Goal: Task Accomplishment & Management: Complete application form

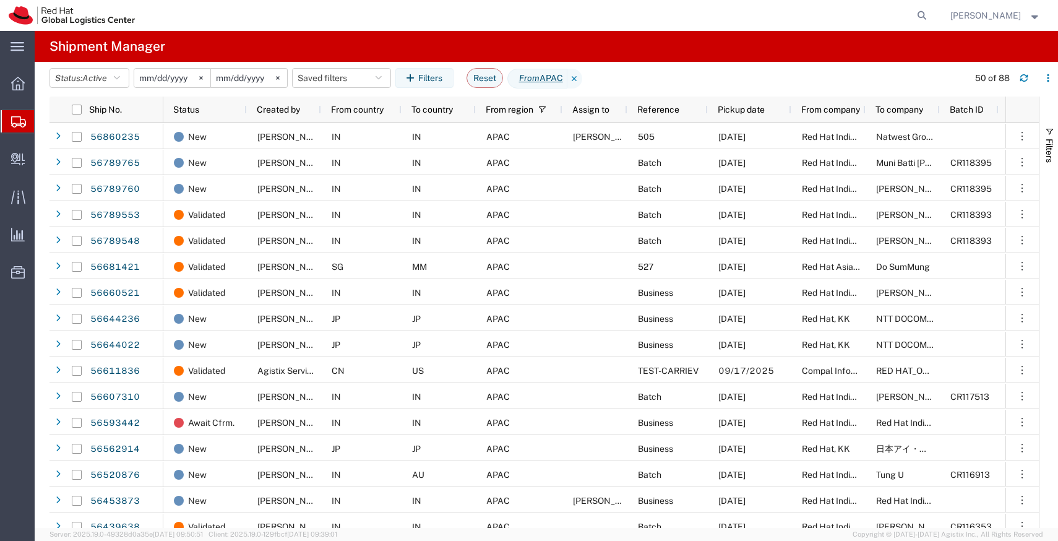
click at [933, 12] on form at bounding box center [923, 15] width 20 height 31
click at [931, 12] on icon at bounding box center [922, 15] width 17 height 17
paste input "20884512950"
type input "20884512950"
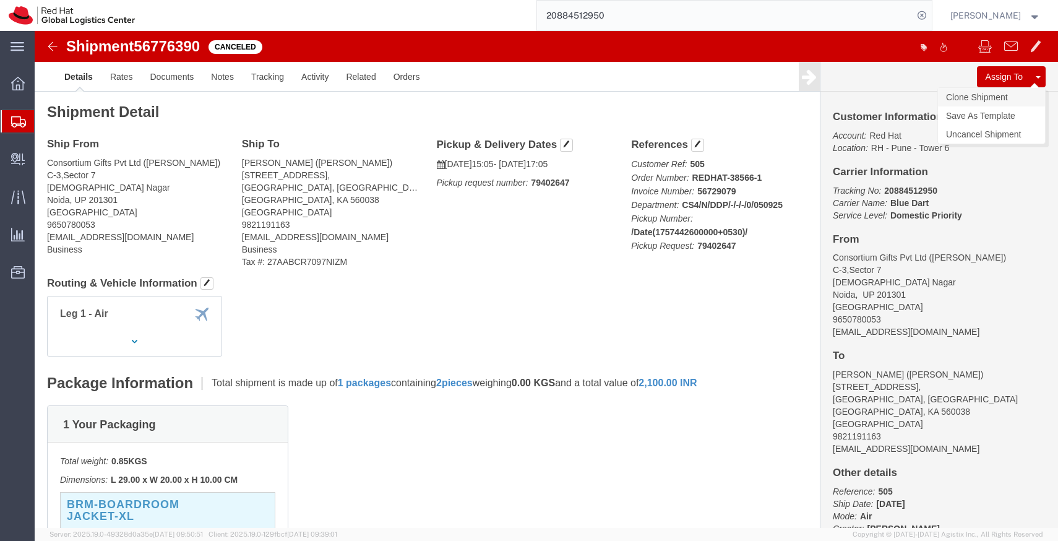
click link "Clone Shipment"
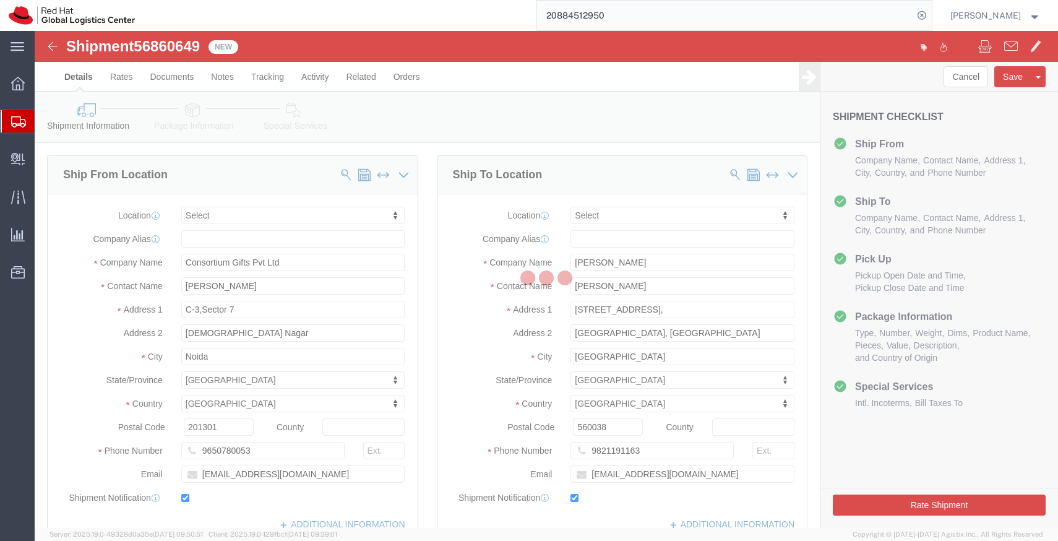
select select
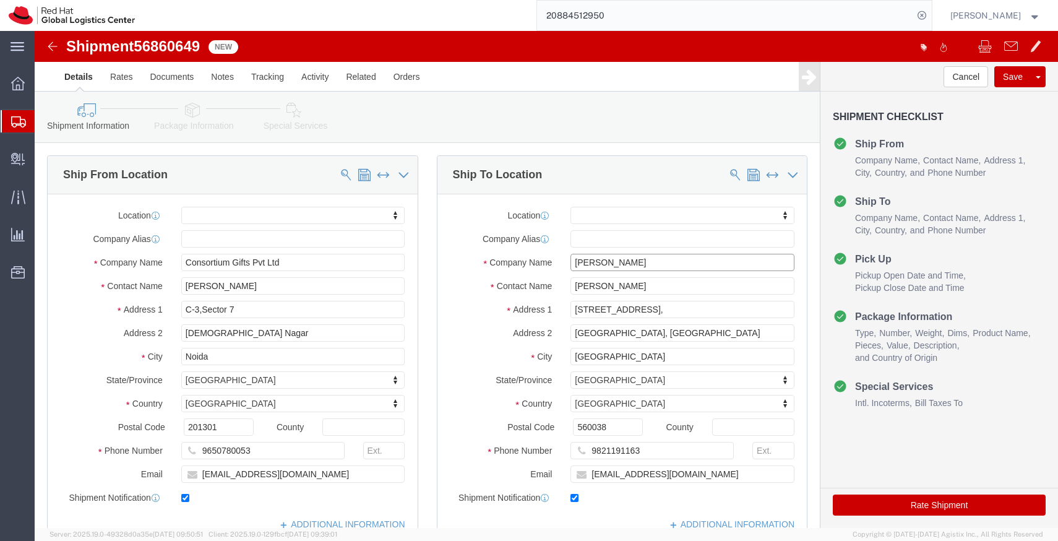
click input "Ishtiaq Ahmed"
paste input "Mohan UDATA"
type input "Mohan UDATA"
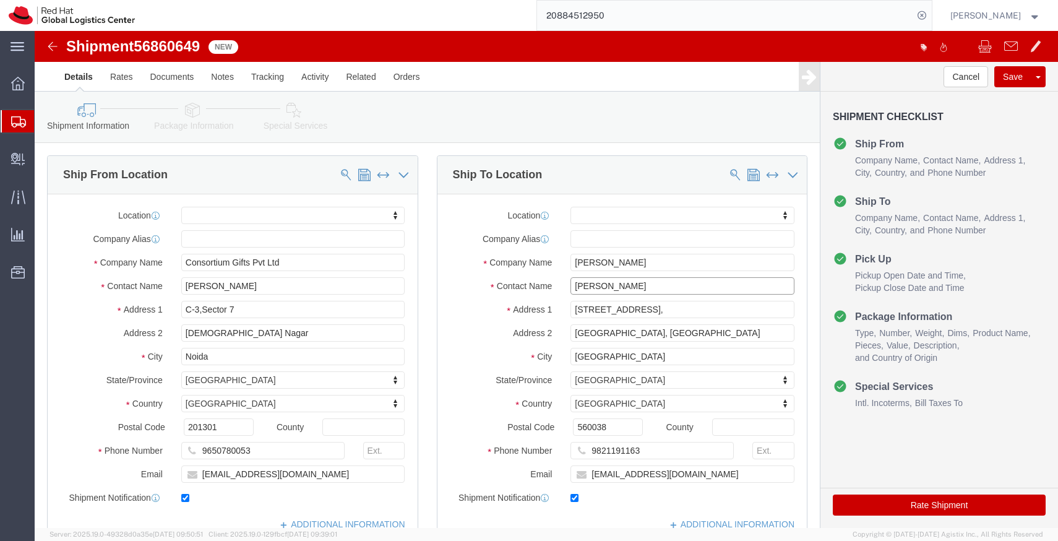
paste input "Mohan UDATA"
type input "Mohan UDATA"
click input "9821191163"
paste input "1 20 67053956"
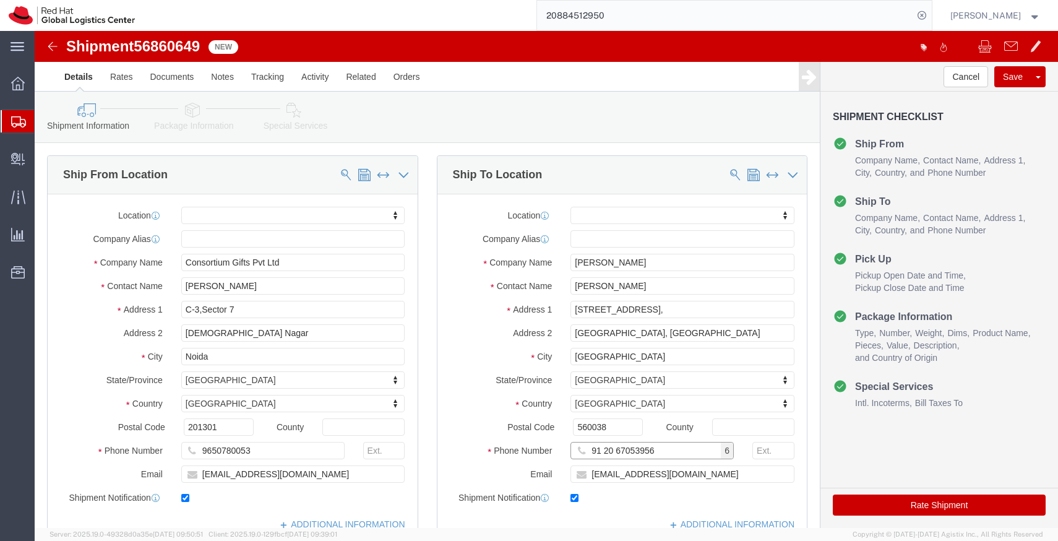
click input "91 20 67053956"
click input "91 2067053956"
type input "912067053956"
click input "iahmed@redhat.com"
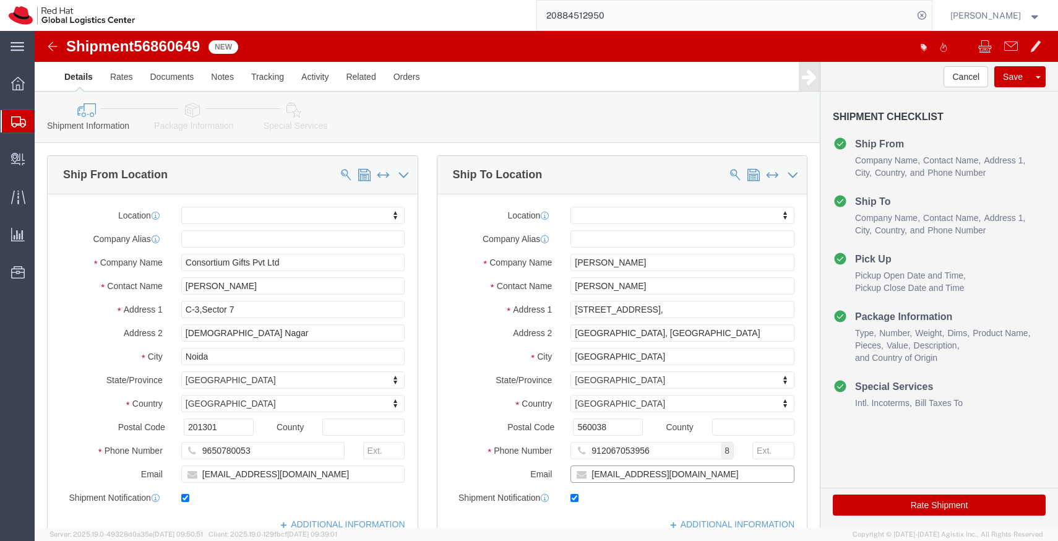
click input "iahmed@redhat.com"
paste input "mohan.arjun.udata@hsbc.co.in"
type input "mohan.arjun.udata@hsbc.co.in"
click input "21/1 3rd floor 1st Cross,"
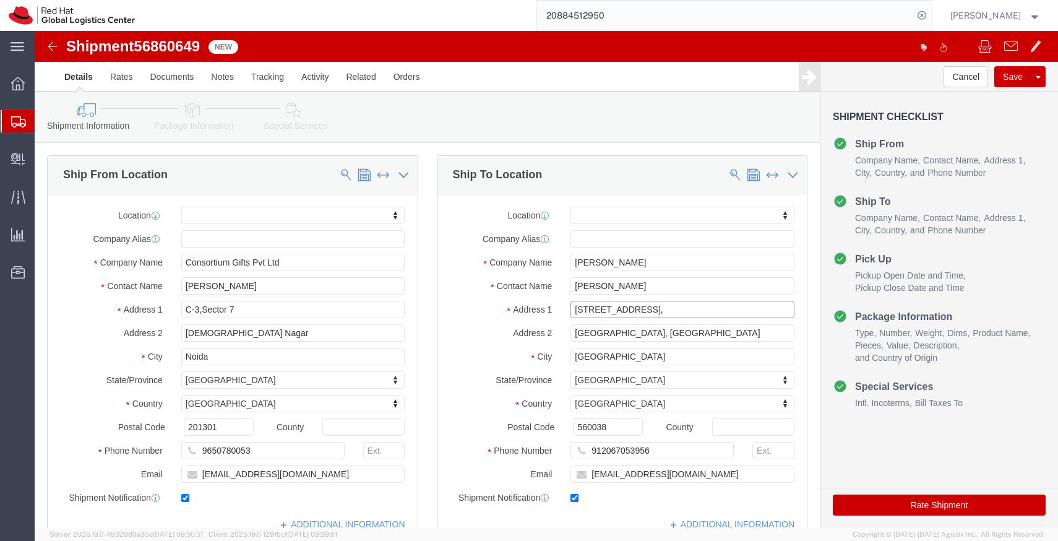
click input "21/1 3rd floor 1st Cross,"
paste input "CTO Global DevOps Services | HSBC Technology"
type input "CTO Global DevOps Services | HSBC Technology"
select select
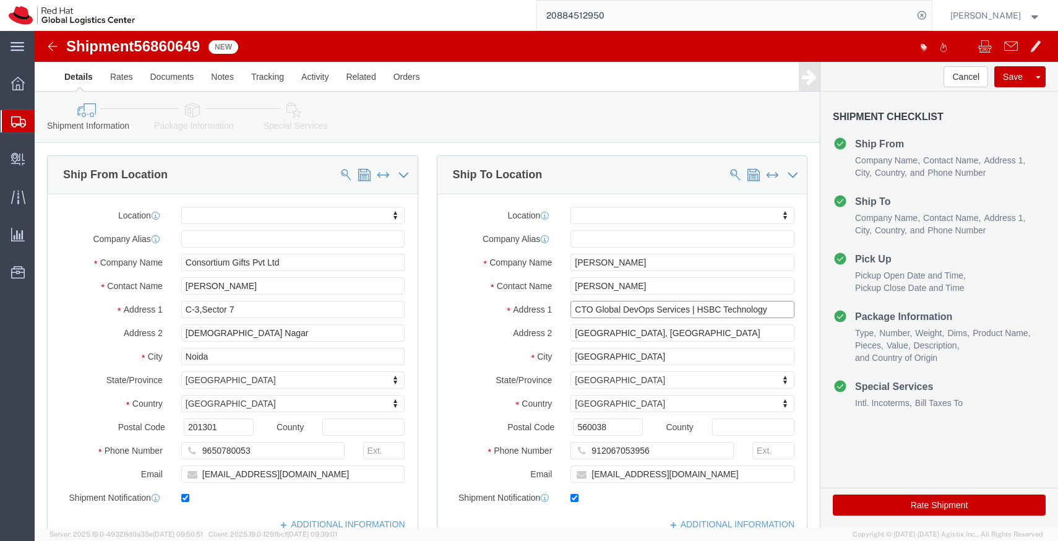
paste input "Business Bay, Tower"
type input "CTO Global DevOps Services | HSBC Technology Business Bay, Tower"
select select
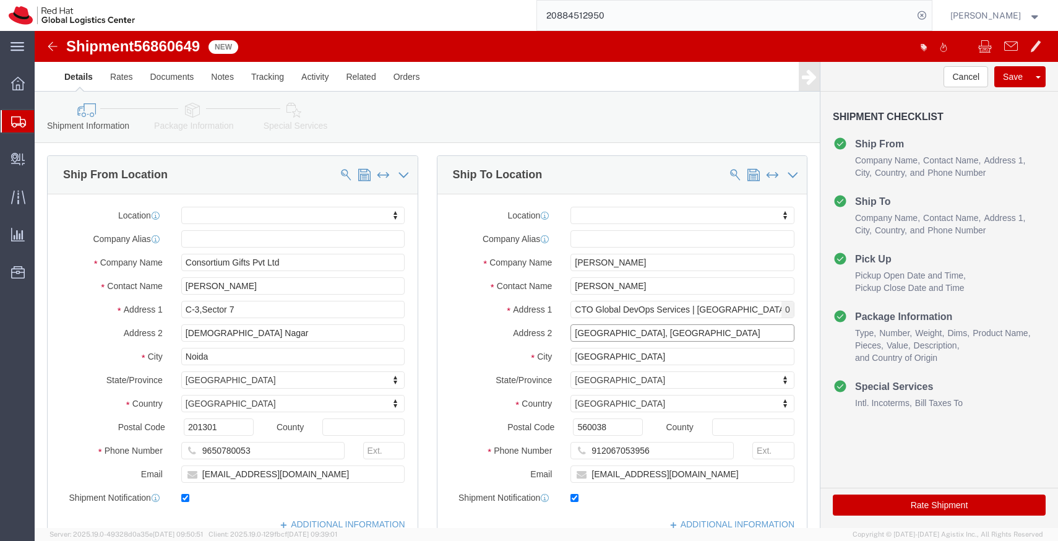
click input "H Colony, Indiranagar"
paste input "Wing-2, Survey No.103, Hissa No. 2, Airport Road, Yerwada"
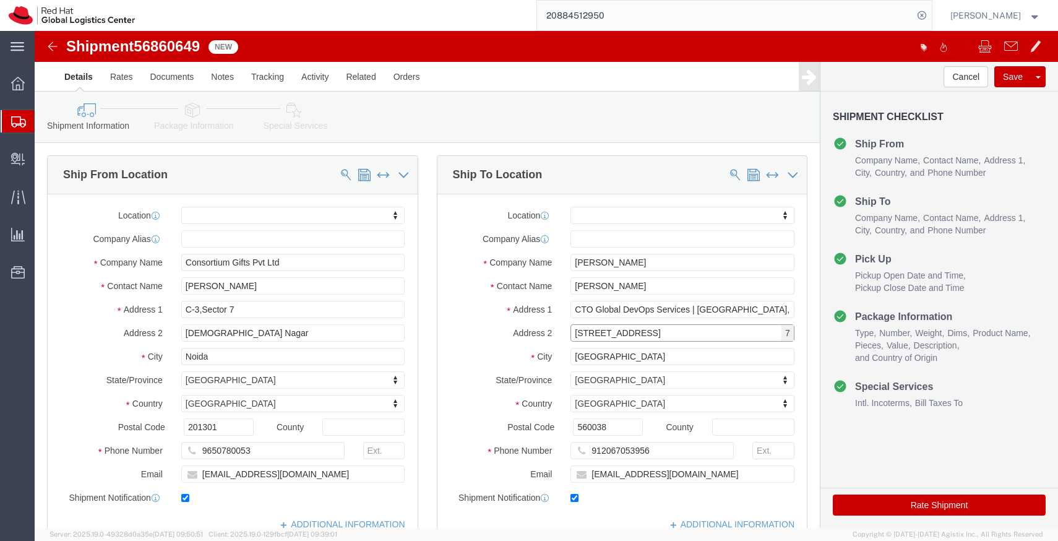
click input "Wing-2, Survey No.103, Hissa No. 2, Airport Road, Yerwada"
type input "Wing-2,Survey No.103, Hissa No. 2, Airport Road, Yerwada"
click div "Location My Profile Location RH - Amsterdam - MSO RH - Amsterdam Data Center RH…"
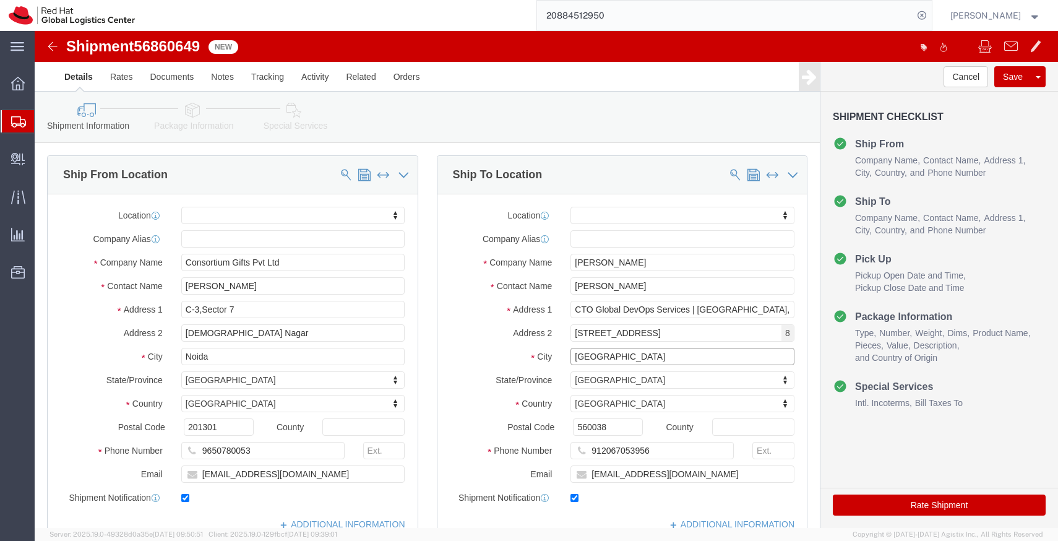
click input "Bengaluru"
type input "Pune"
select select
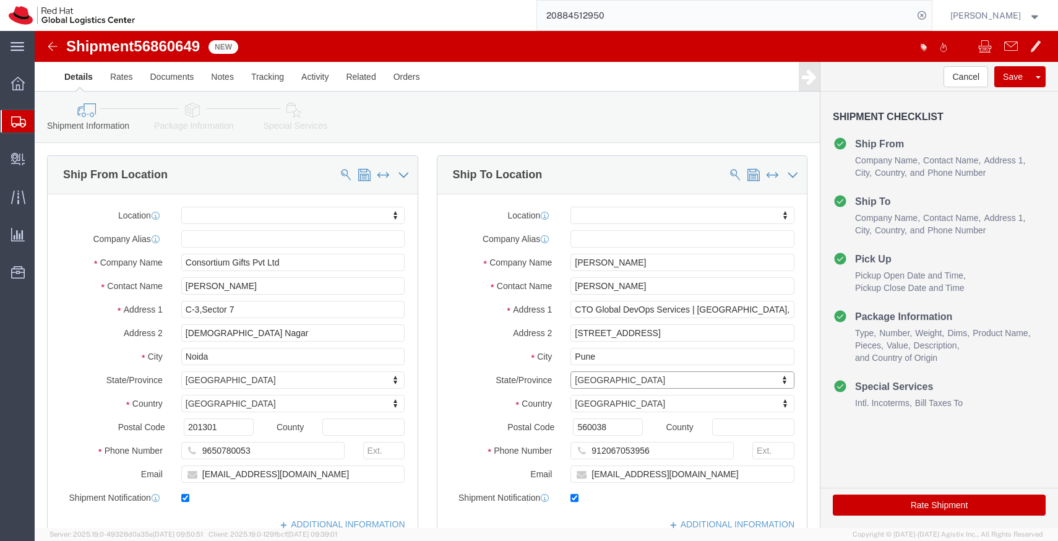
type input "m"
type input "ma"
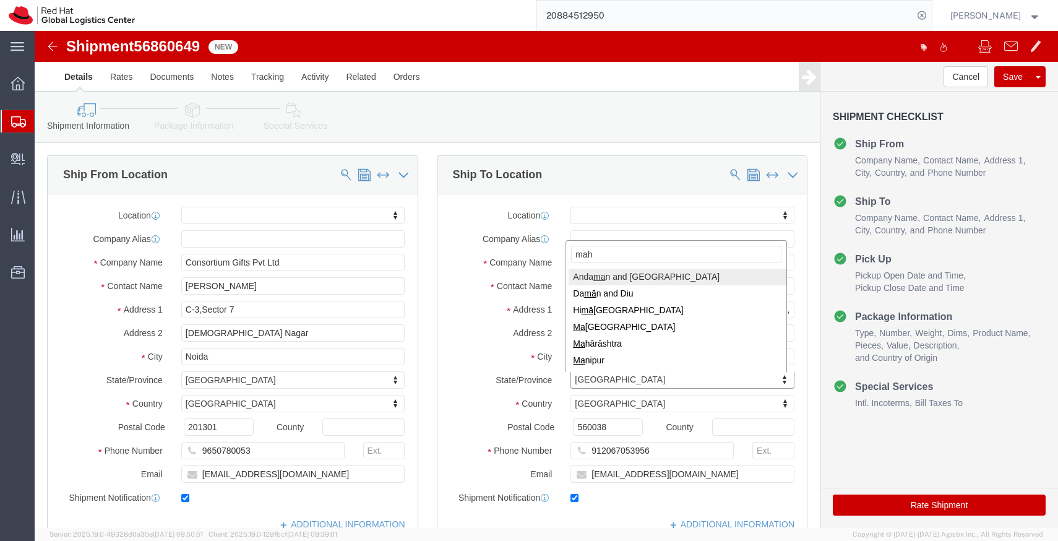
type input "maha"
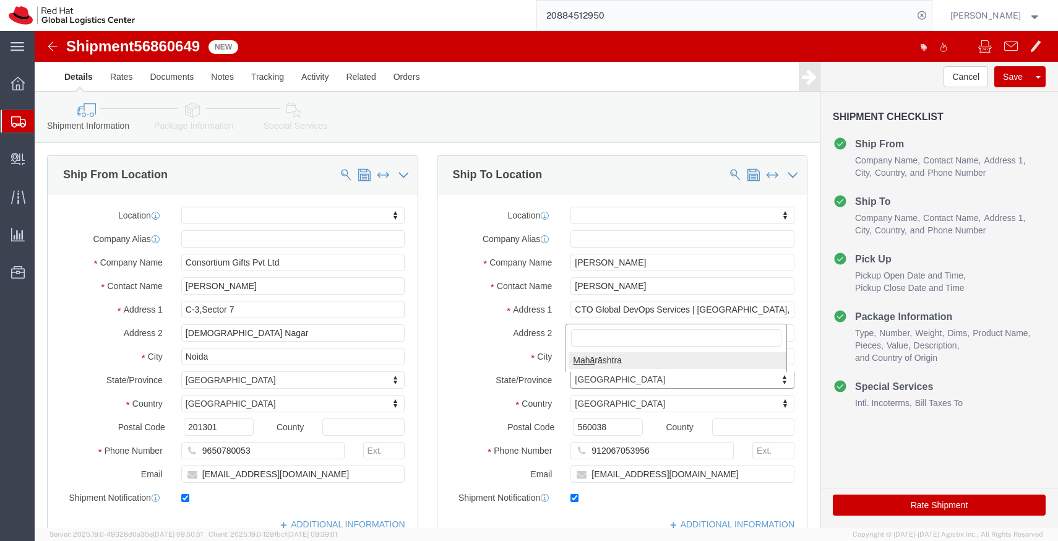
select select
select select "MH"
paste input "411006"
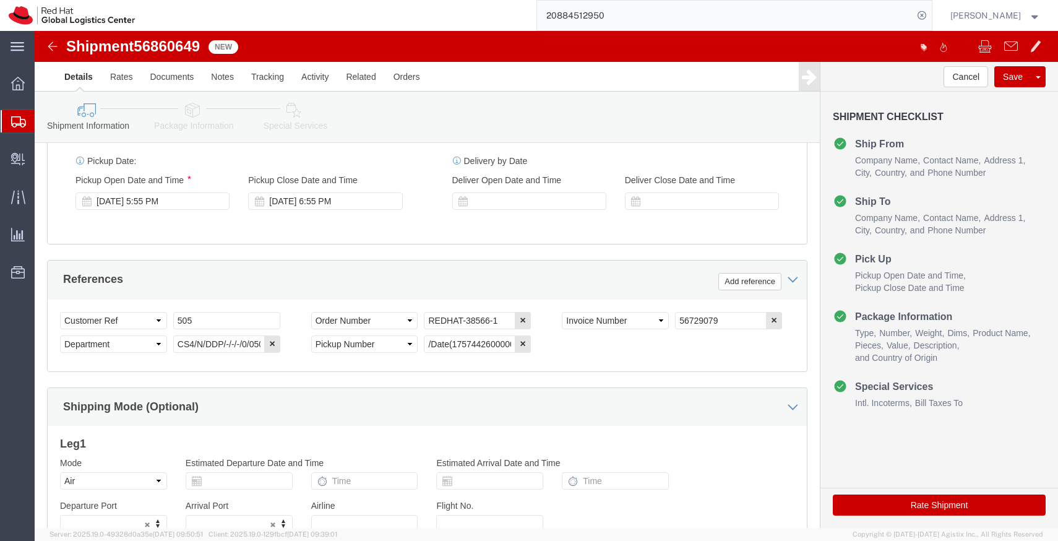
scroll to position [475, 0]
type input "411006"
click select "Select Air Less than Truckload Multi-Leg Ocean Freight Rail Small Parcel Truckl…"
select select
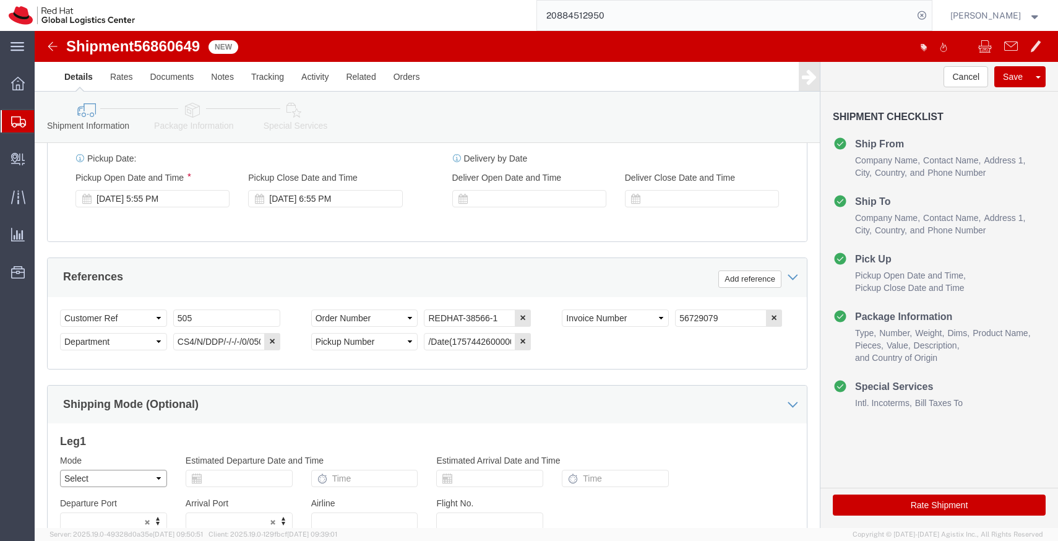
click select "Select Air Less than Truckload Multi-Leg Ocean Freight Rail Small Parcel Truckl…"
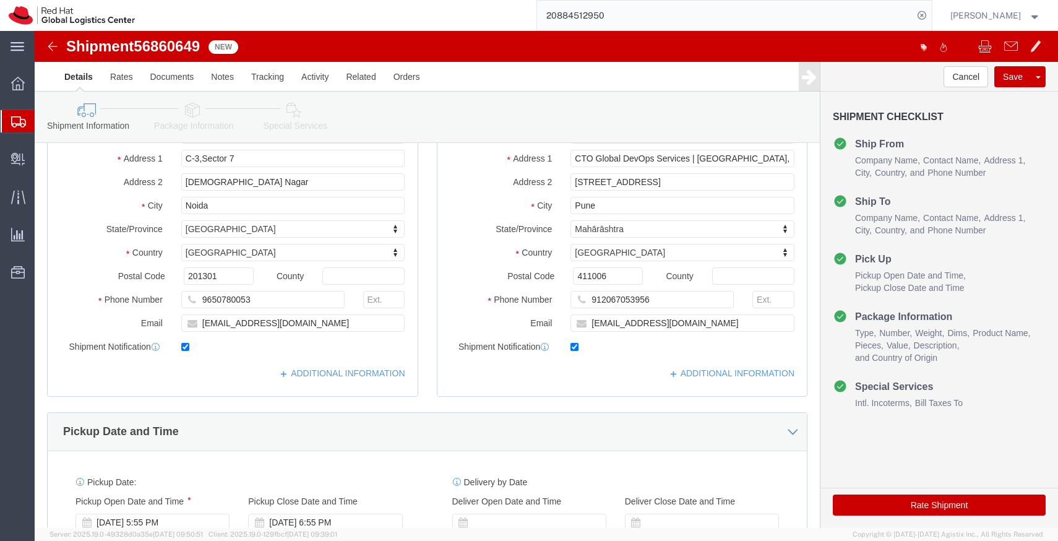
scroll to position [0, 0]
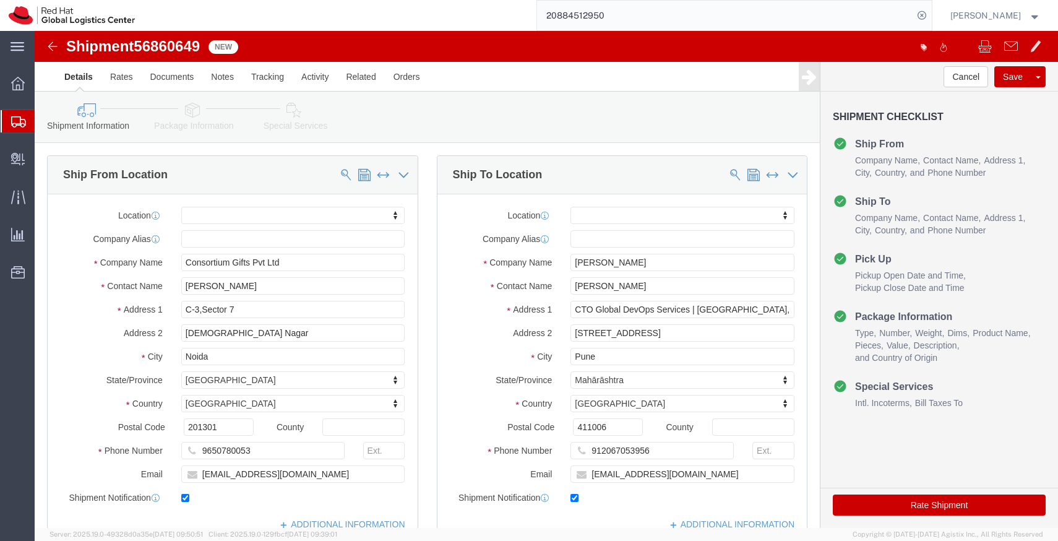
click link "Package Information"
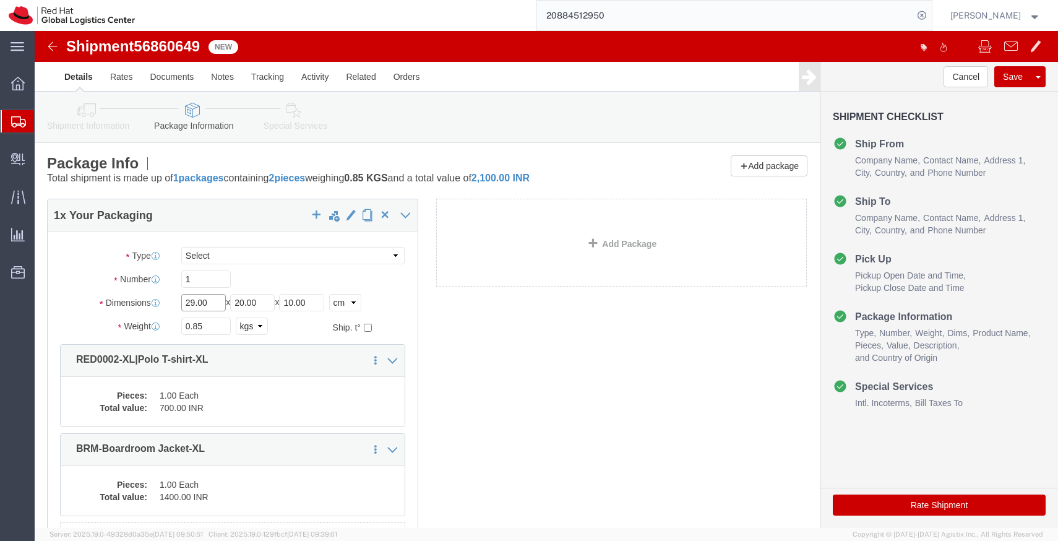
click input "29.00"
type input "45"
type input "30"
type input "21"
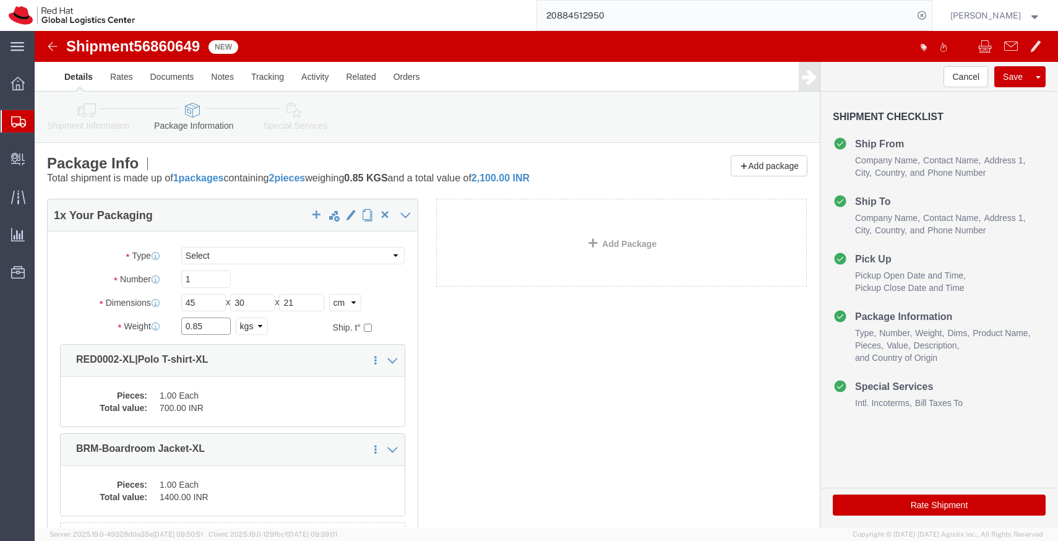
click input "0.85"
paste input "10.8"
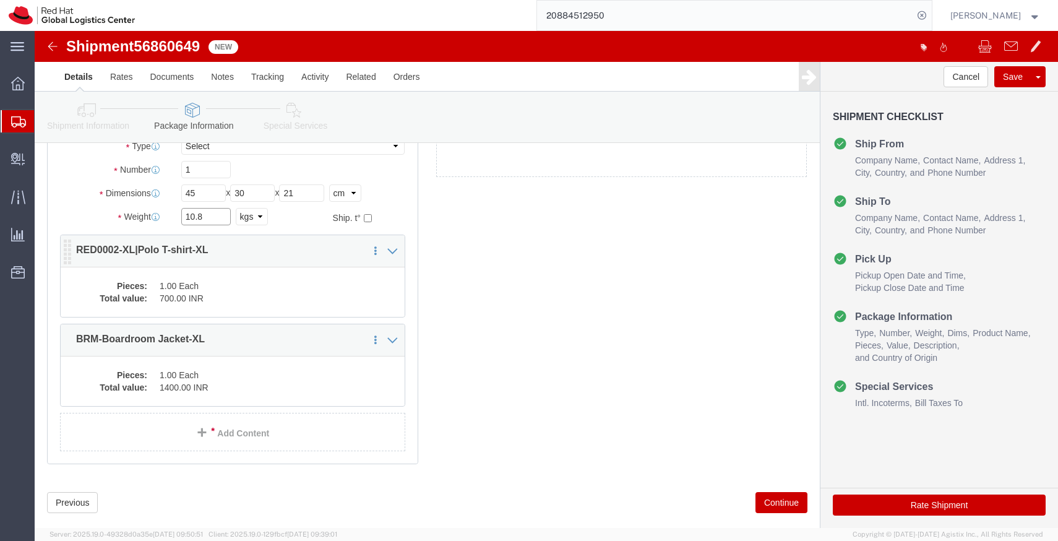
scroll to position [111, 0]
type input "10.8"
click dd "700.00 INR"
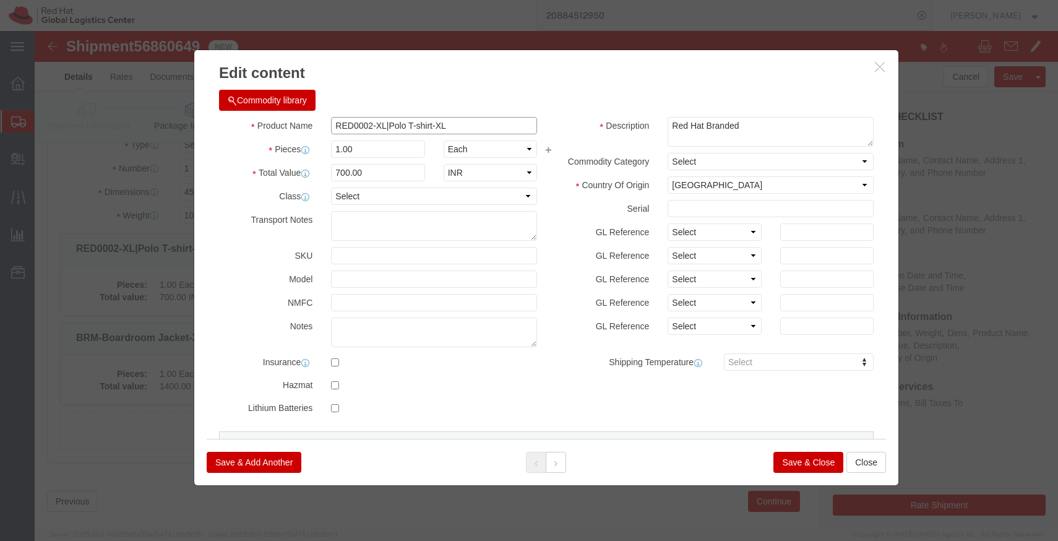
click input "RED0002-XL|Polo T-shirt-XL"
paste input "OSCAR MUG"
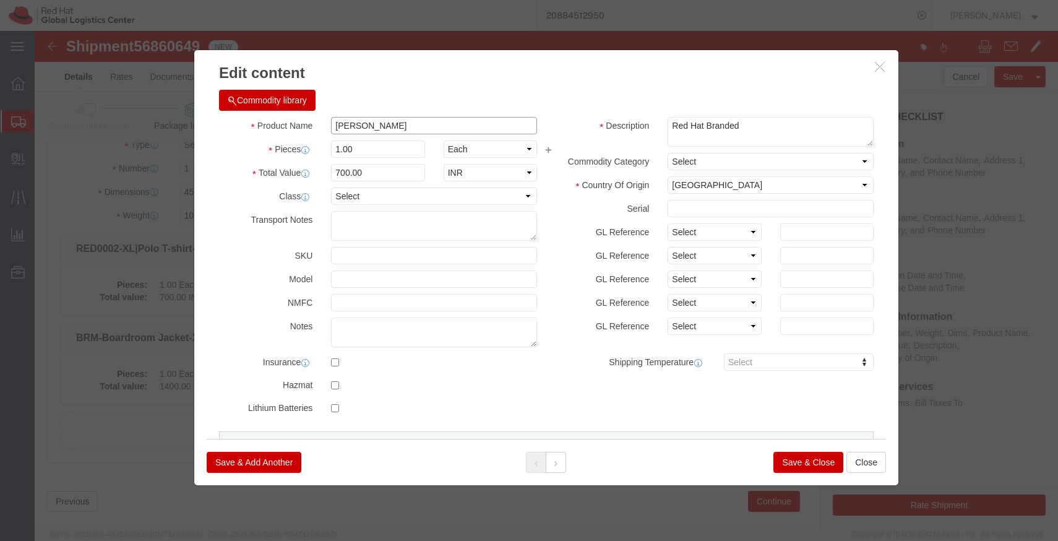
type input "OSCAR MUG"
click input "700.00"
paste input "252"
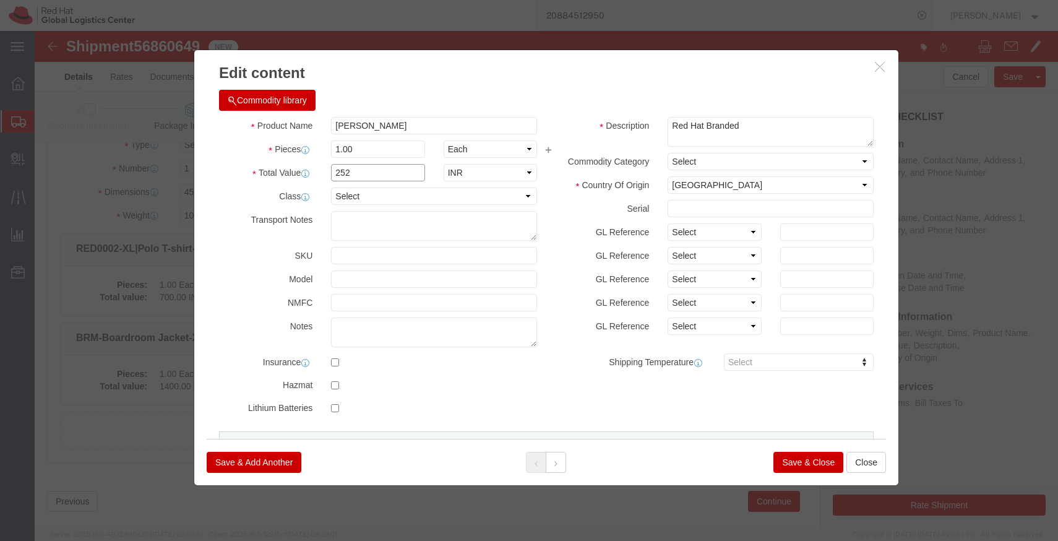
type input "252"
click h3 "Edit content"
click input "1.00"
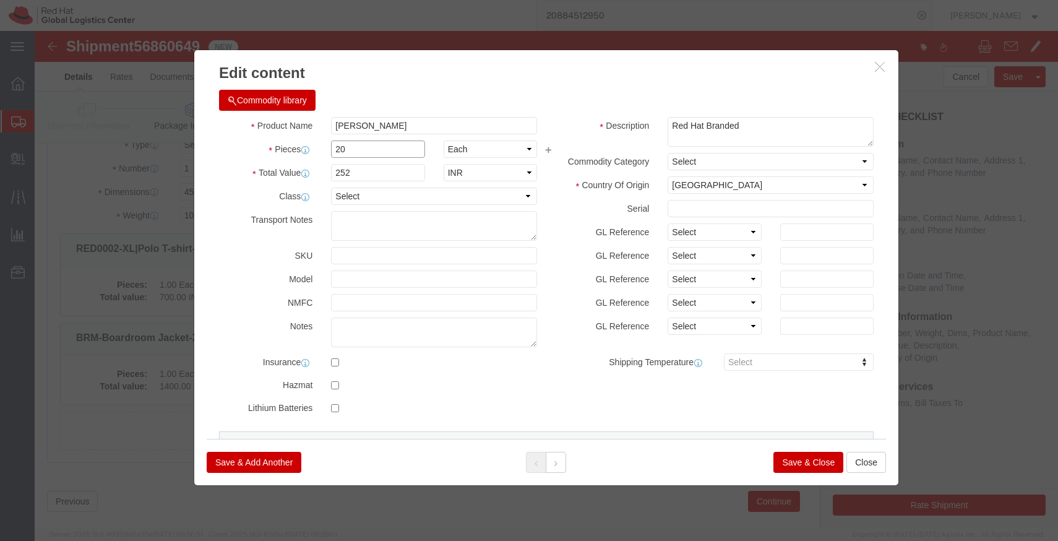
type input "20"
click div "Commodity library"
type input "5040"
click button "Save & Close"
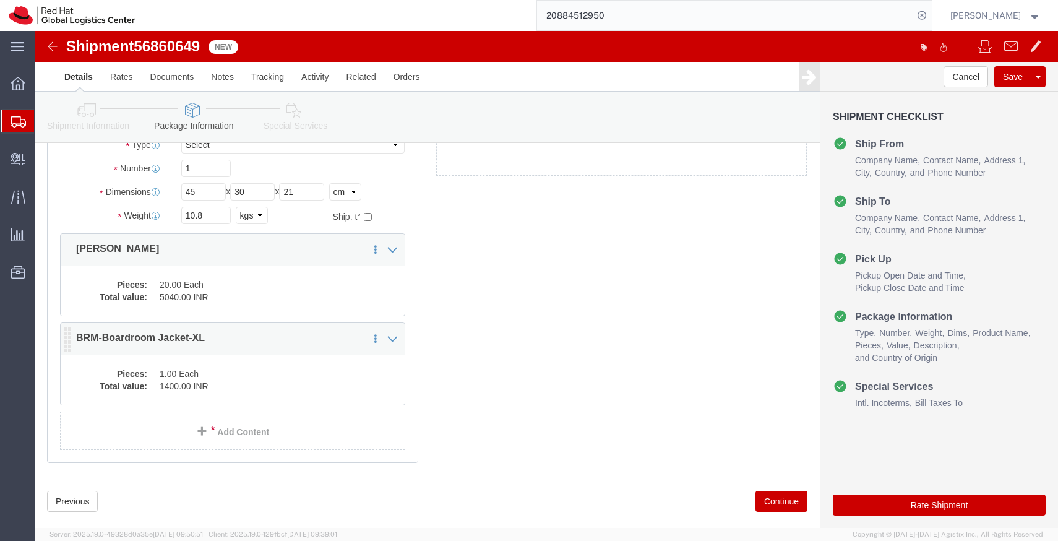
click dd "1400.00 INR"
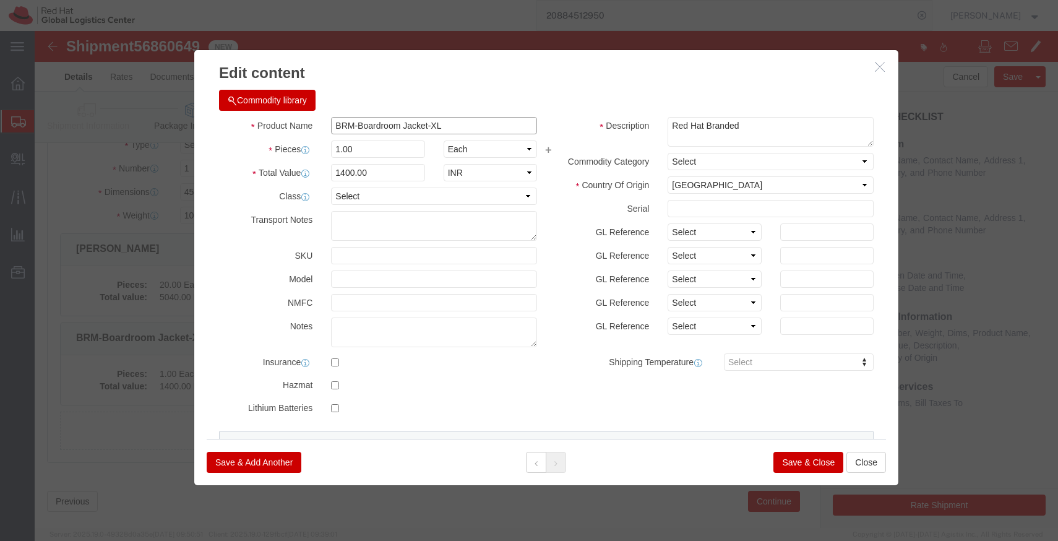
click input "BRM-Boardroom Jacket-XL"
paste input "oardroom Multfunction"
type input "Boardroom Multfunction"
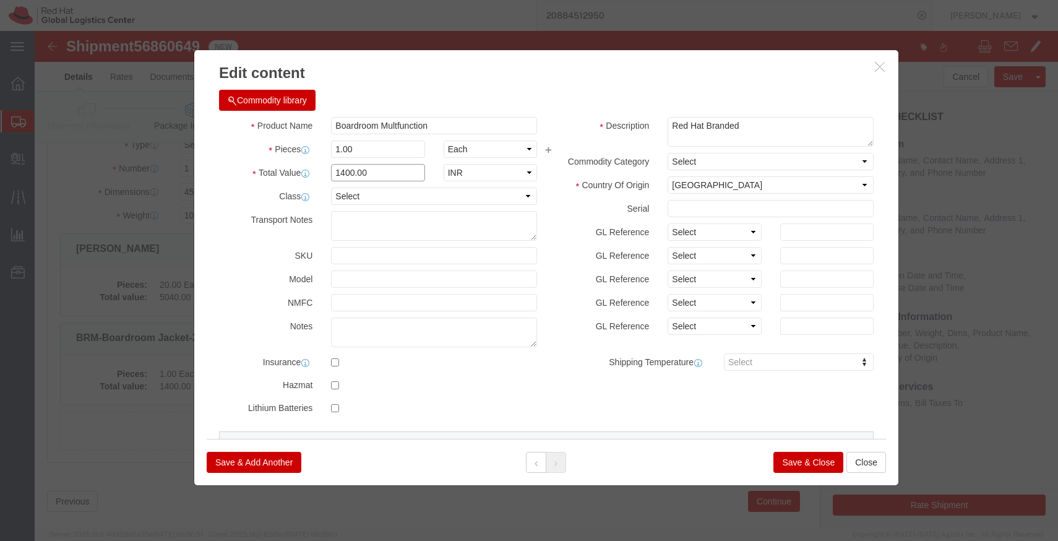
click input "1400.00"
paste input "466"
type input "466"
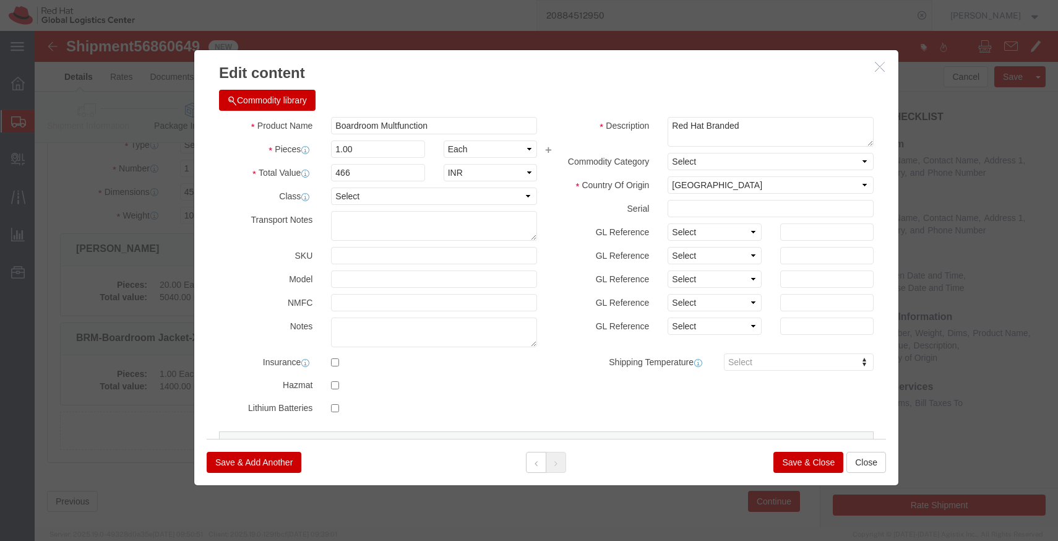
click div "Commodity library"
click input "1.00"
type input "20"
type input "9320"
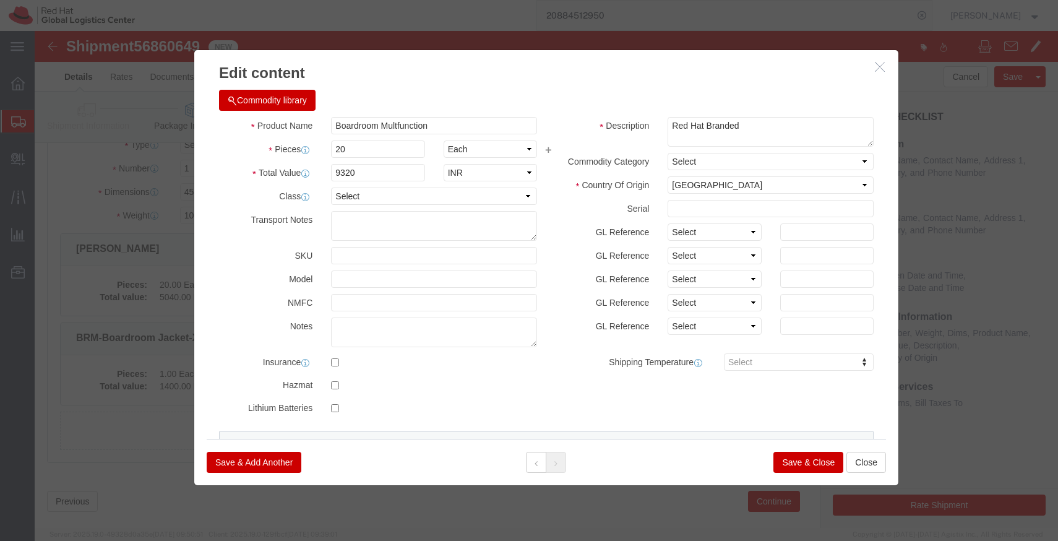
click div "Commodity library"
click button "Save & Close"
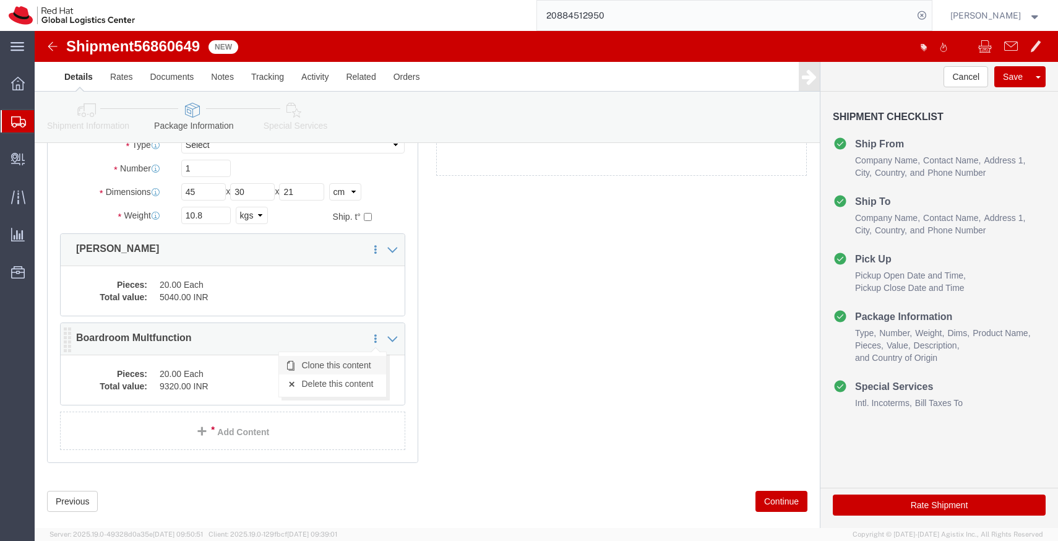
click link "Clone this content"
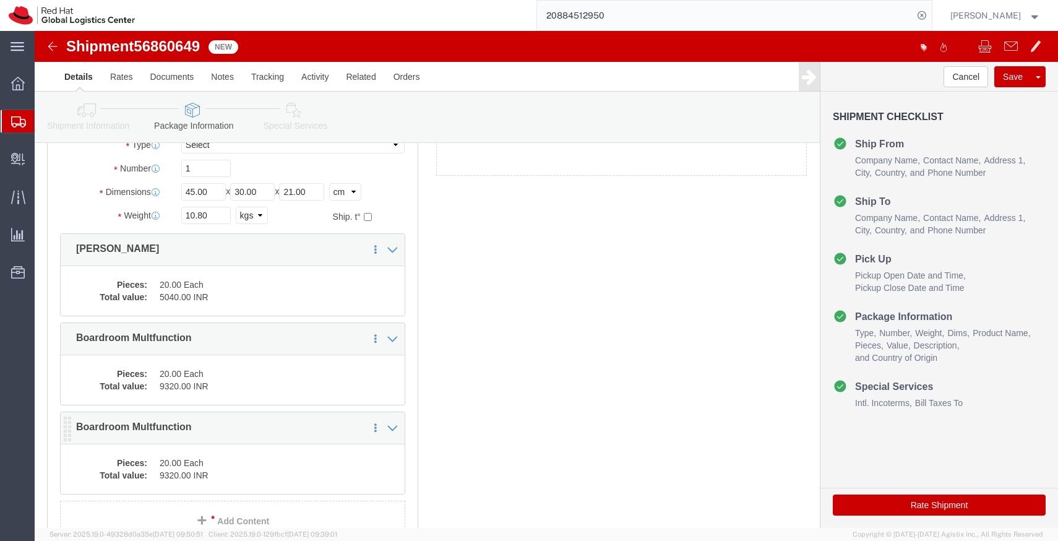
click dd "20.00 Each"
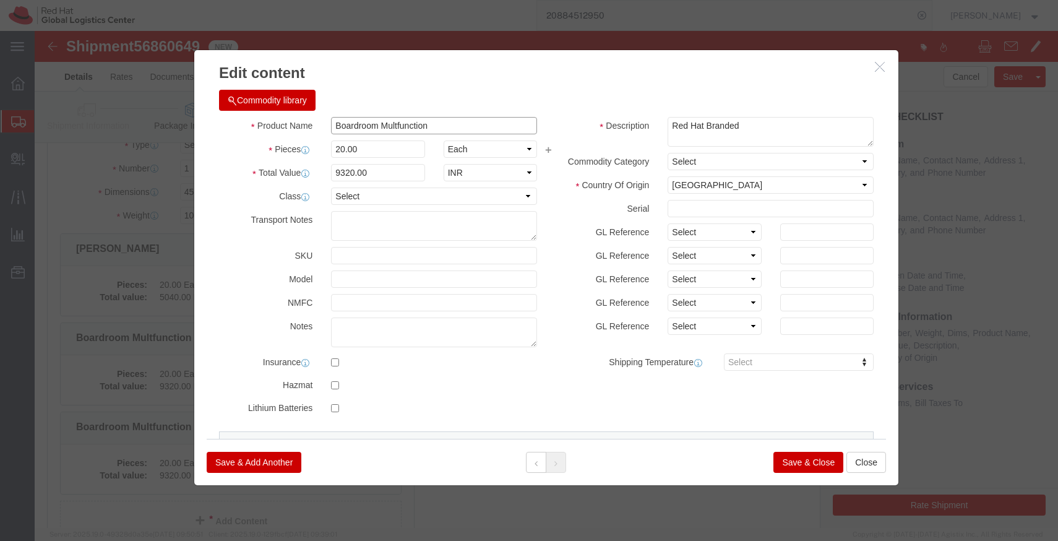
click input "Boardroom Multfunction"
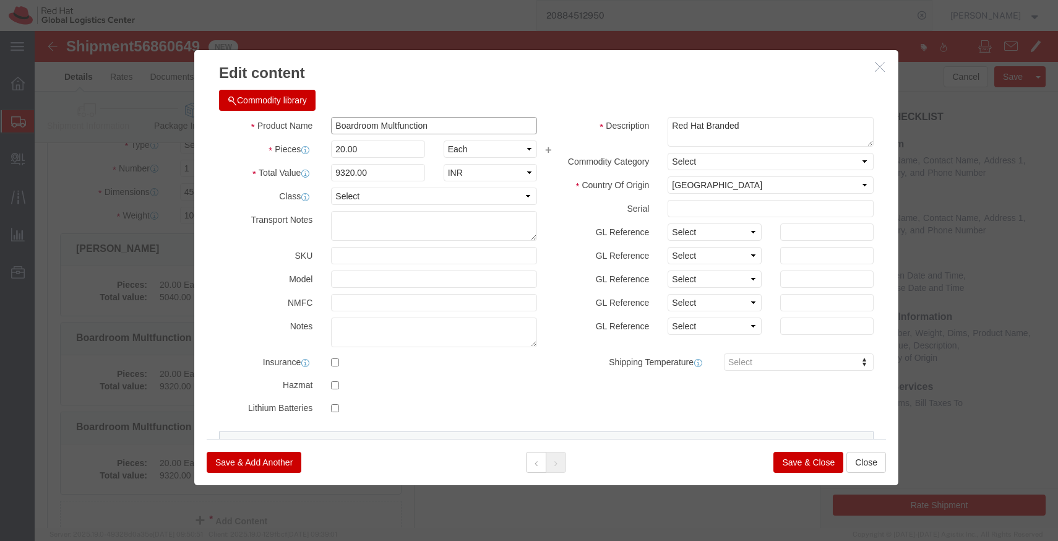
paste input "Premium Hardcover Ruled Journal Notebook"
type input "Premium Hardcover Ruled Journal Notebook"
click input "20.00"
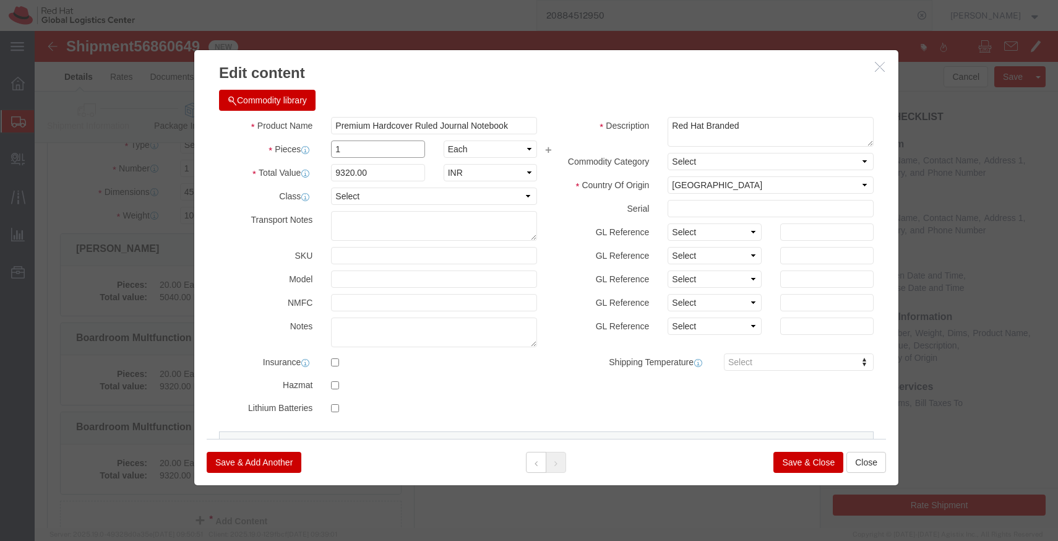
type input "1"
click div "Commodity library"
click input "466"
paste input "13"
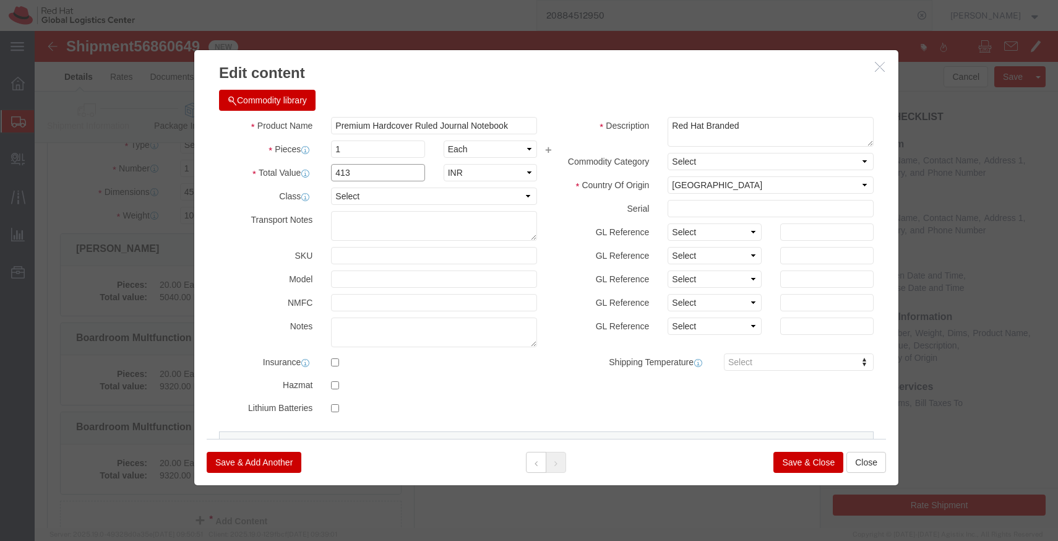
type input "413"
click input "1"
type input "20"
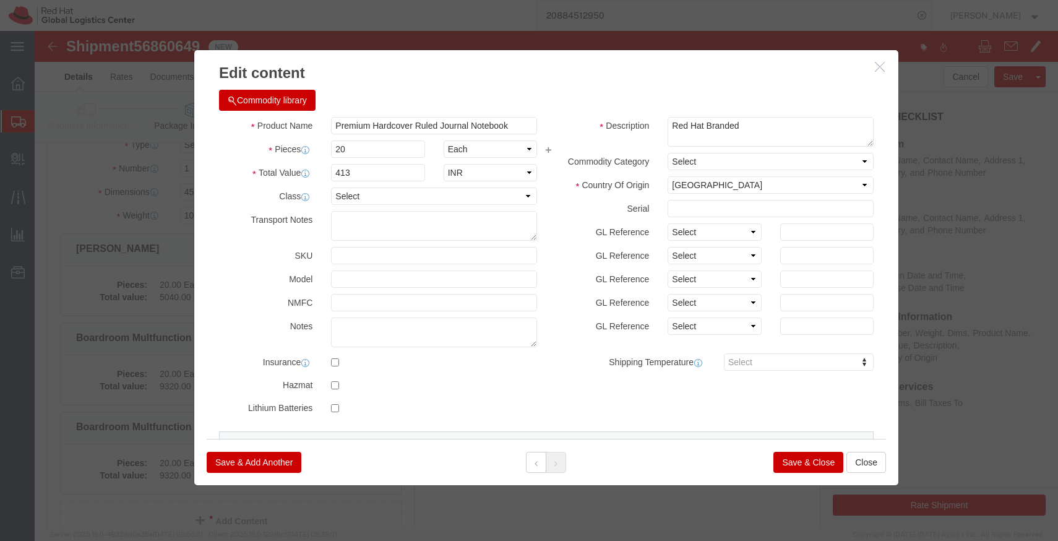
type input "8260"
click div "Commodity library"
click button "Save & Close"
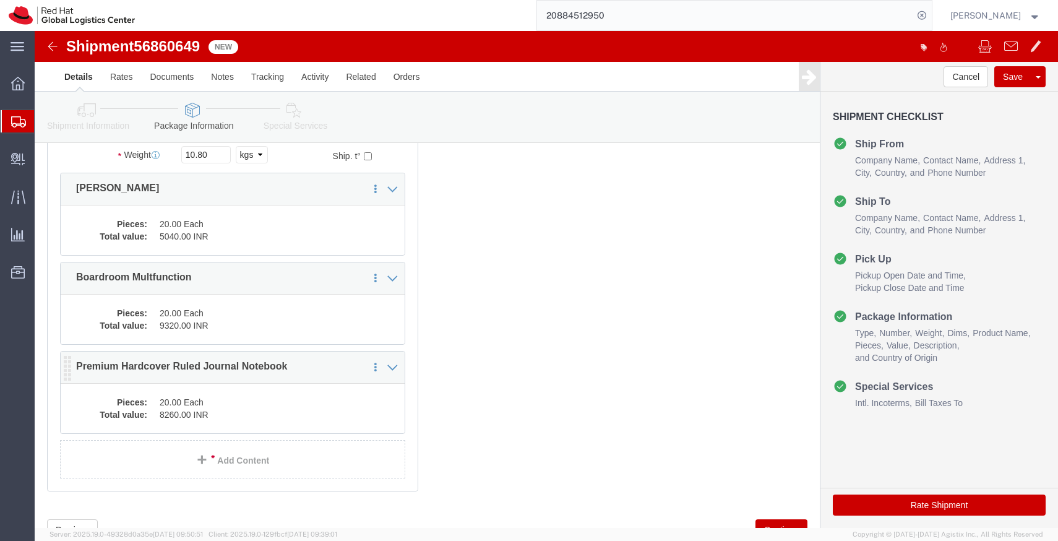
scroll to position [186, 0]
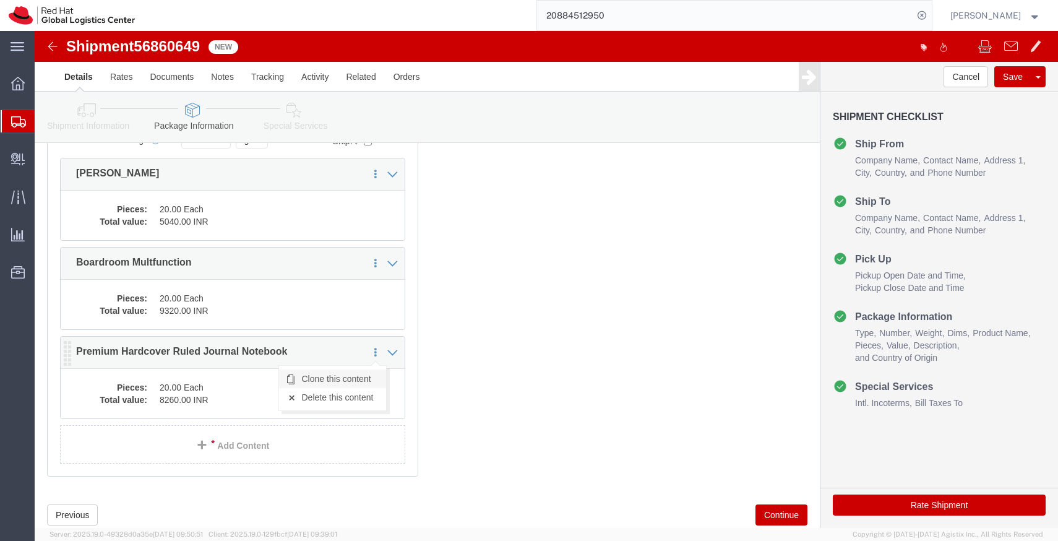
click link "Clone this content"
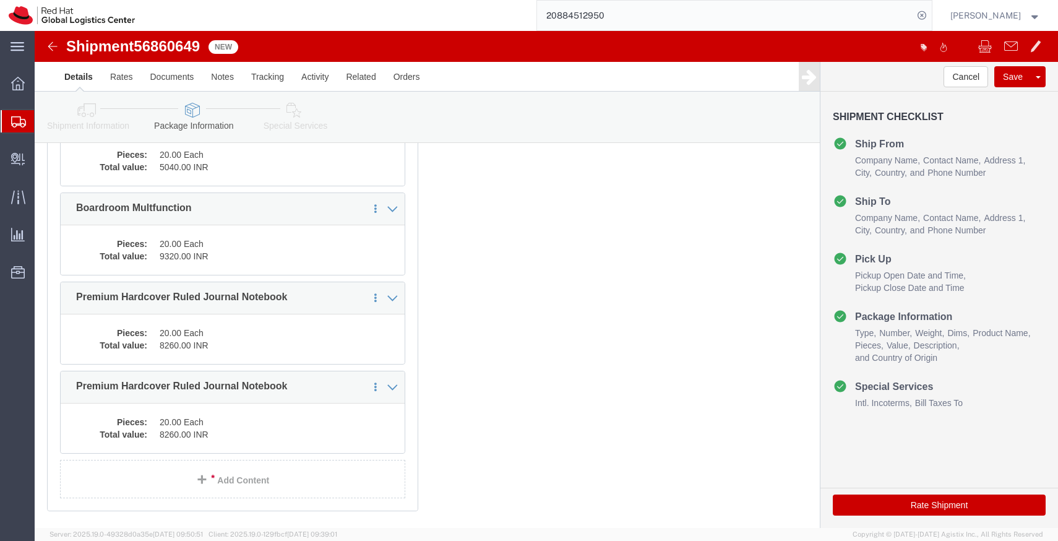
scroll to position [245, 0]
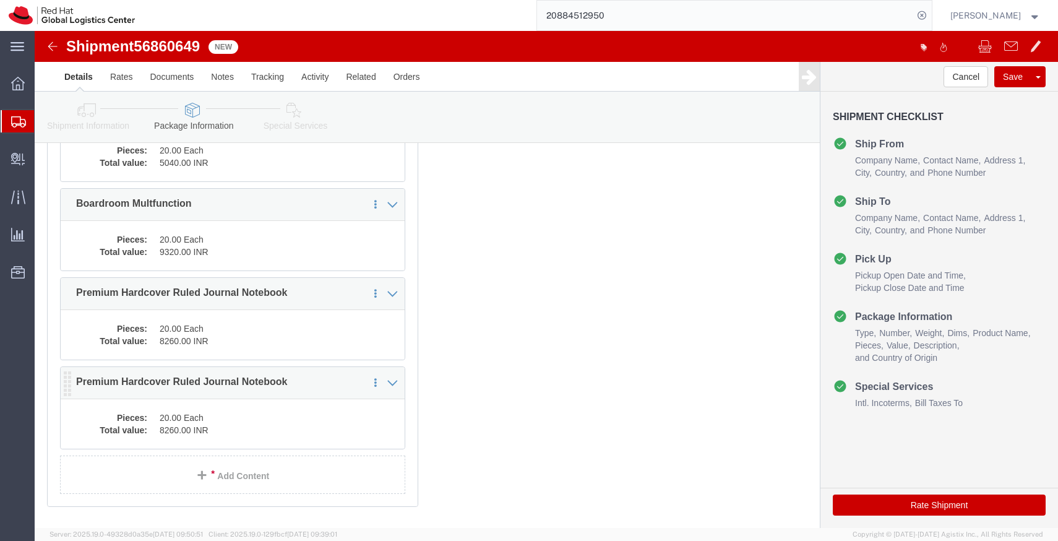
click dd "8260.00 INR"
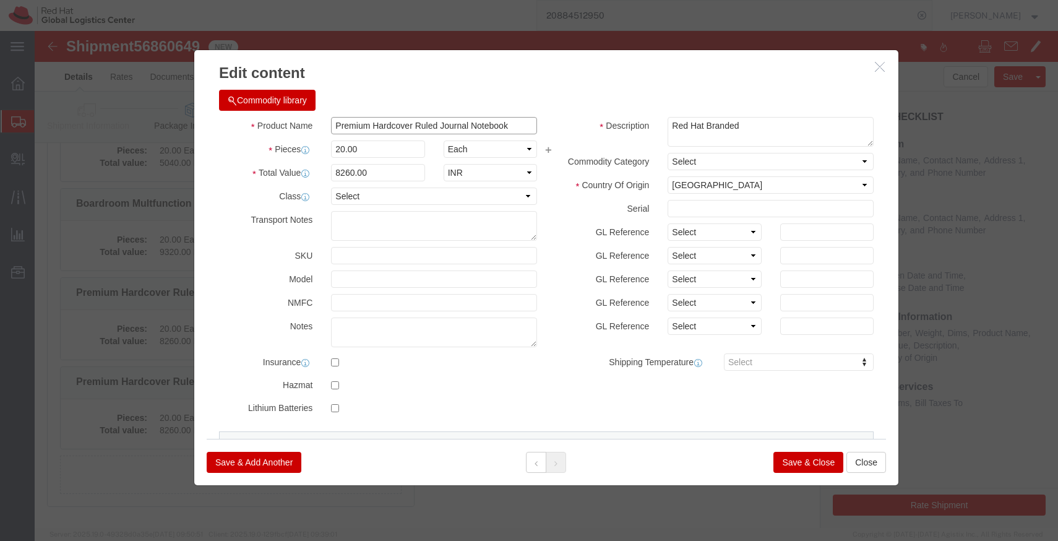
click input "Premium Hardcover Ruled Journal Notebook"
paste input "Metal Rollar Pen"
type input "Premium Metal Rollar Pen"
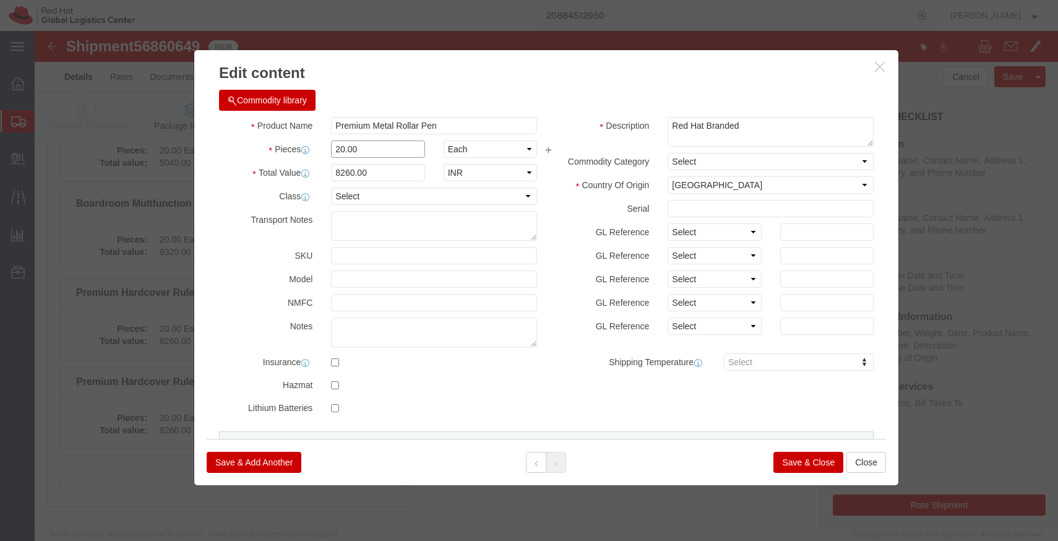
click input "20.00"
type input "1"
click div "Commodity library"
click input "413"
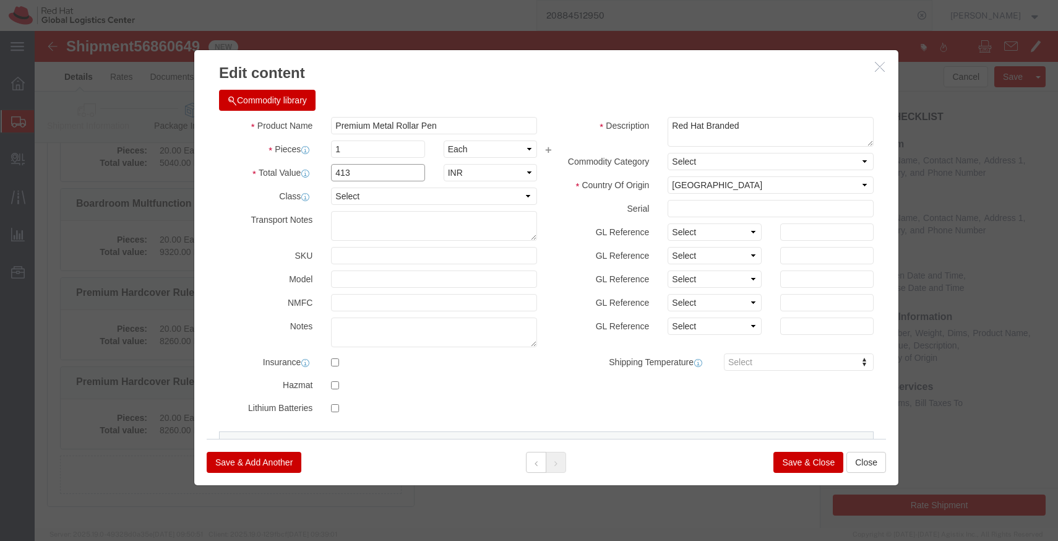
click input "413"
paste input "206"
type input "206"
click div "Commodity library"
click input "1"
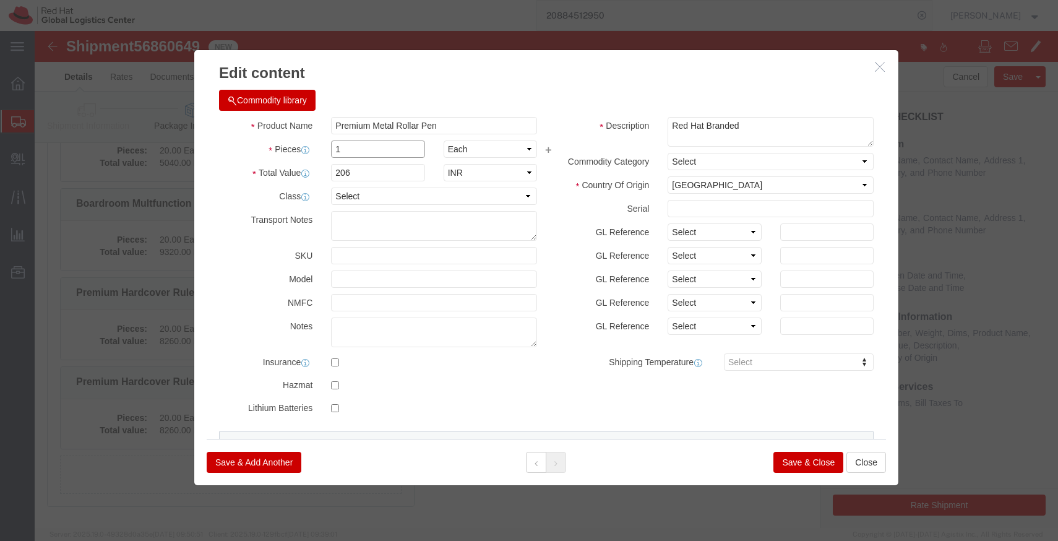
click input "1"
type input "20"
type input "4120"
click div "Commodity library"
click button "Save & Close"
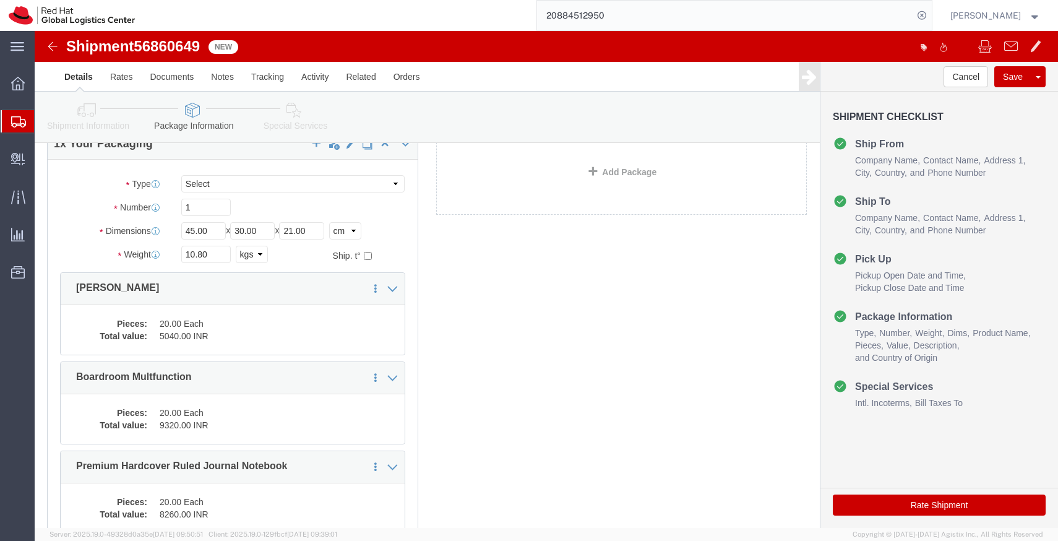
scroll to position [0, 0]
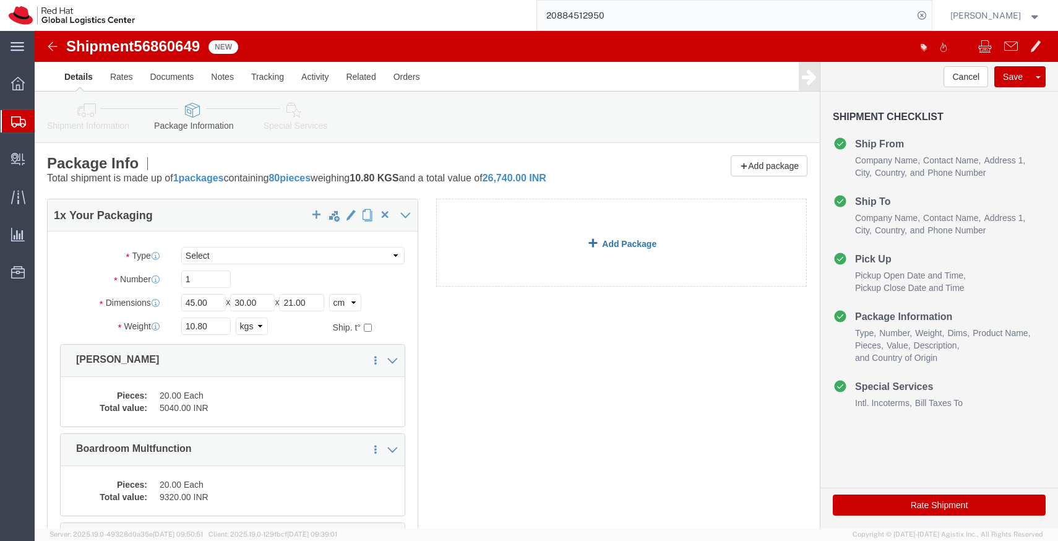
click link "Add Package"
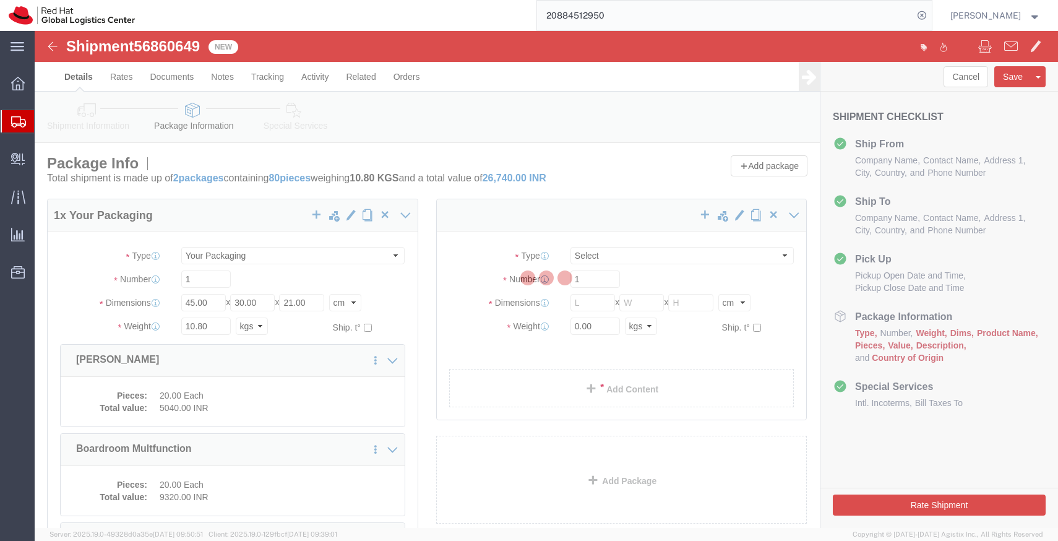
select select
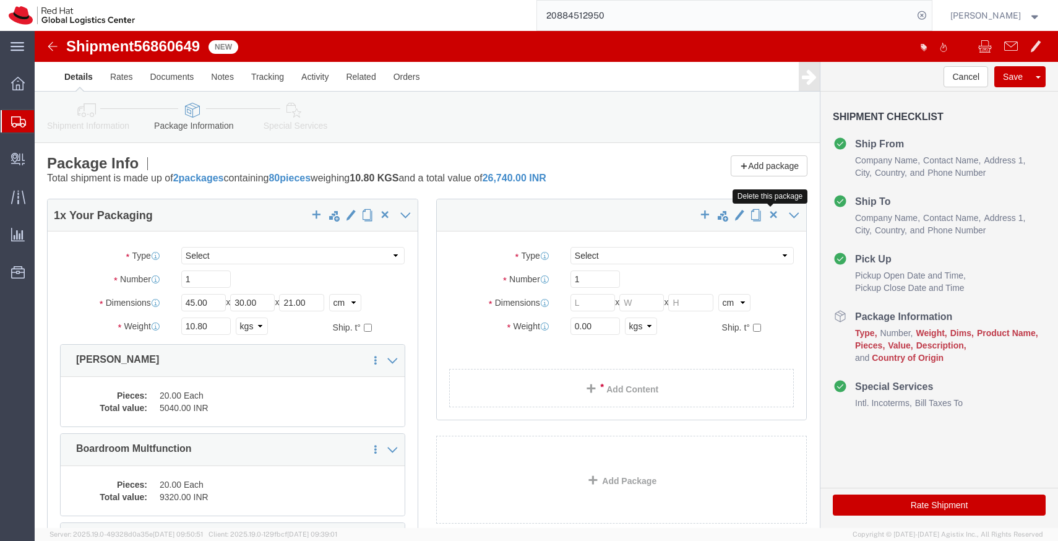
click span "button"
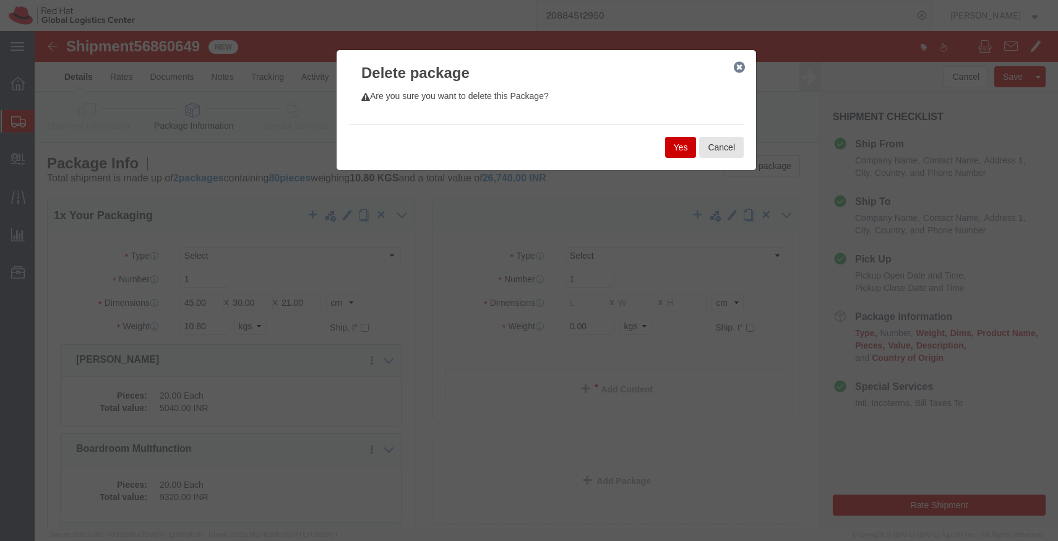
click button "Yes"
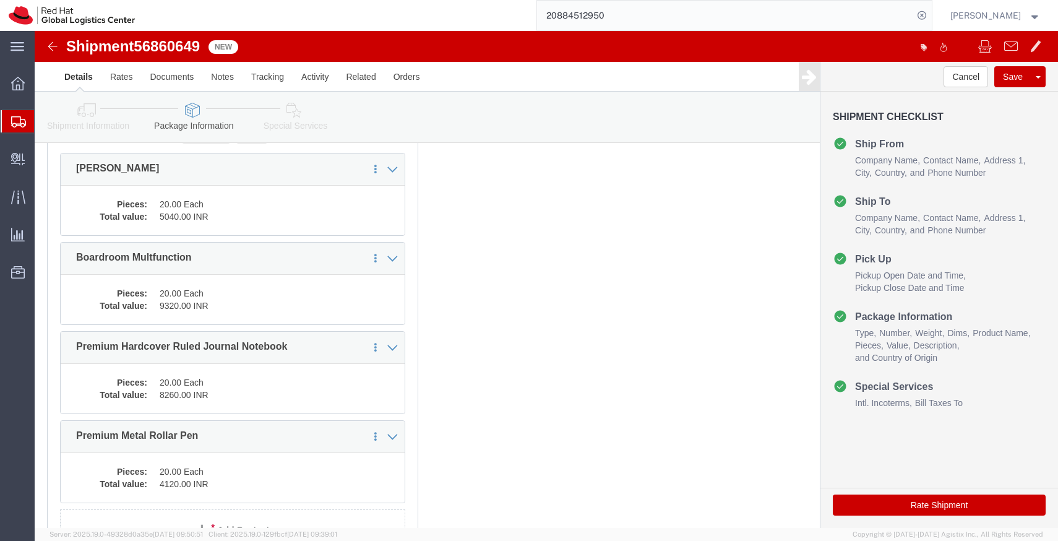
scroll to position [311, 0]
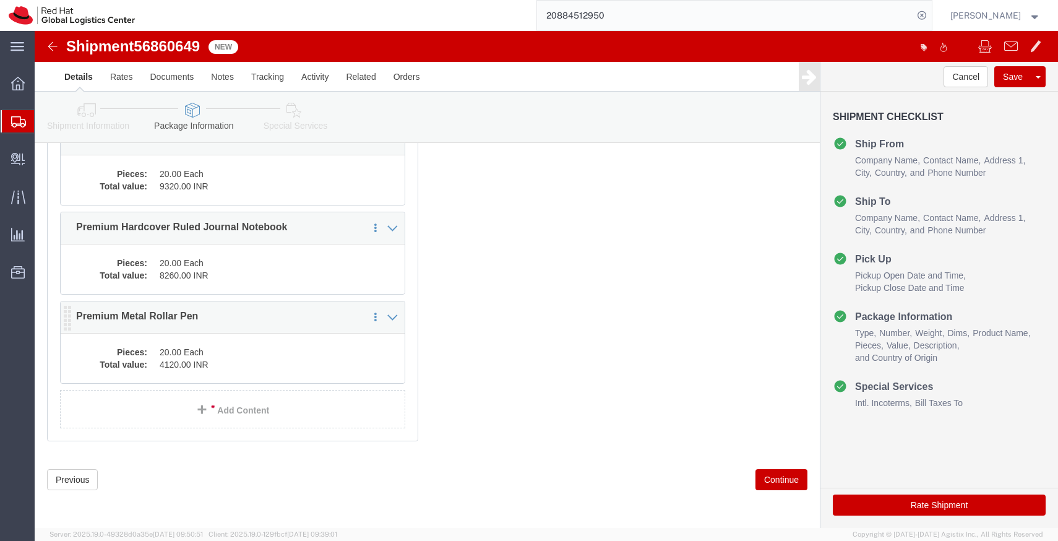
click dd "4120.00 INR"
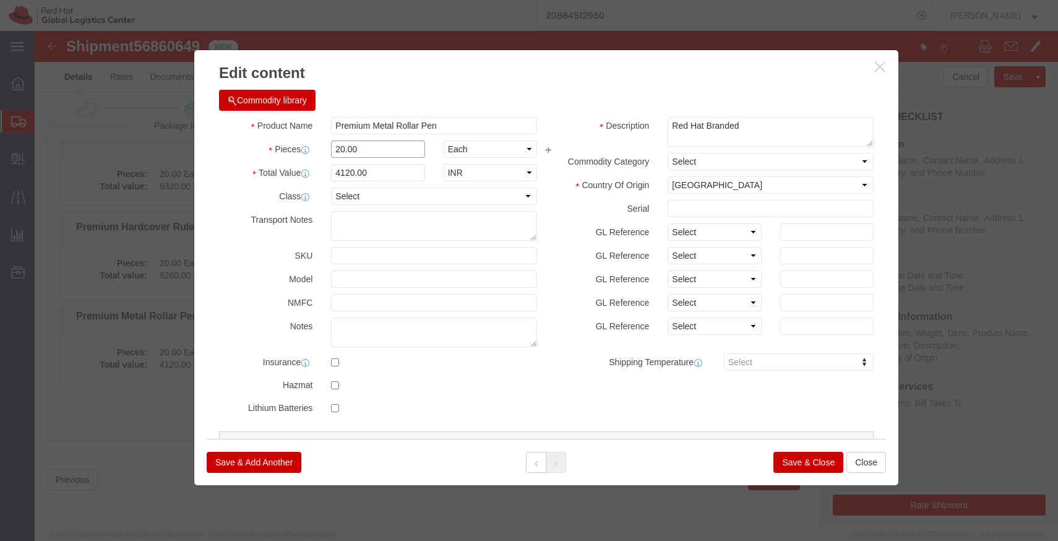
click input "20.00"
type input "1"
type input "206"
click div "Commodity library"
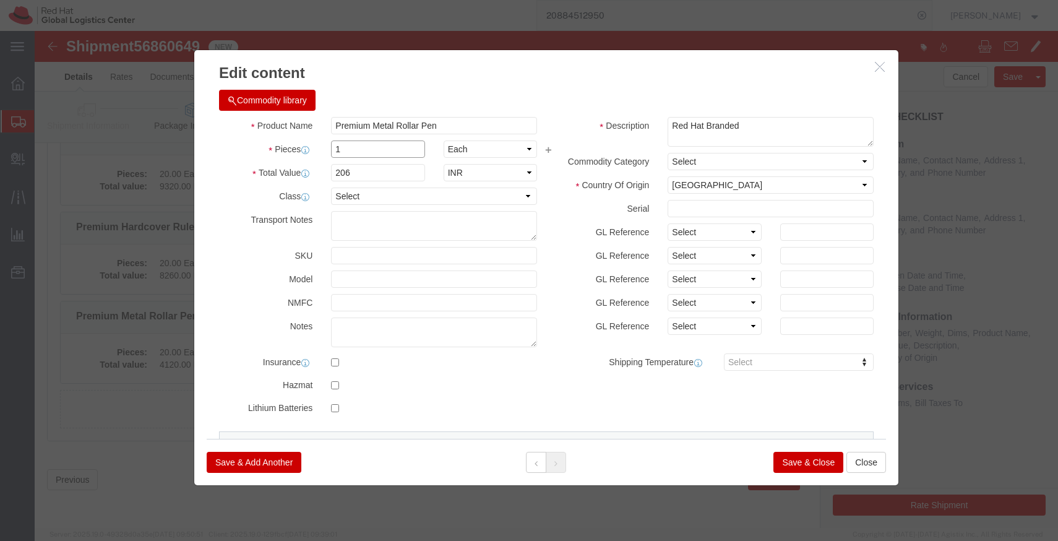
click input "1"
type input "20"
type input "4120"
click div "Commodity library"
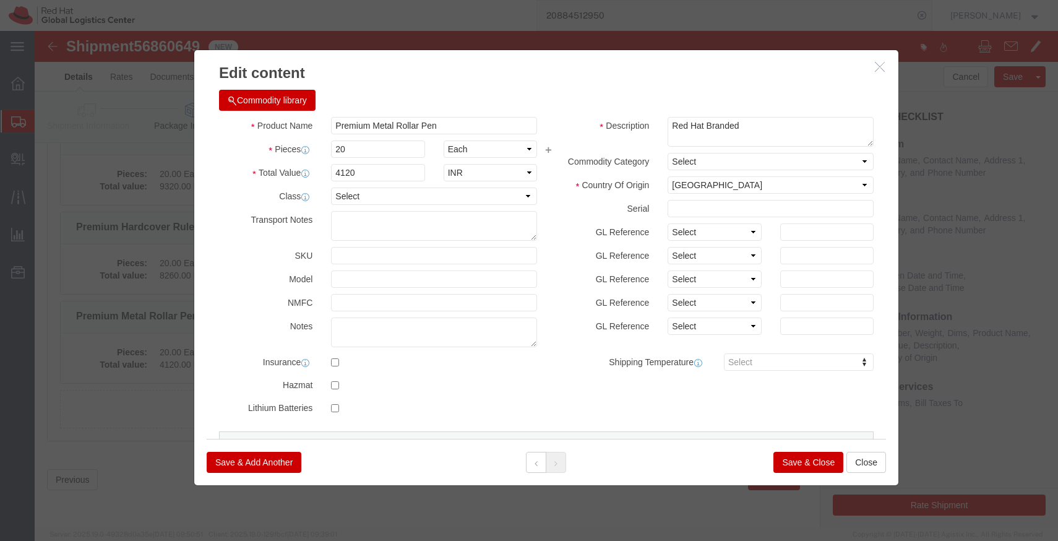
click button "Save & Close"
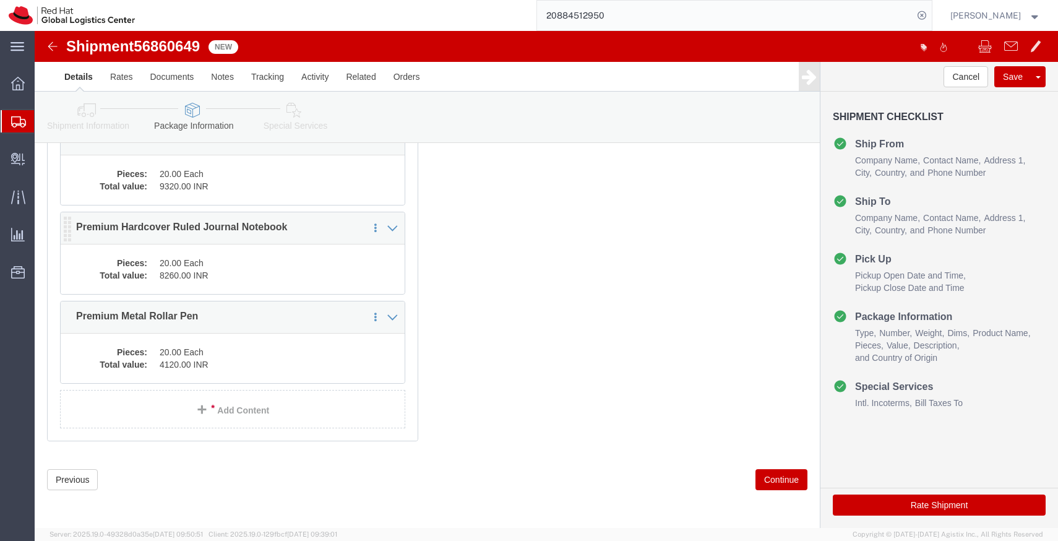
click dd "8260.00 INR"
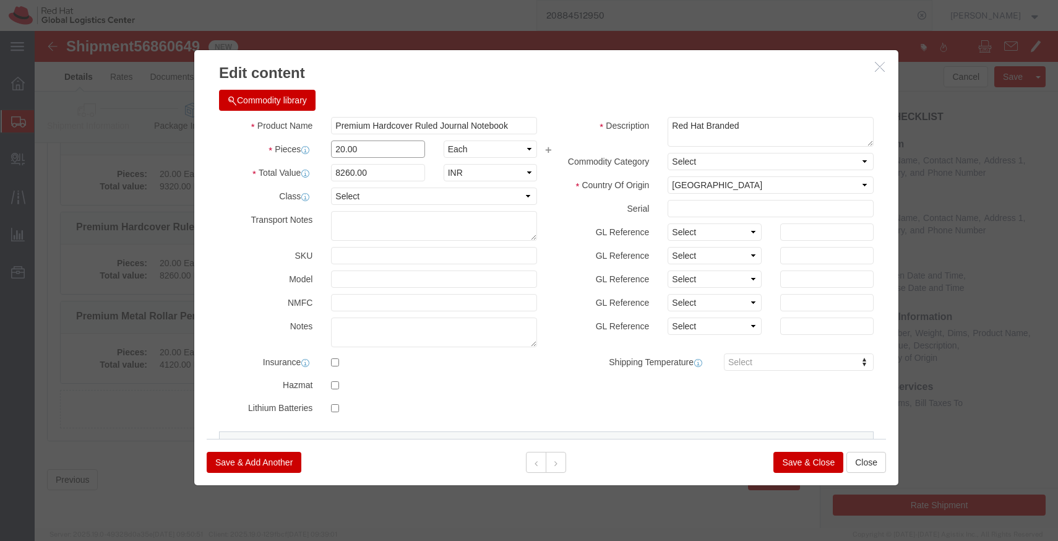
click input "20.00"
type input "1"
click div "Commodity library"
type input "413"
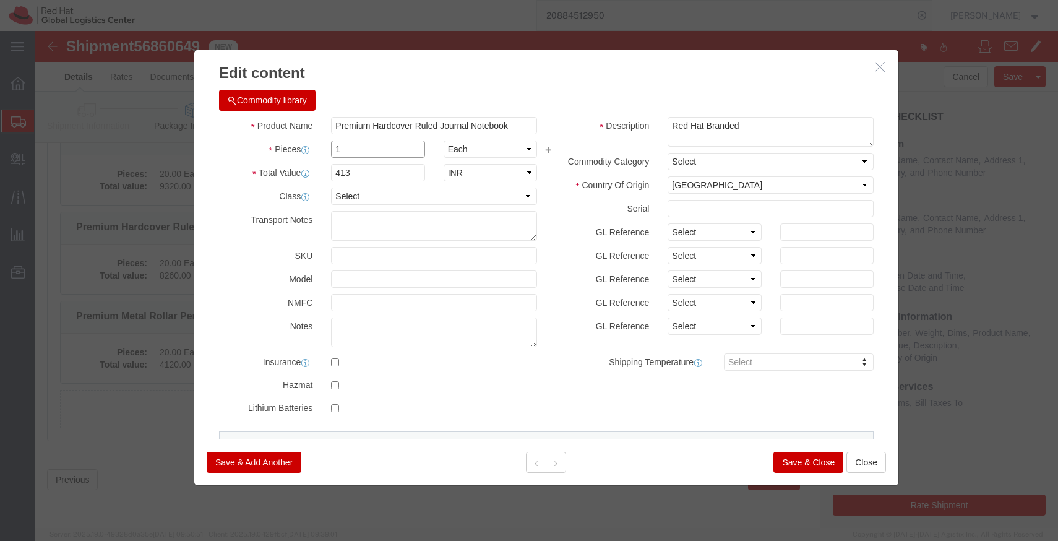
click input "1"
type input "20"
type input "8260"
click div "Commodity library"
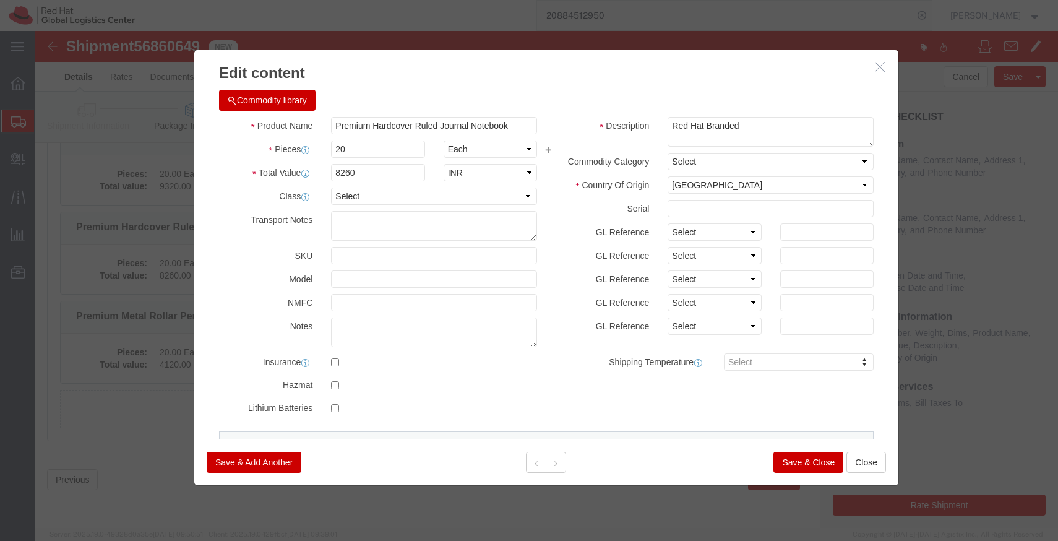
click button "Save & Close"
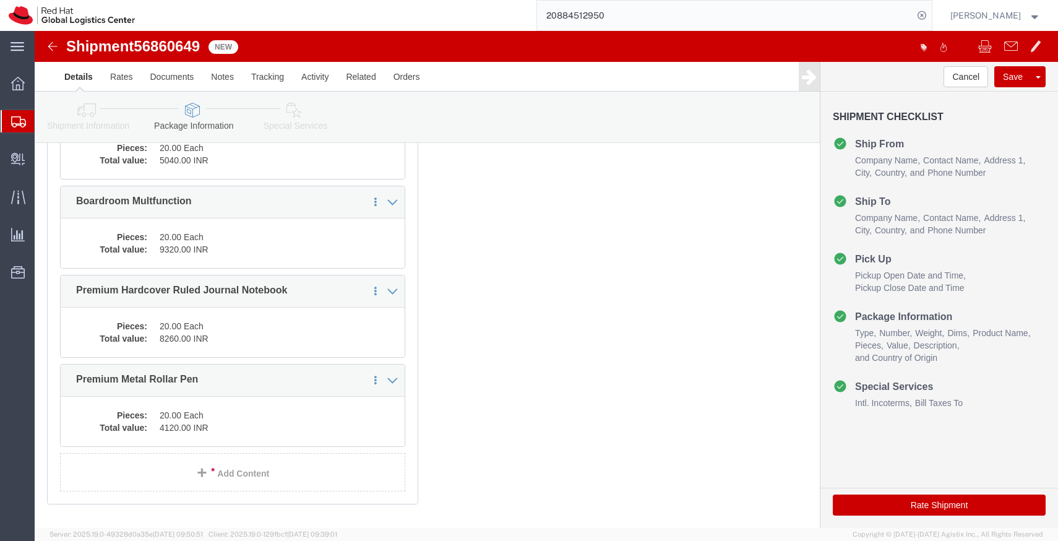
scroll to position [231, 0]
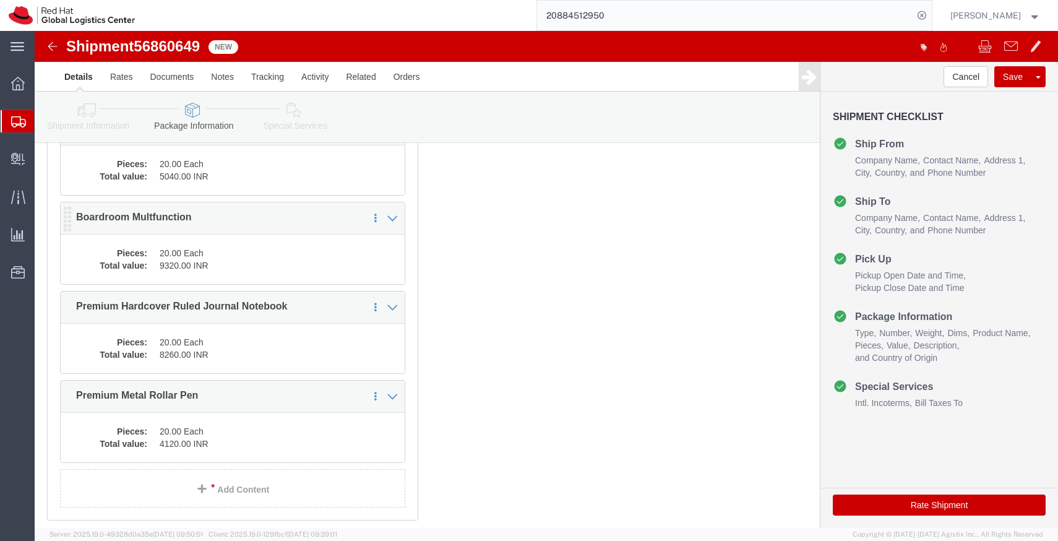
click dd "9320.00 INR"
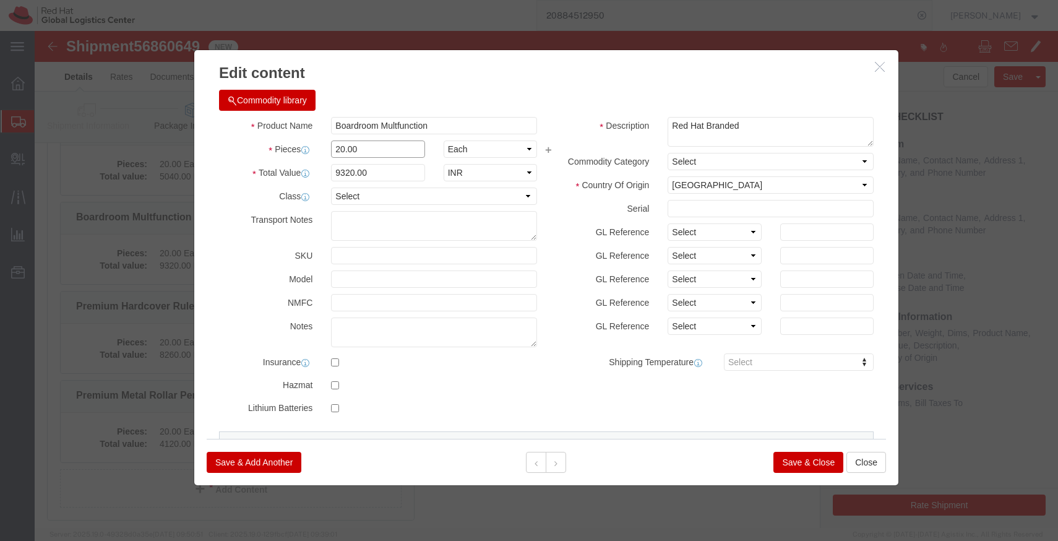
click input "20.00"
type input "1"
click div "Commodity library"
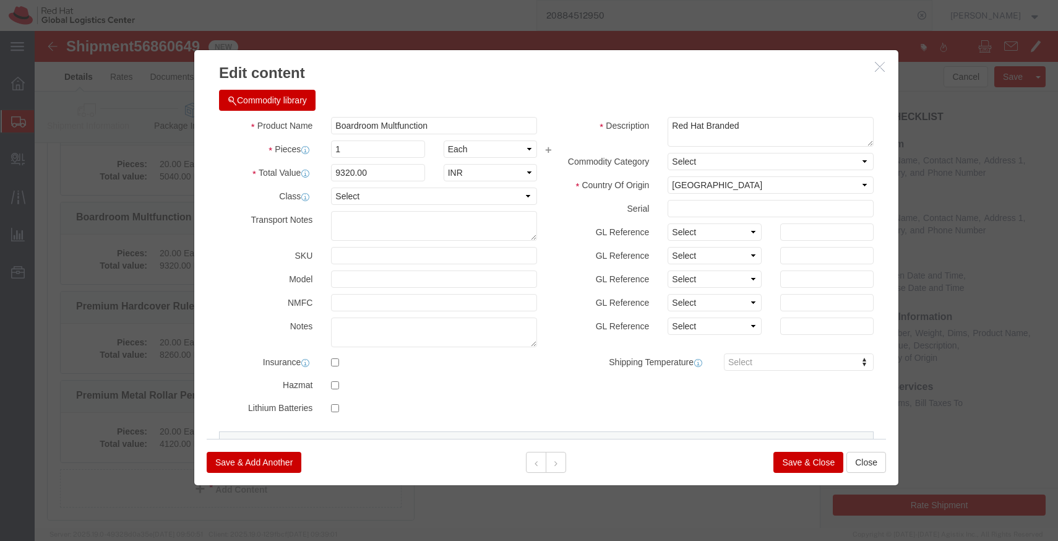
type input "466"
click input "1"
type input "20"
click div "Commodity library"
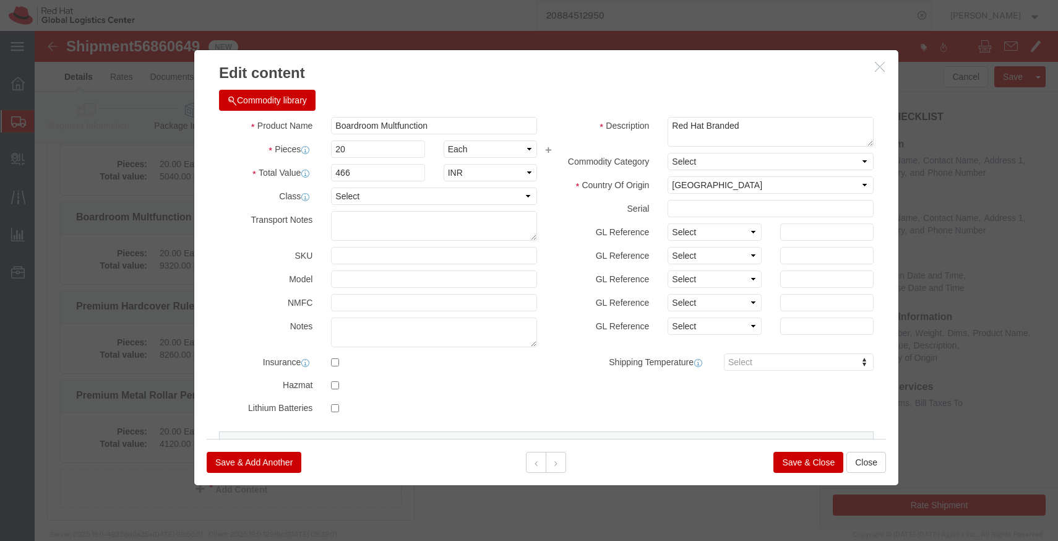
type input "9320"
click button "Save & Close"
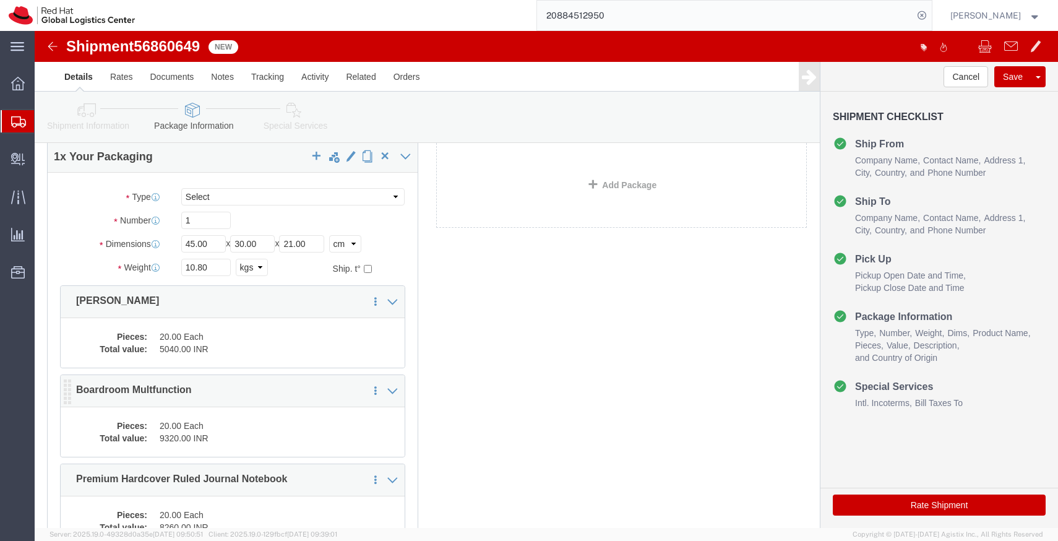
scroll to position [56, 0]
click dd "20.00 Each"
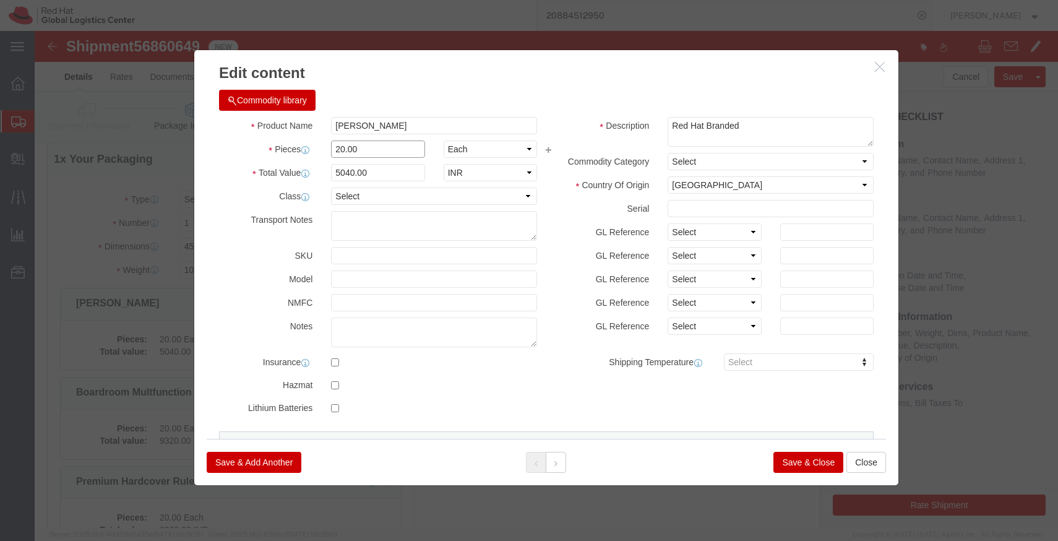
click input "20.00"
type input "1"
click h3 "Edit content"
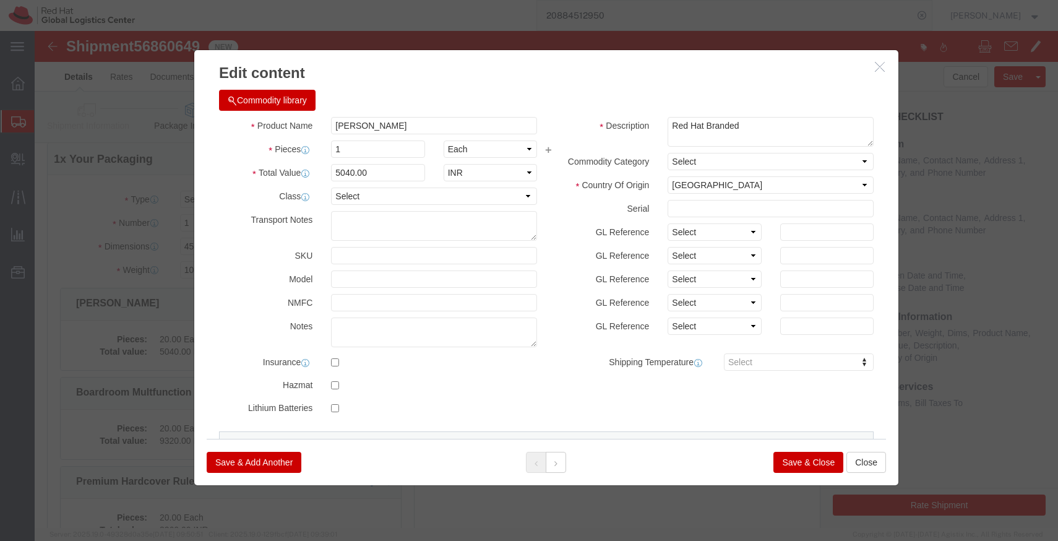
type input "252"
click input "1"
type input "20"
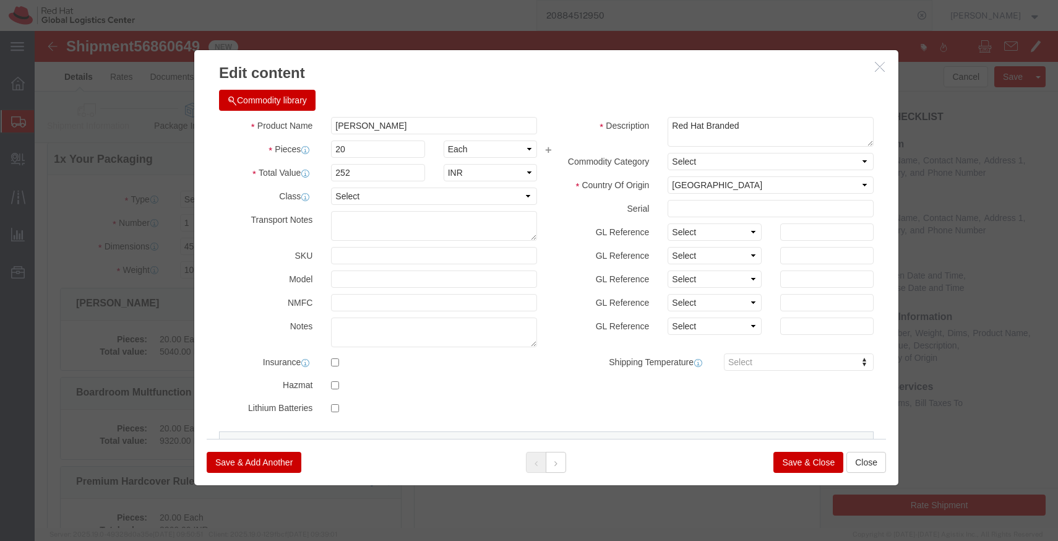
type input "5040"
click div "Commodity library"
click button "Save & Close"
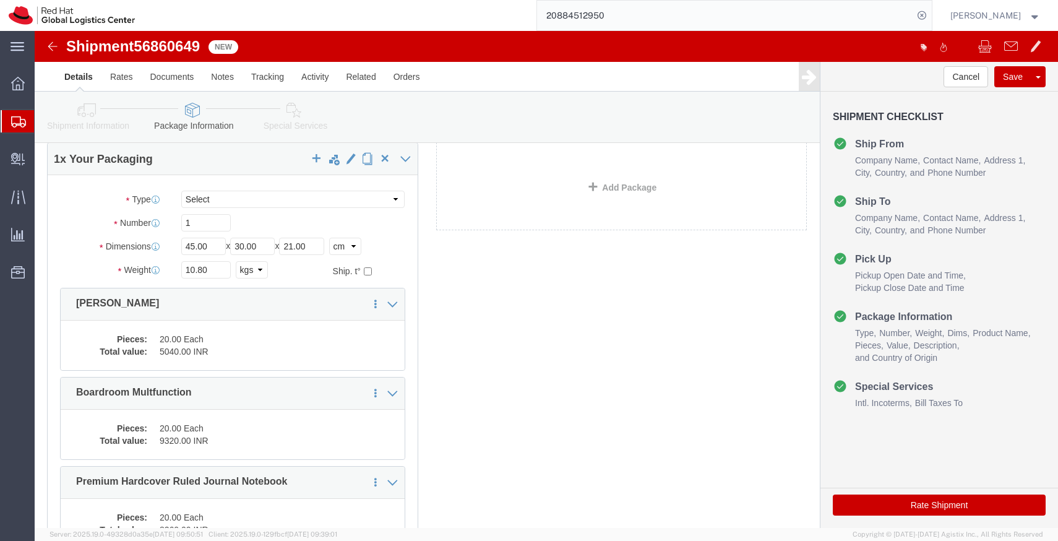
scroll to position [0, 0]
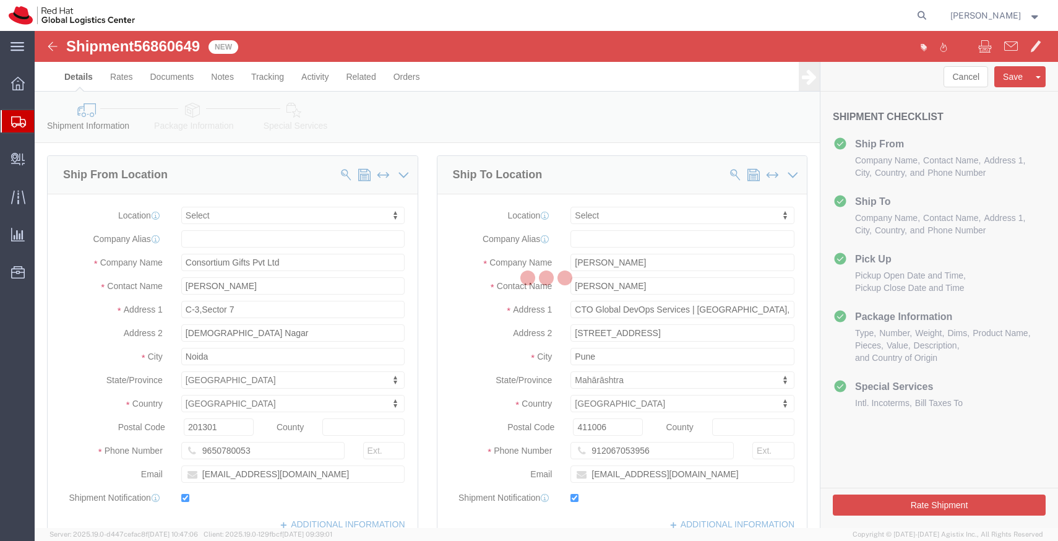
select select
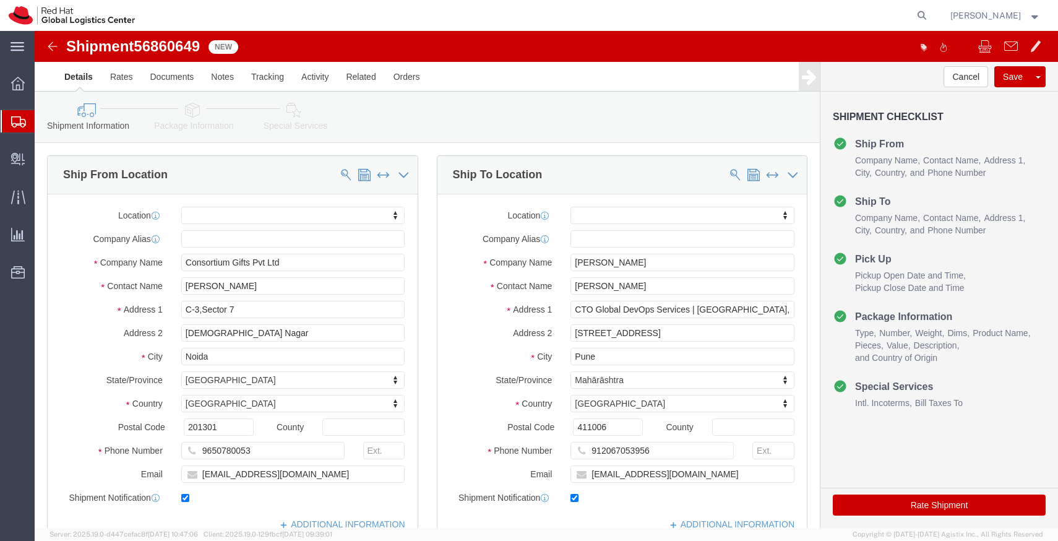
click icon
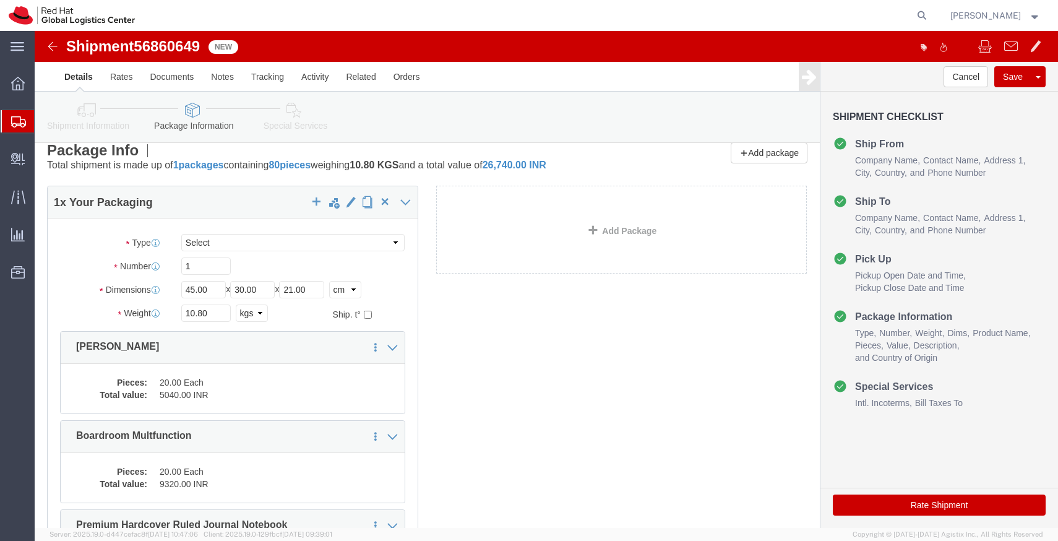
scroll to position [25, 0]
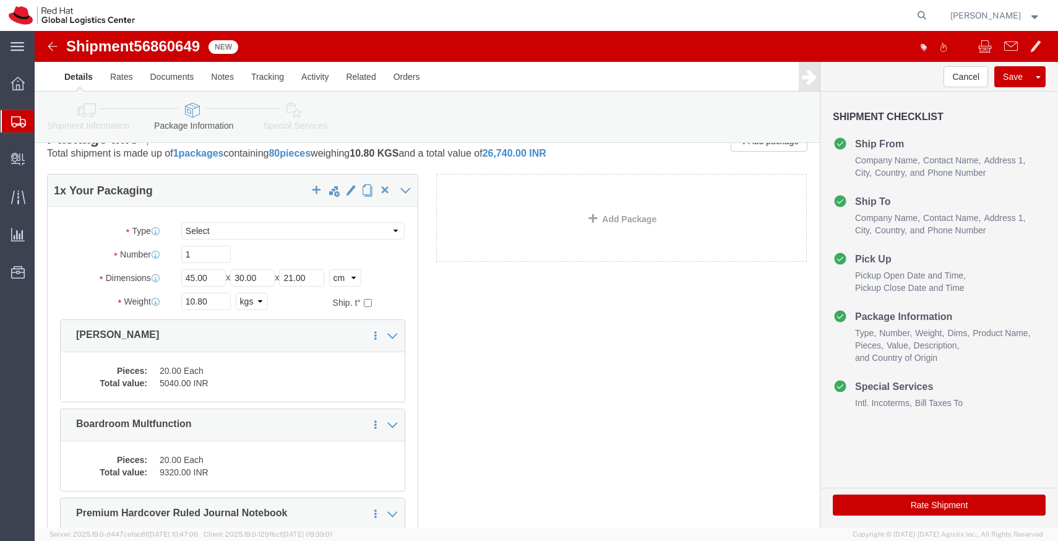
click icon
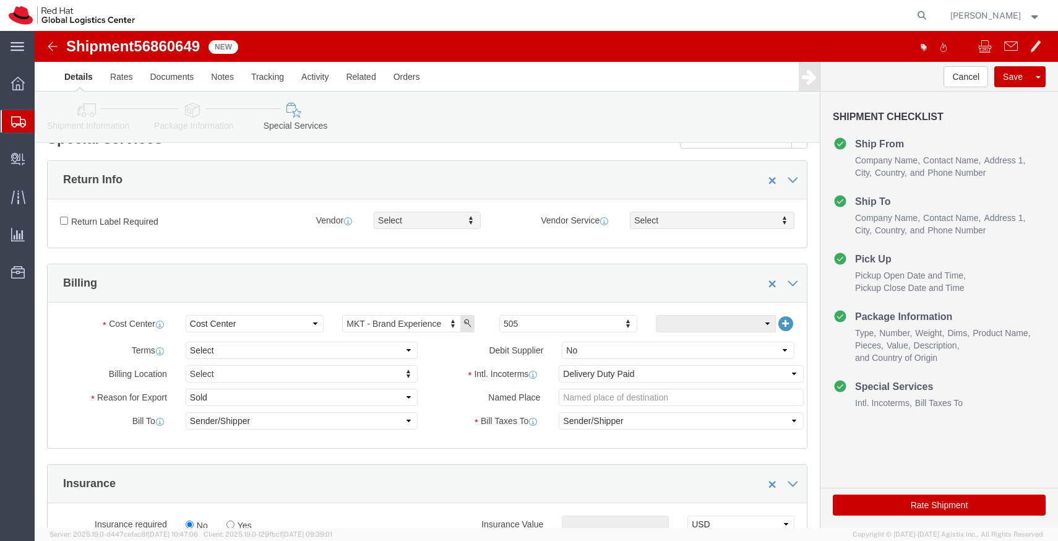
scroll to position [26, 0]
type input "516"
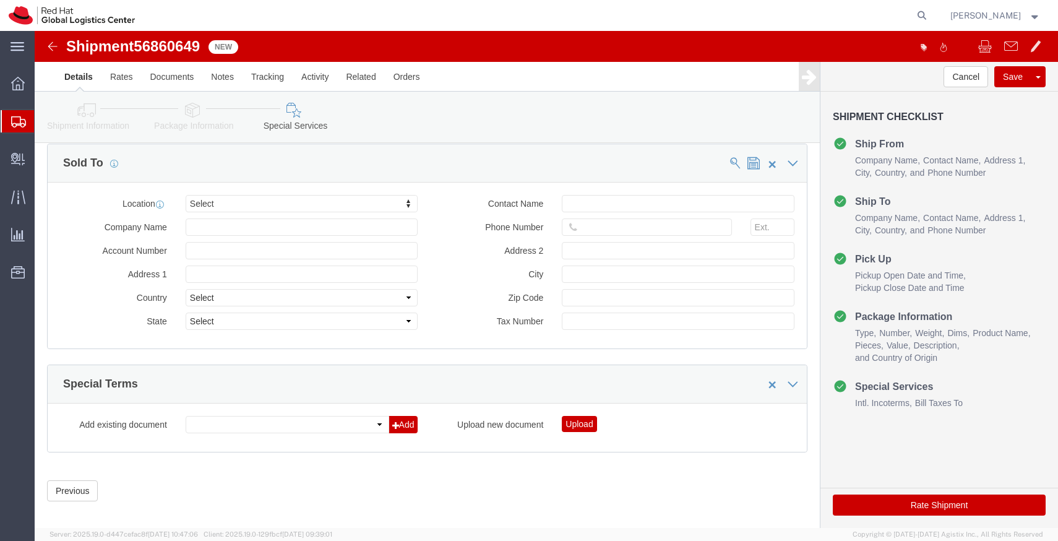
scroll to position [753, 0]
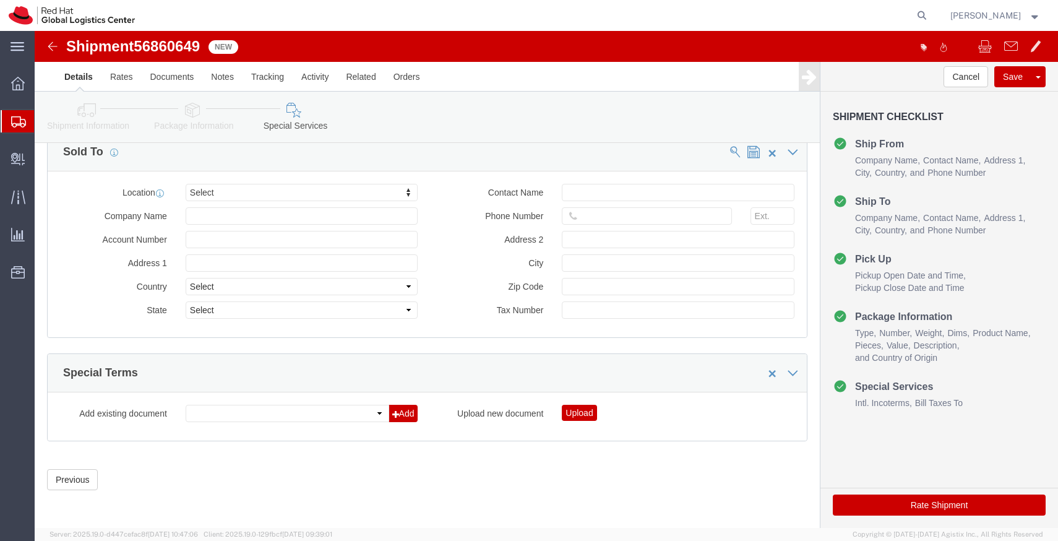
click button "Rate Shipment"
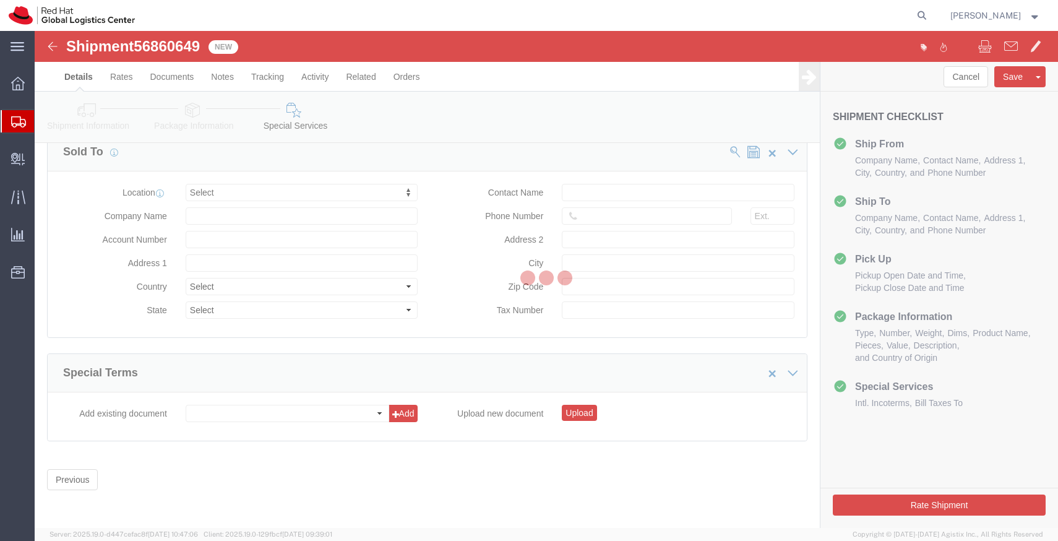
scroll to position [0, 0]
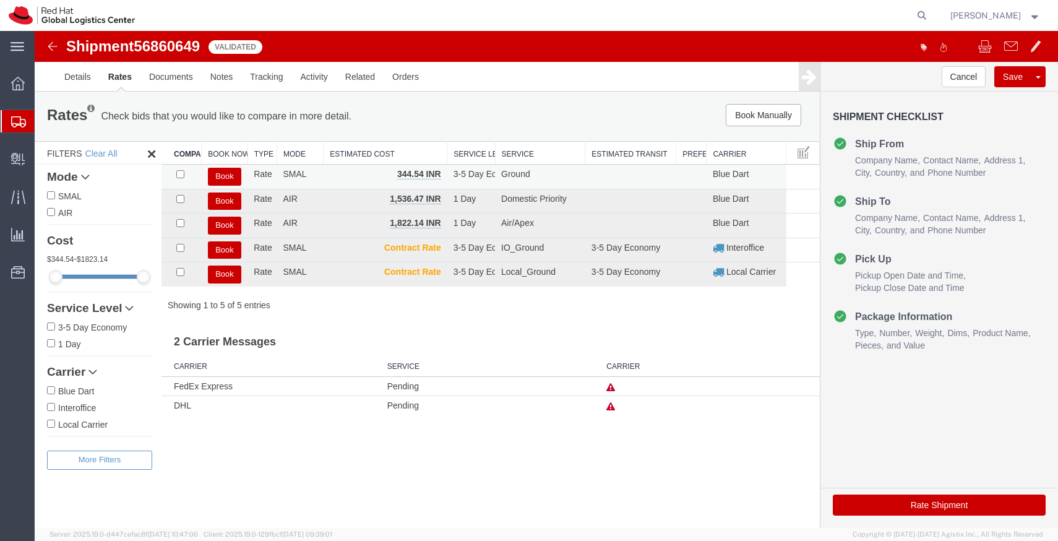
click at [229, 178] on button "Book" at bounding box center [224, 177] width 33 height 18
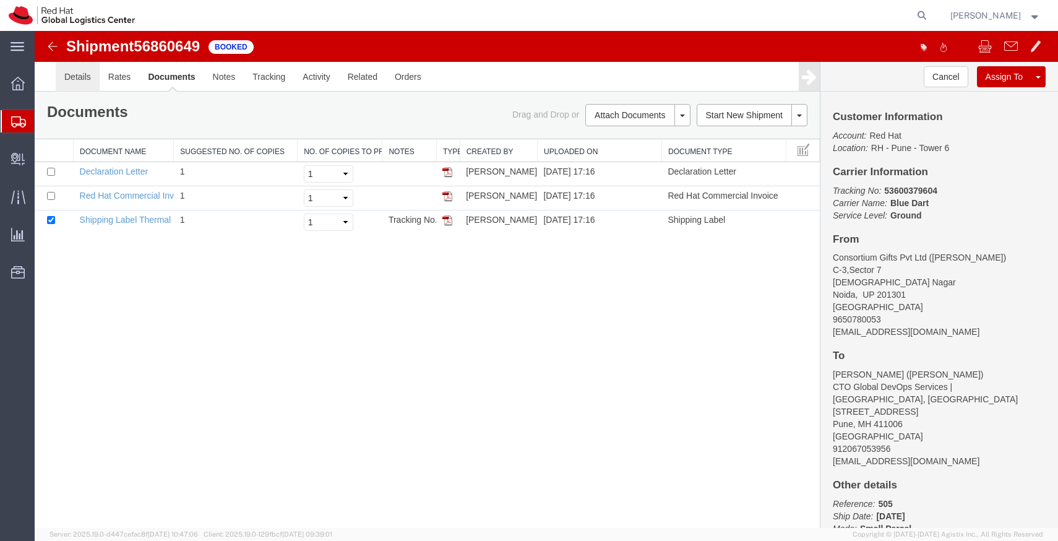
click at [75, 76] on link "Details" at bounding box center [78, 77] width 44 height 30
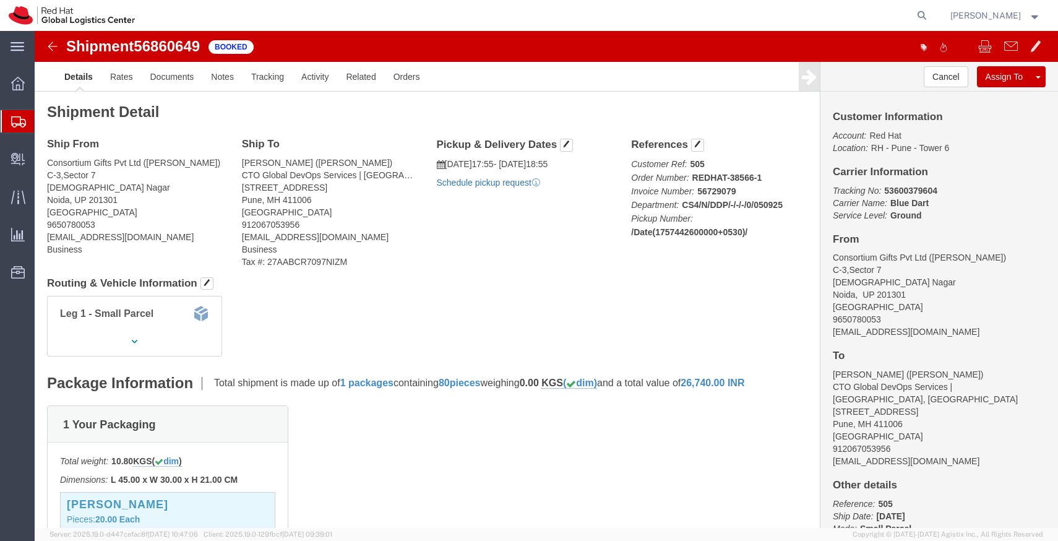
click link "Schedule pickup request"
click icon "Pickup request number"
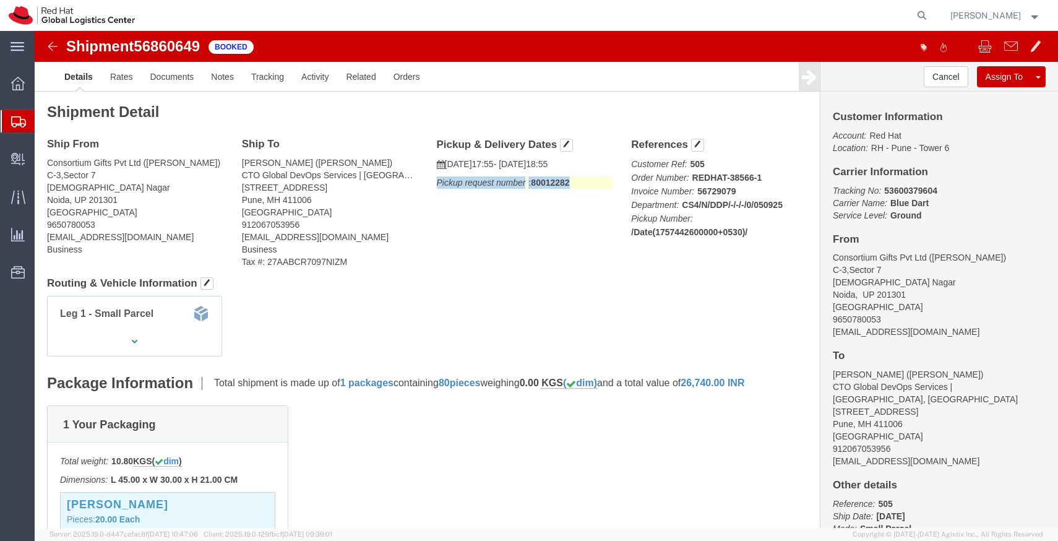
click icon "Pickup request number"
copy div "Pickup request number : 80012282 Edit Date and Time Pickup Date: Pickup Start D…"
click link "Documents"
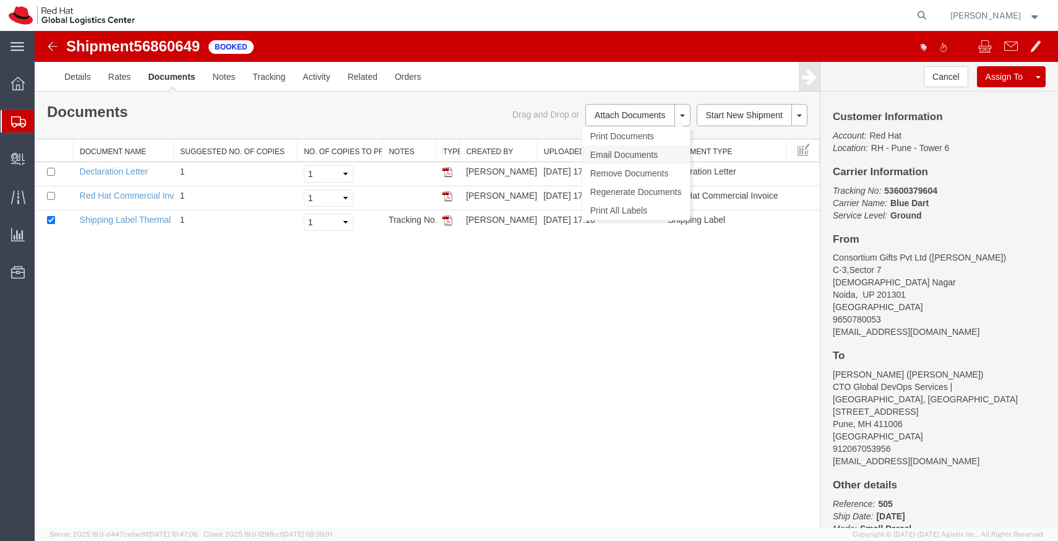
click at [641, 151] on link "Email Documents" at bounding box center [636, 154] width 108 height 19
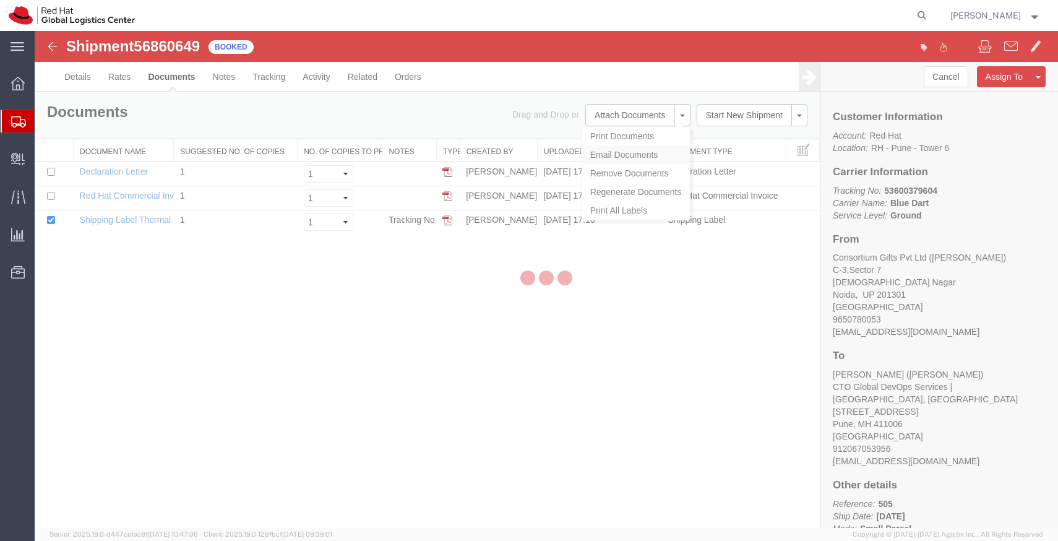
checkbox input "true"
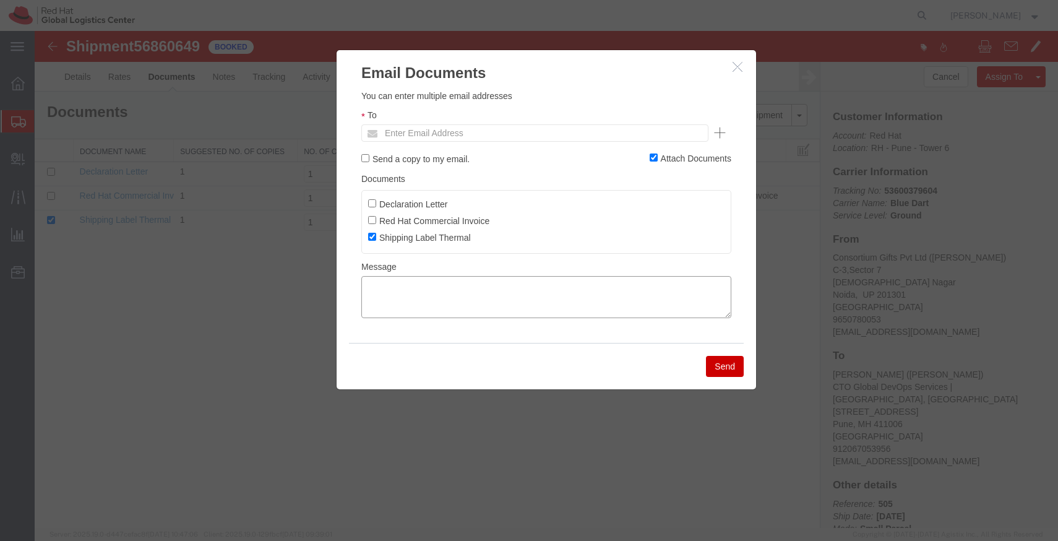
click at [459, 294] on textarea at bounding box center [546, 297] width 370 height 42
paste textarea "Pickup request number: 80012282"
type textarea "Pickup request number: 80012282"
click at [464, 134] on input "text" at bounding box center [451, 133] width 145 height 16
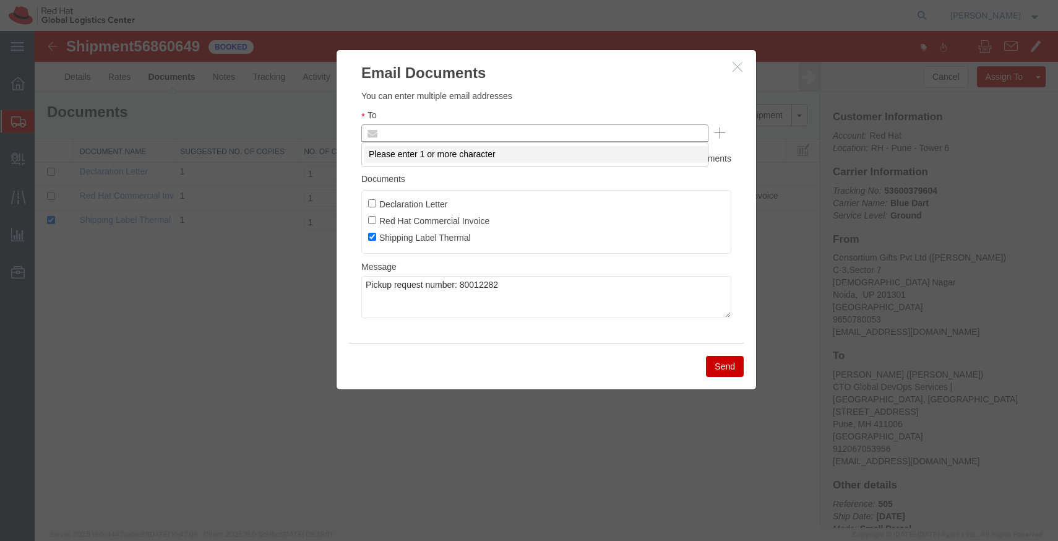
paste input "online@consortiumgifts.com"
type input "online@consortiumgifts.com"
click at [729, 364] on button "Send" at bounding box center [725, 366] width 38 height 21
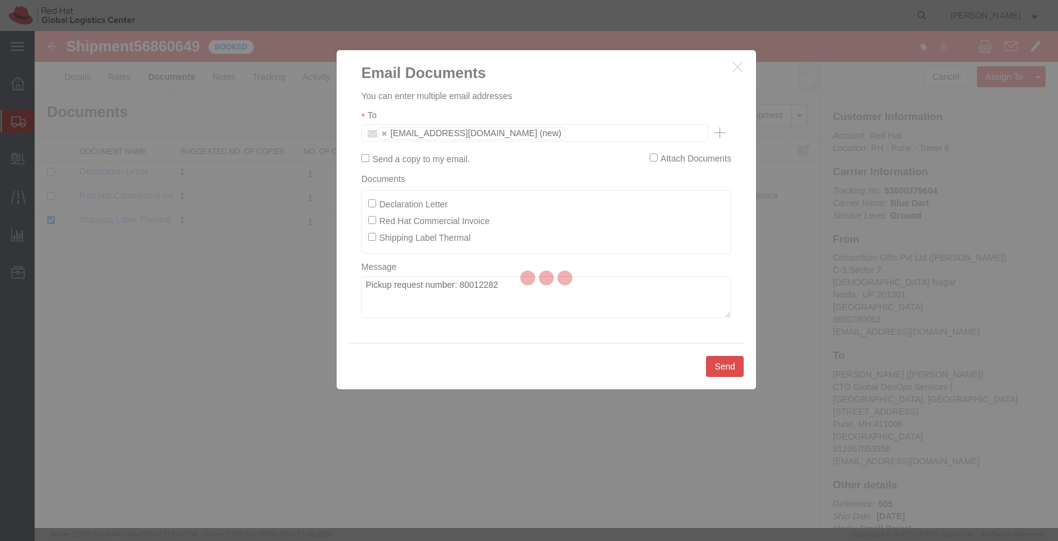
checkbox input "false"
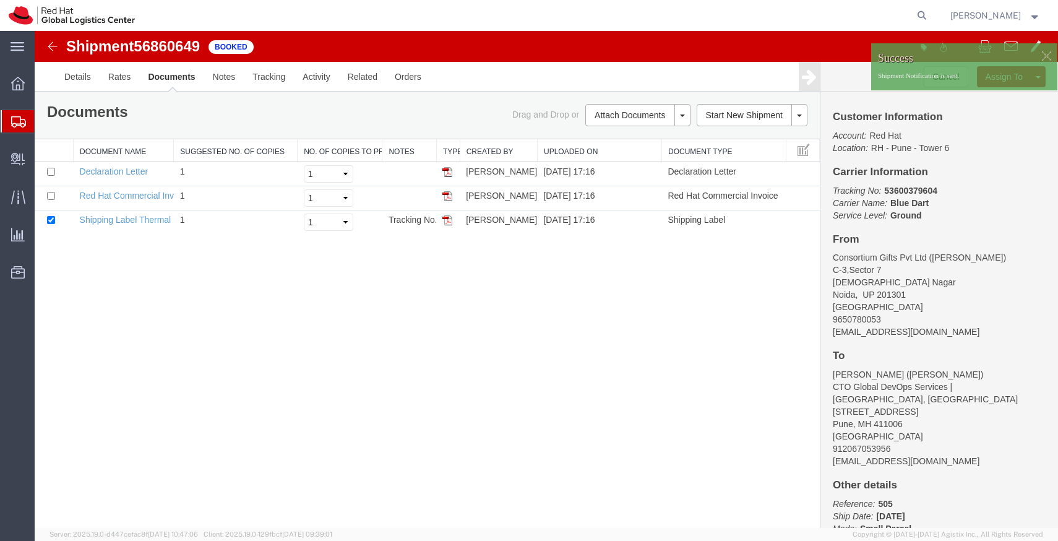
click at [22, 124] on icon at bounding box center [18, 121] width 15 height 11
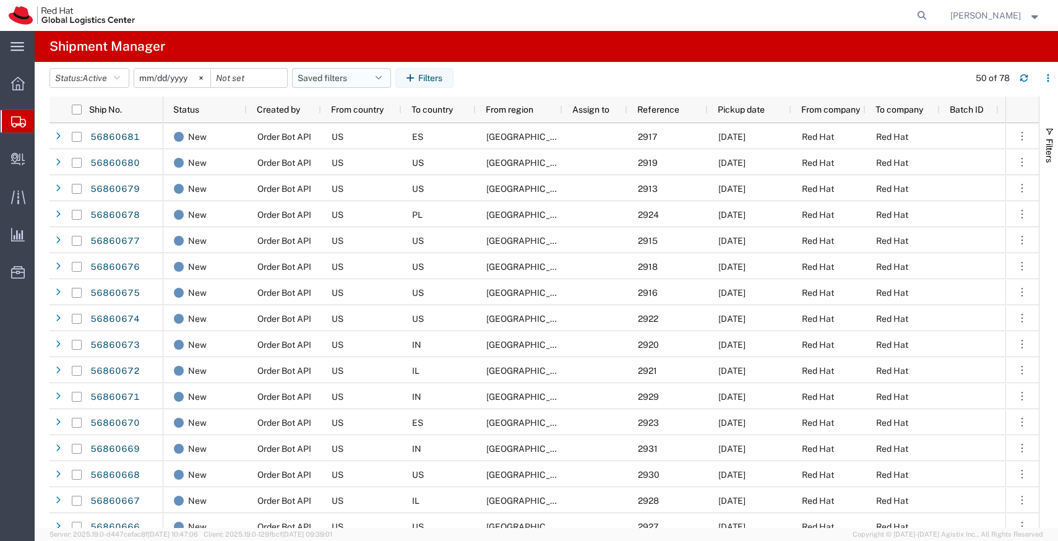
click at [382, 82] on icon "button" at bounding box center [379, 78] width 6 height 9
click at [347, 135] on span "APAC" at bounding box center [375, 132] width 162 height 23
type input "2023-12-07"
type input "2030-12-31"
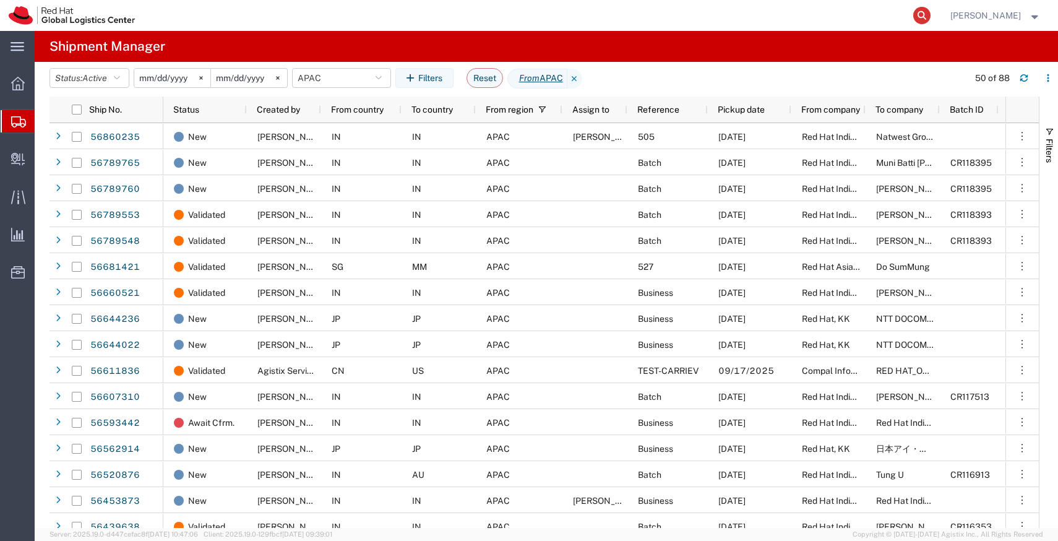
click at [931, 18] on icon at bounding box center [922, 15] width 17 height 17
paste input "53600379604"
type input "53600379604"
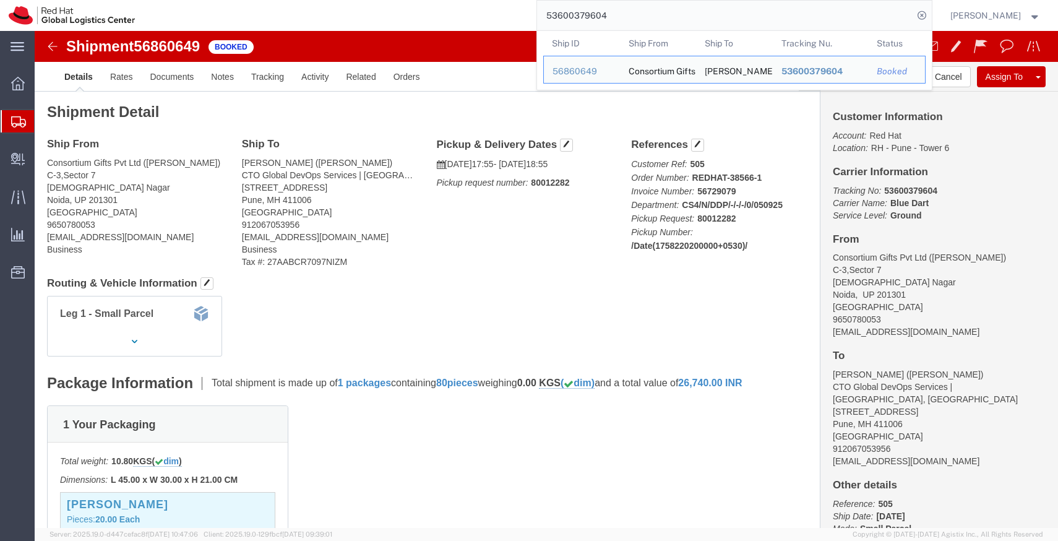
click h2 "Shipment Detail"
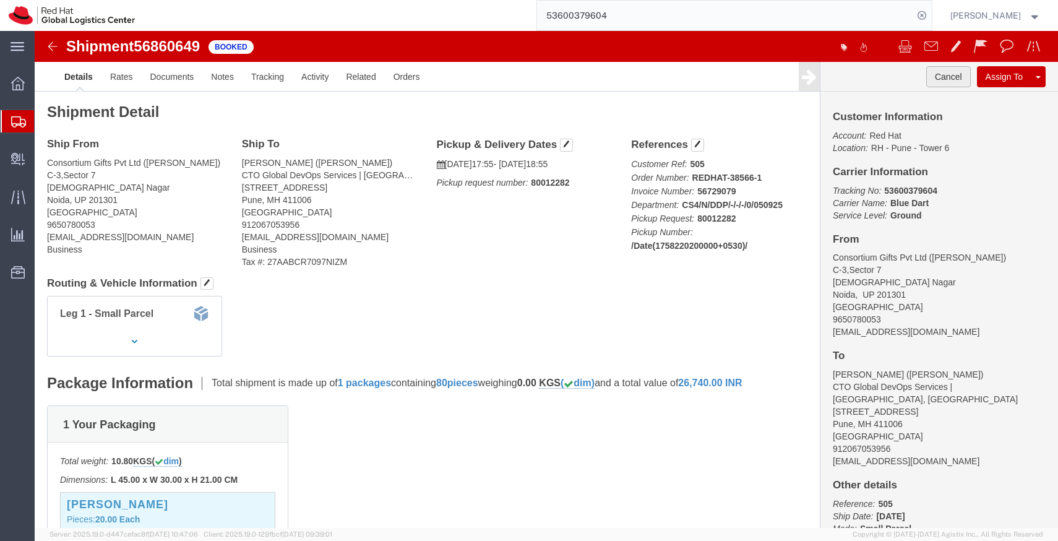
click button "Cancel"
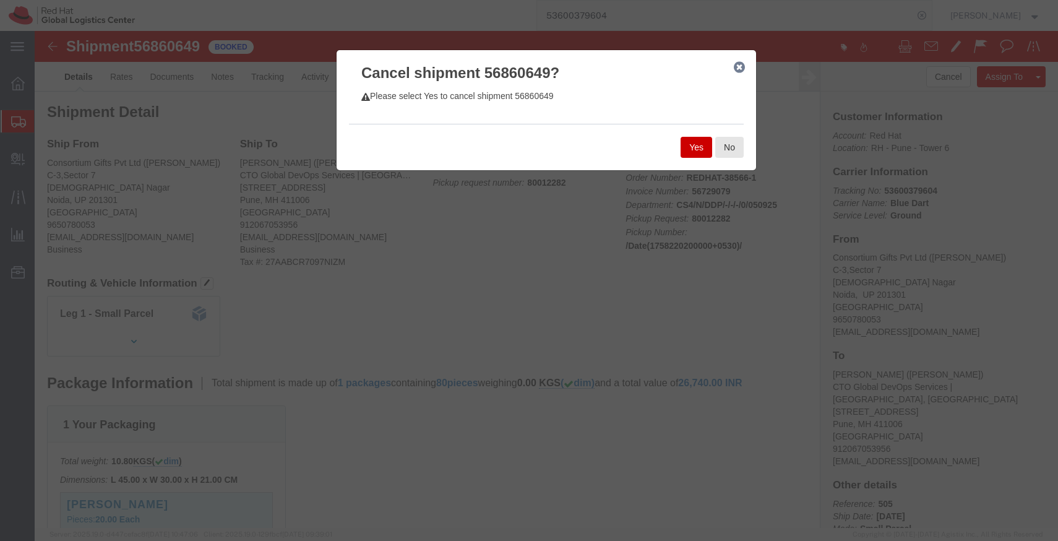
click button "Yes"
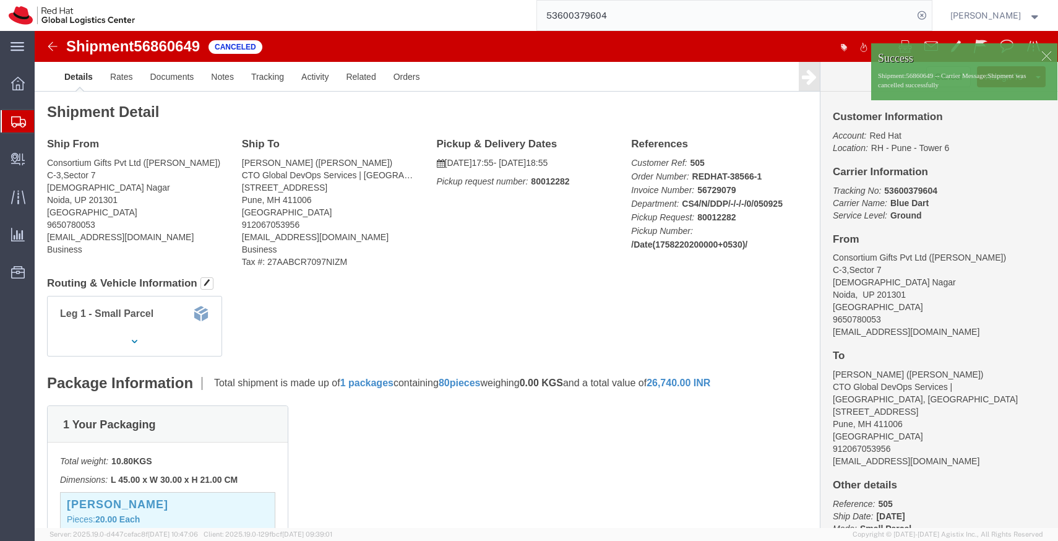
click div
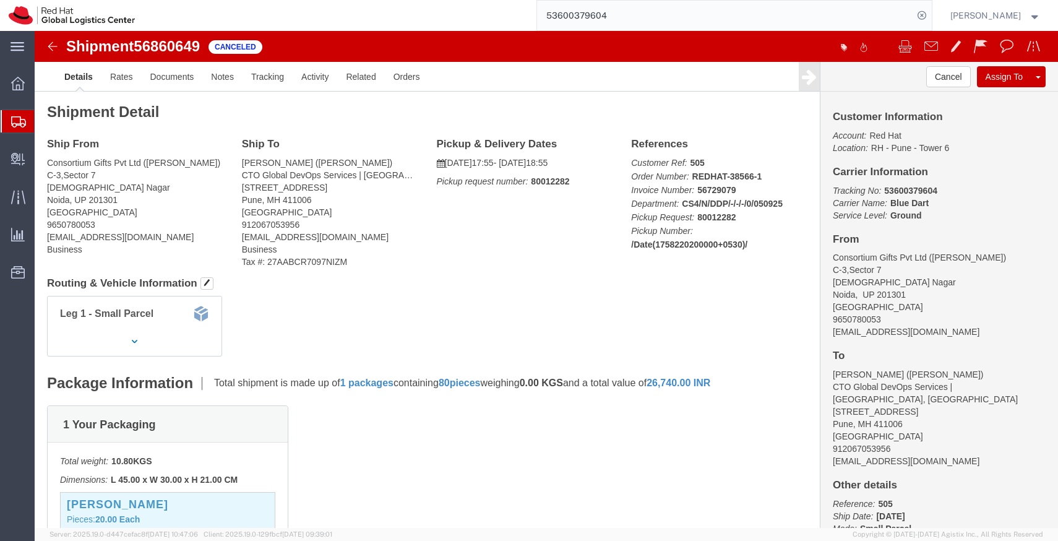
click button
click link "Clone Shipment"
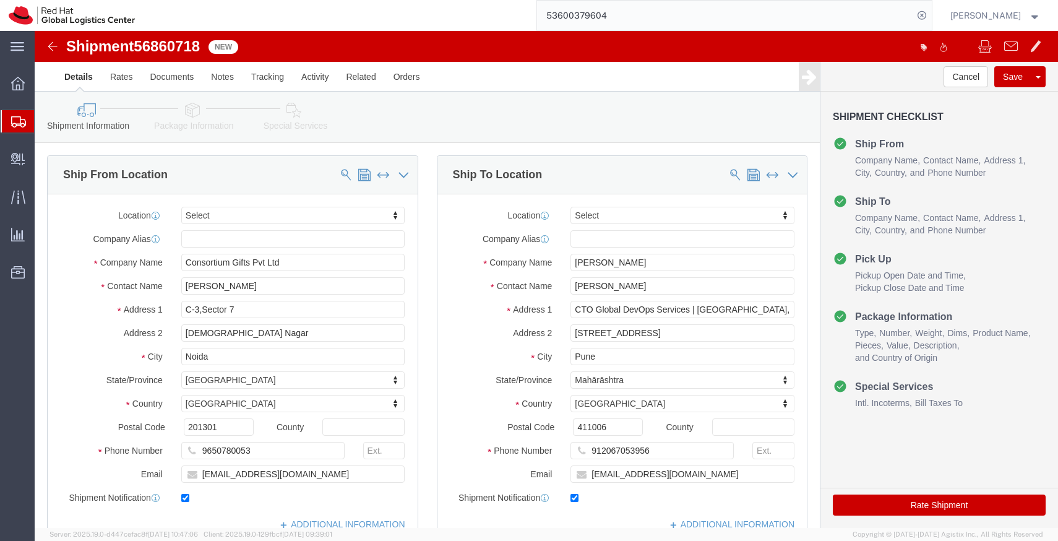
select select
click input "912067053956"
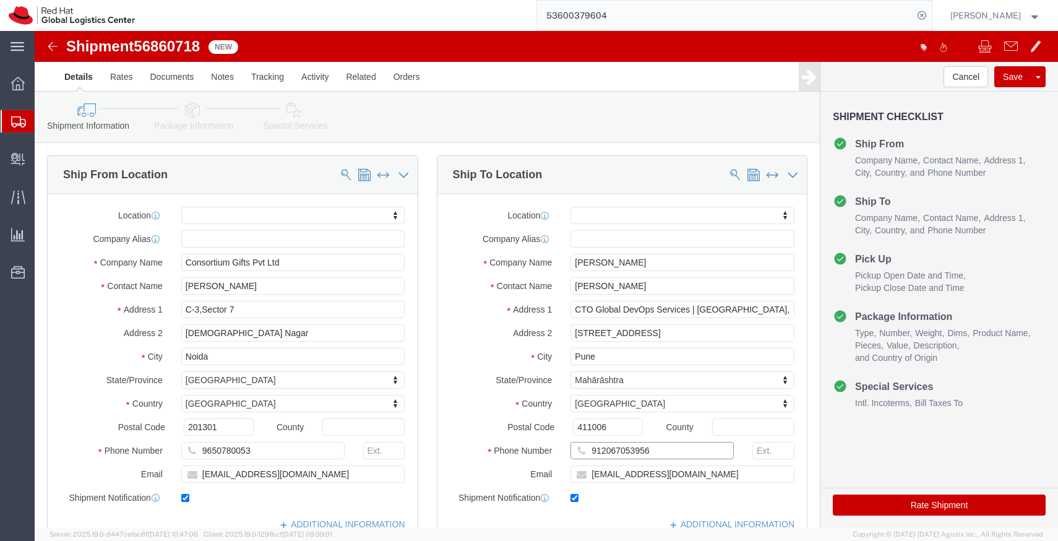
paste input "53600379604"
click input "53600379604"
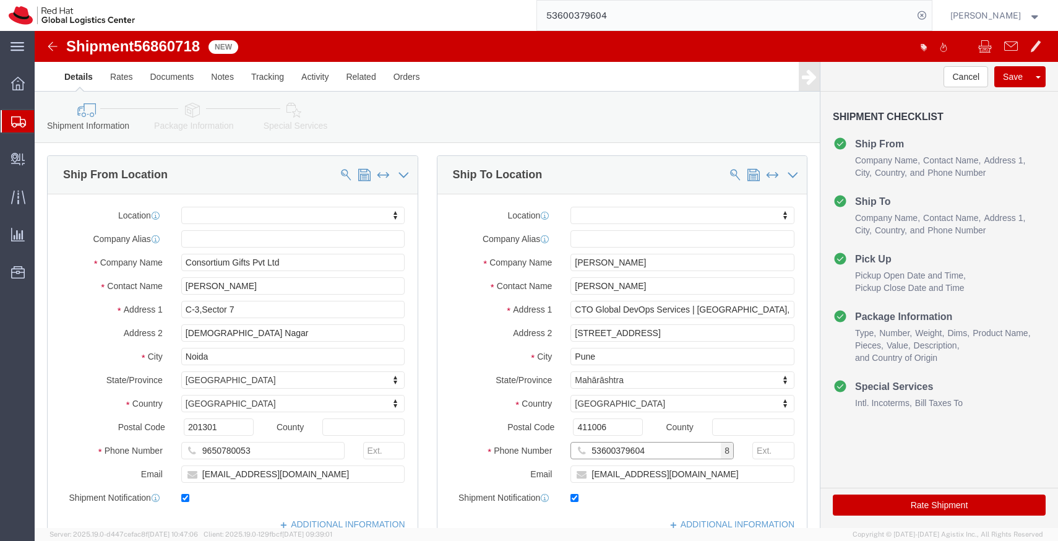
paste input "8888816426"
type input "8888816426"
click link "Package Information"
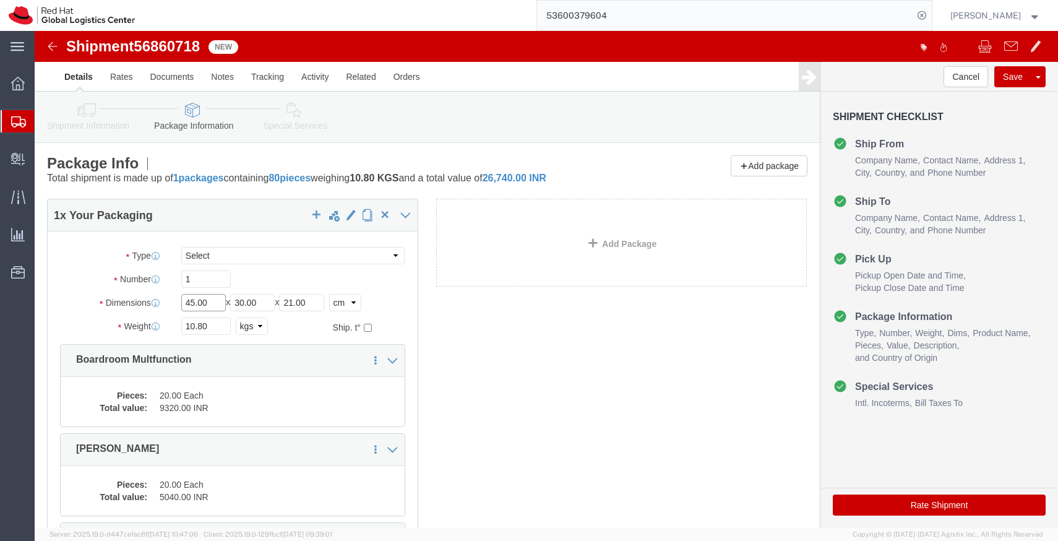
click input "45.00"
type input "50"
type input "40"
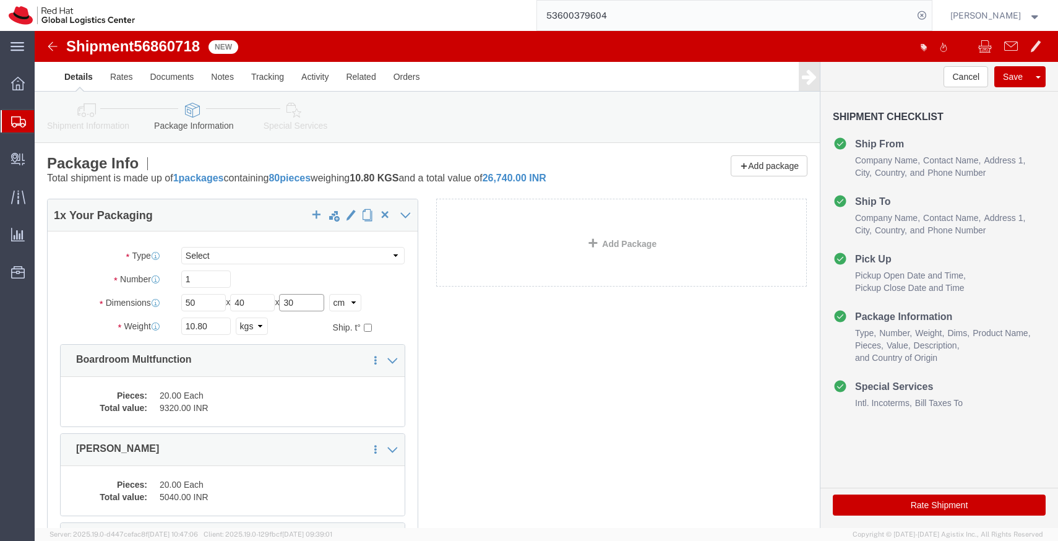
type input "30"
click input "10.80"
paste input "2"
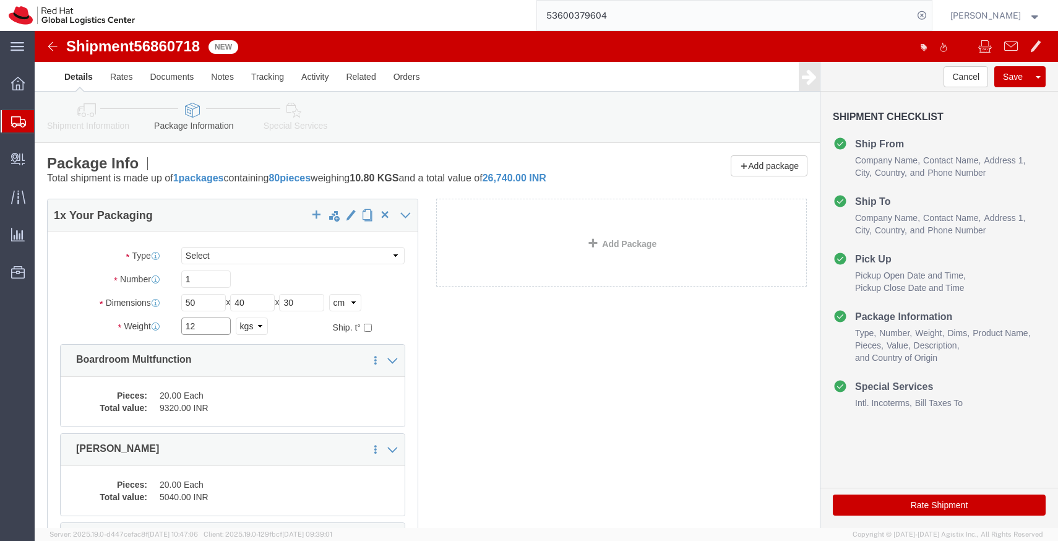
type input "12"
click div "1 x Your Packaging Package Type Select Case(s) Crate(s) Envelope Large Box Medi…"
click dd "20.00 Each"
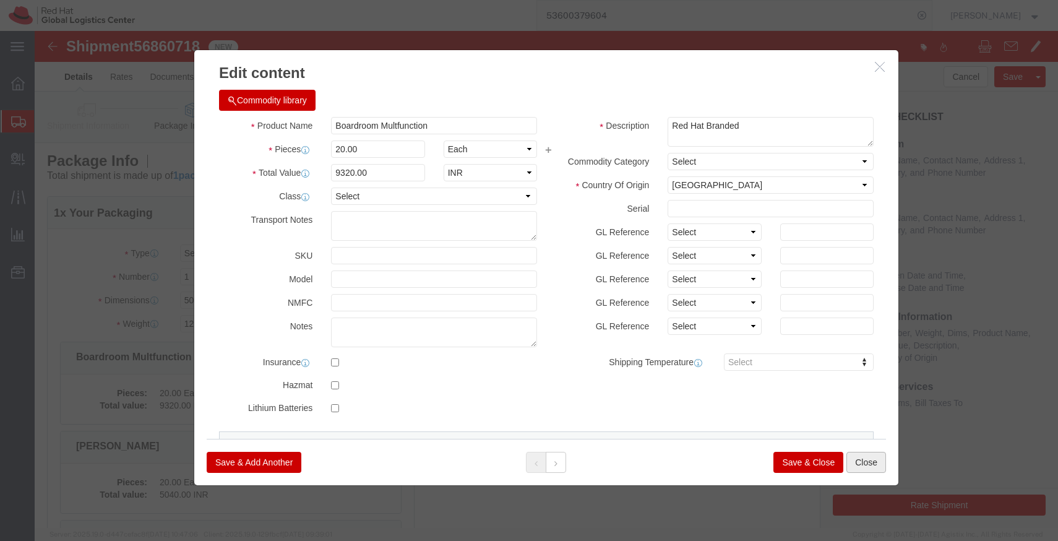
click button "Close"
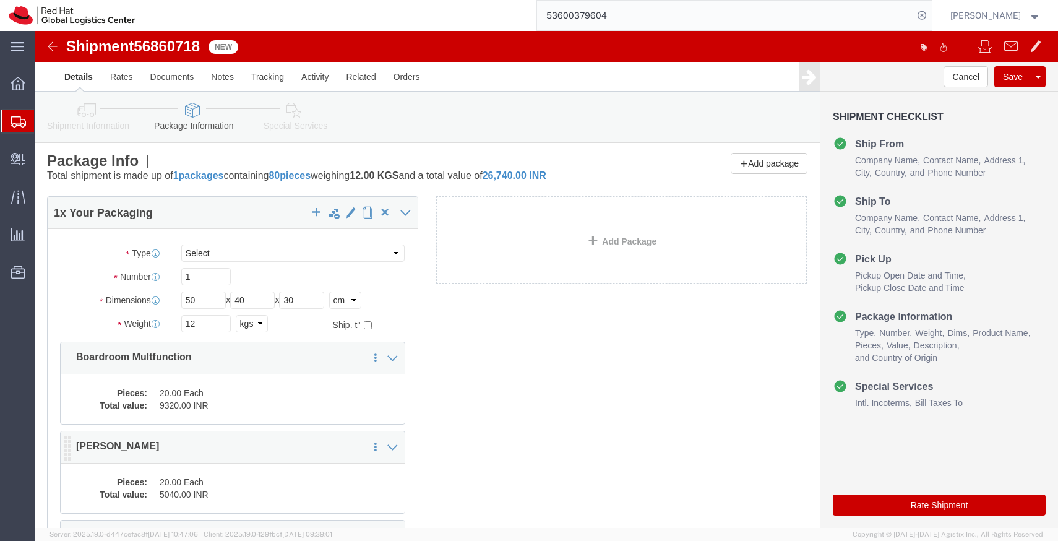
click dd "20.00 Each"
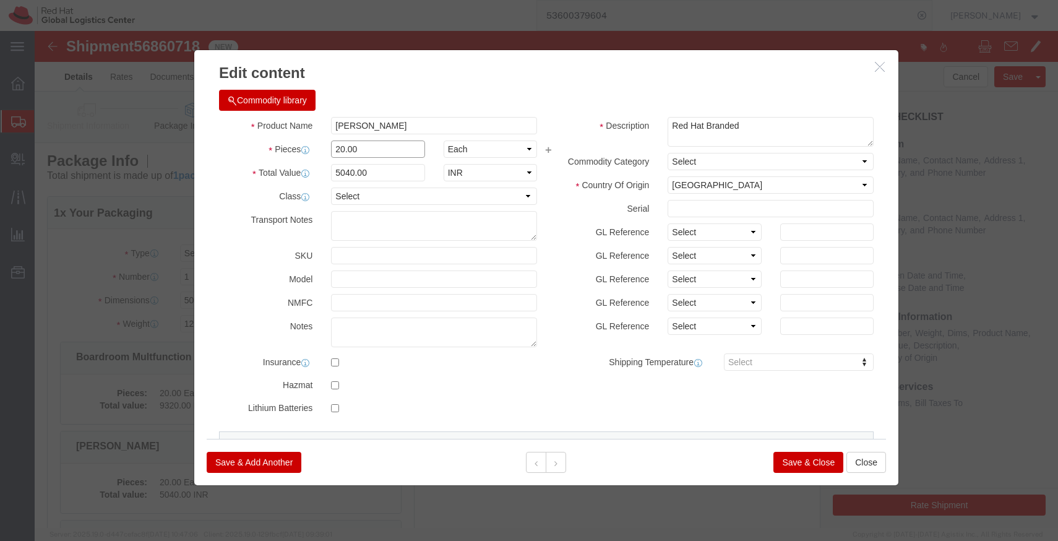
click input "20.00"
type input "1"
type input "252"
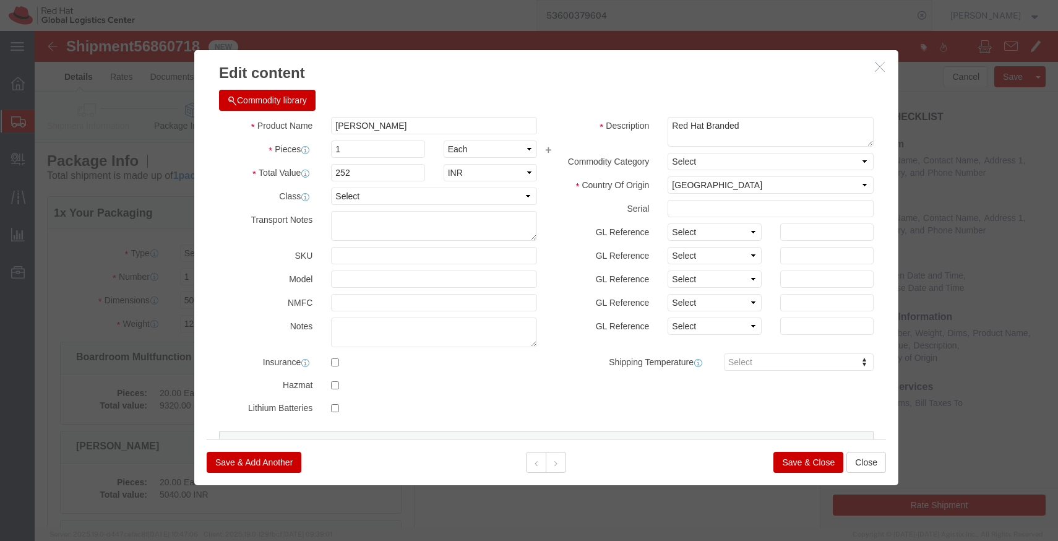
click h3 "Edit content"
click input "1"
type input "20"
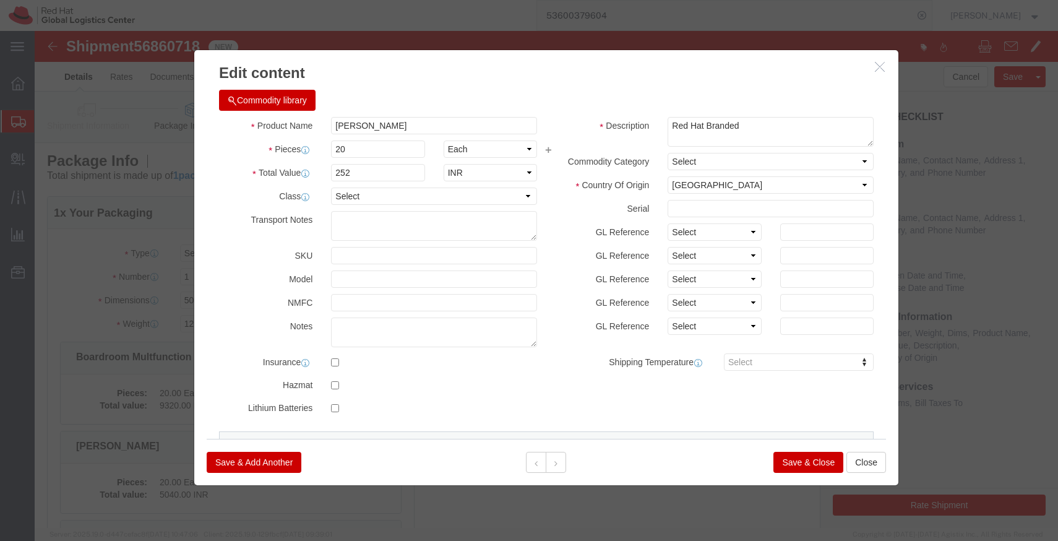
type input "5040"
click div "Commodity library"
click button "Save & Close"
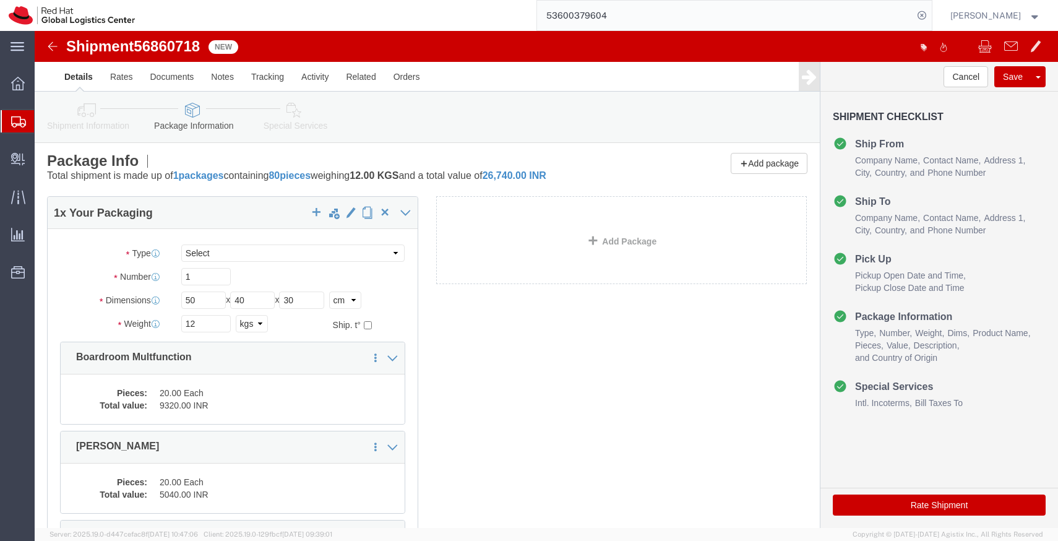
scroll to position [23, 0]
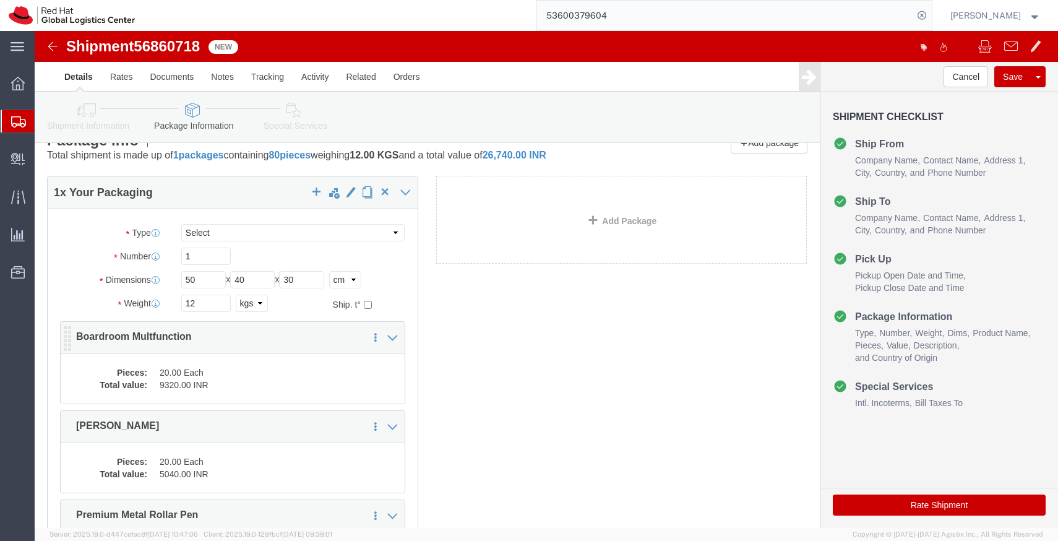
click dd "20.00 Each"
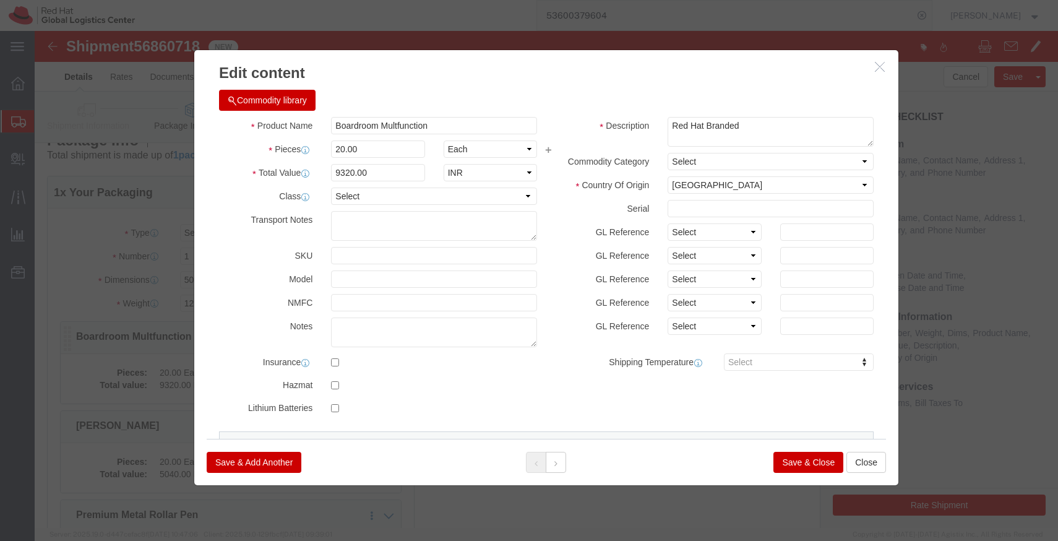
scroll to position [311, 0]
click button "Save & Close"
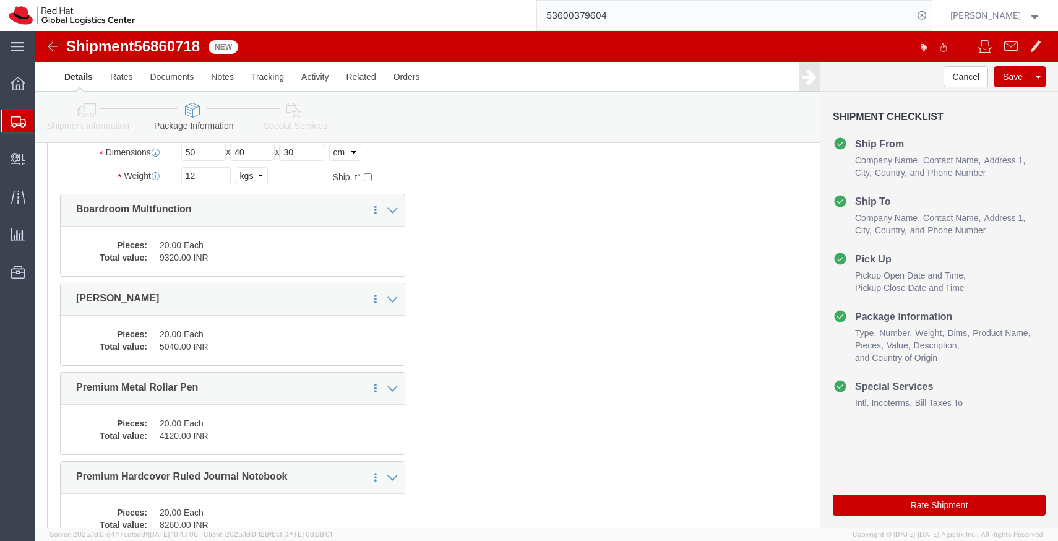
scroll to position [153, 0]
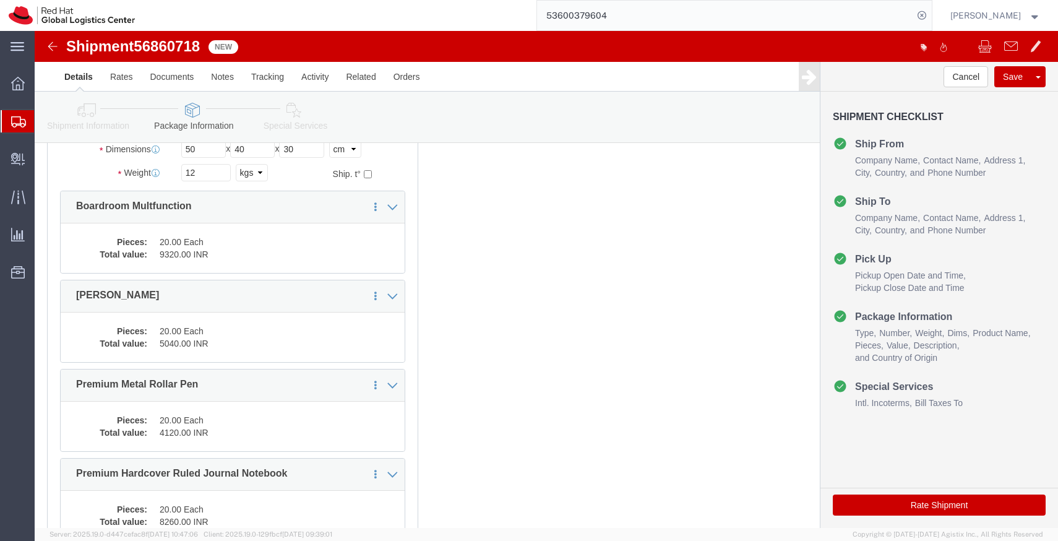
click icon
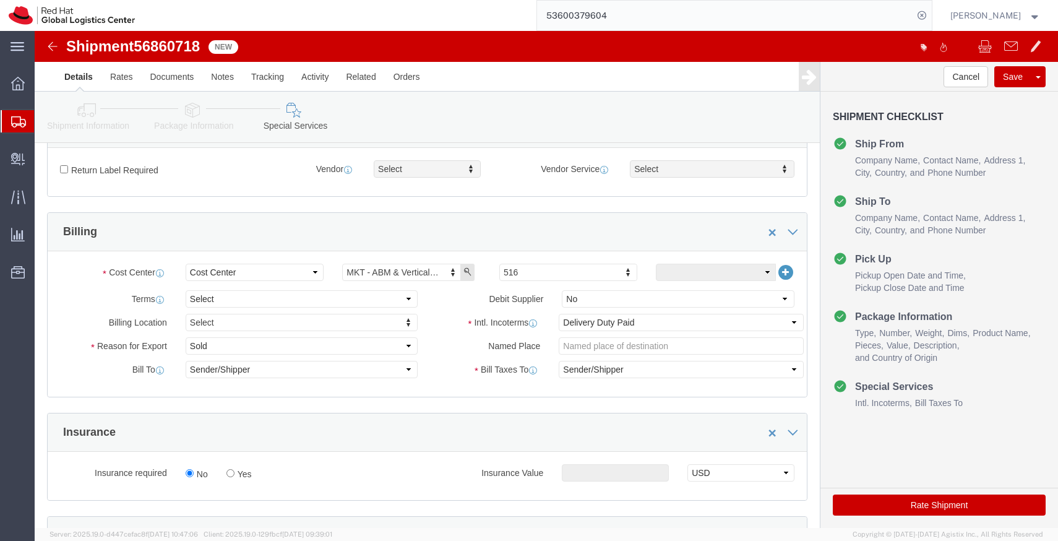
scroll to position [76, 0]
click icon
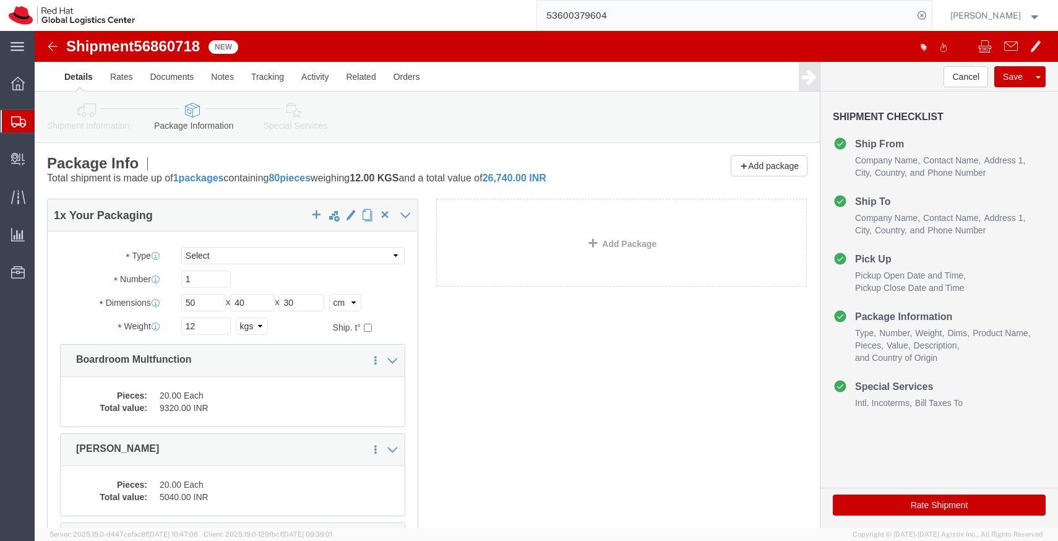
click icon
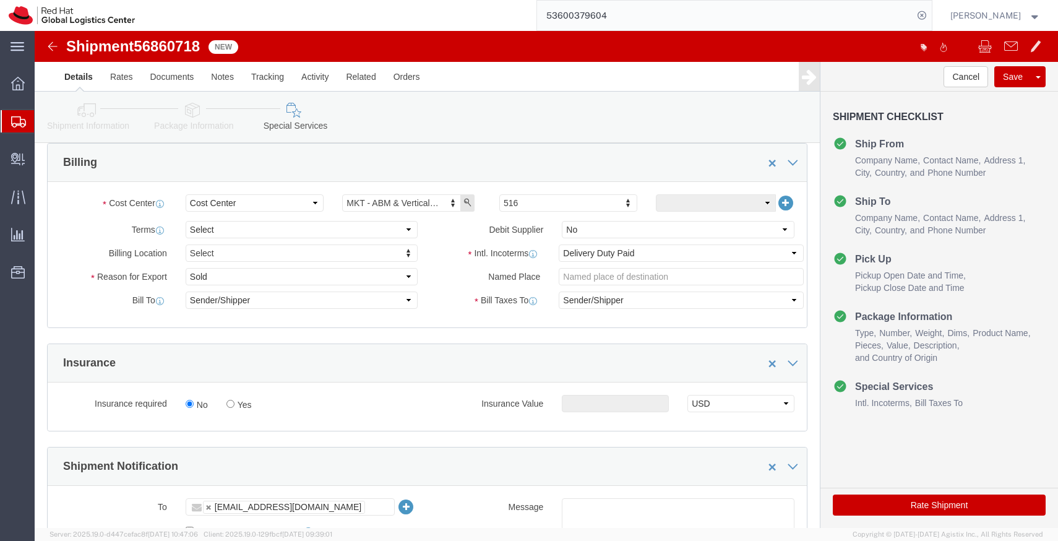
scroll to position [158, 0]
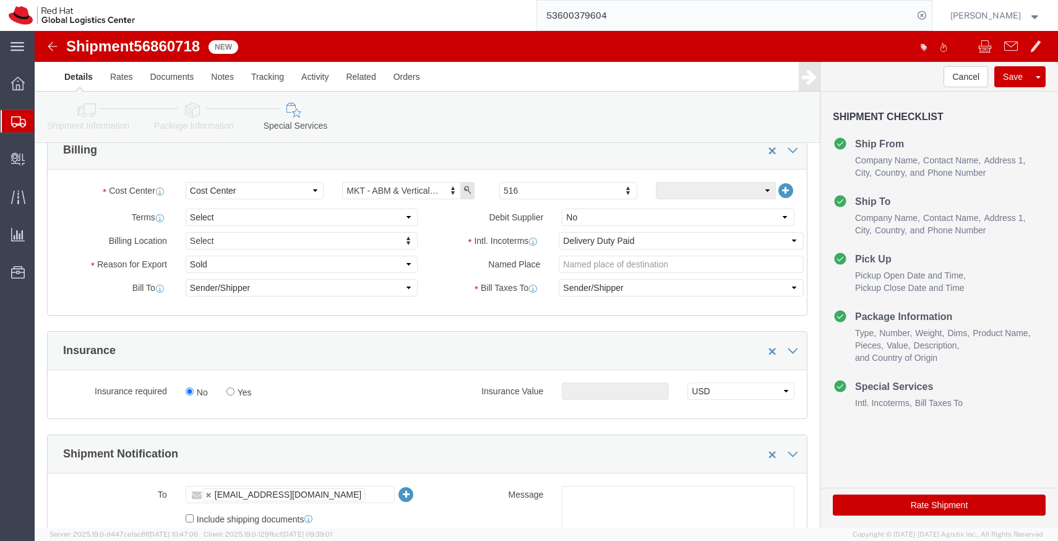
click button "Rate Shipment"
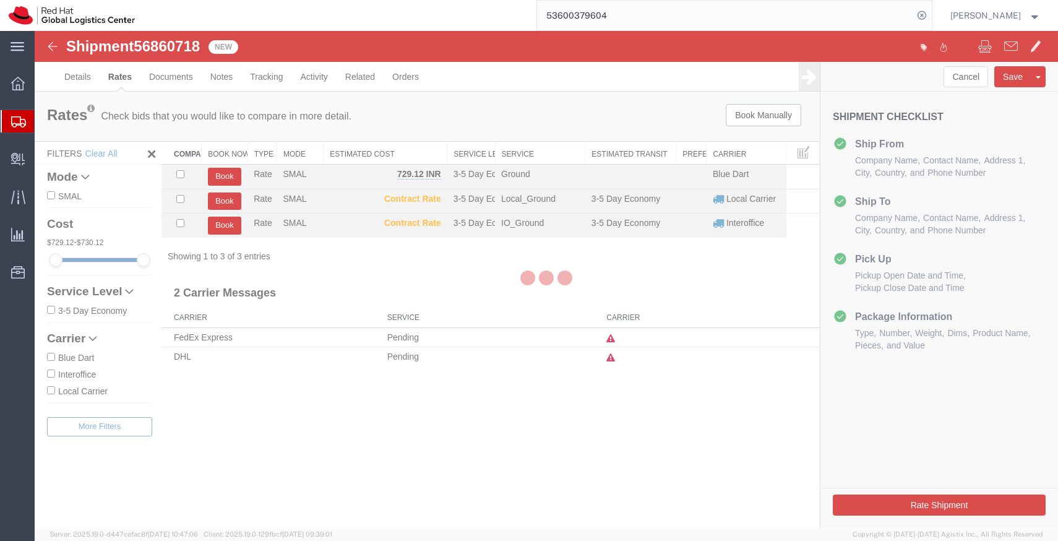
scroll to position [0, 0]
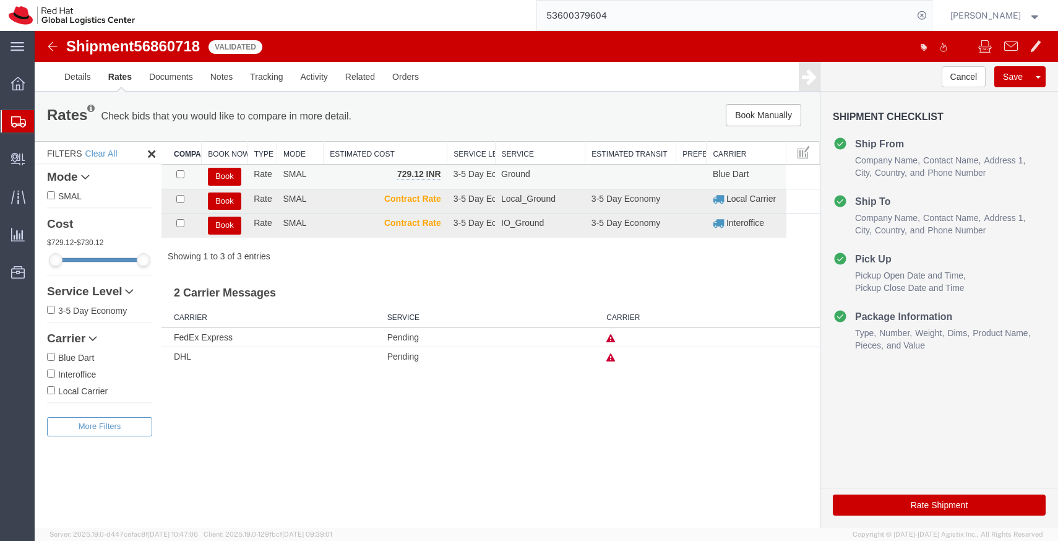
click at [228, 180] on button "Book" at bounding box center [224, 177] width 33 height 18
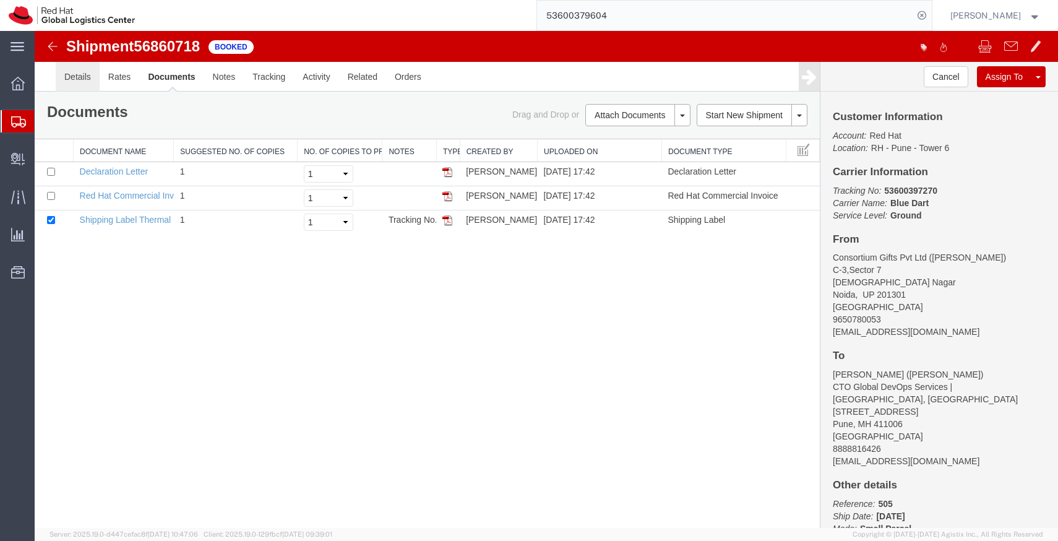
click at [76, 83] on link "Details" at bounding box center [78, 77] width 44 height 30
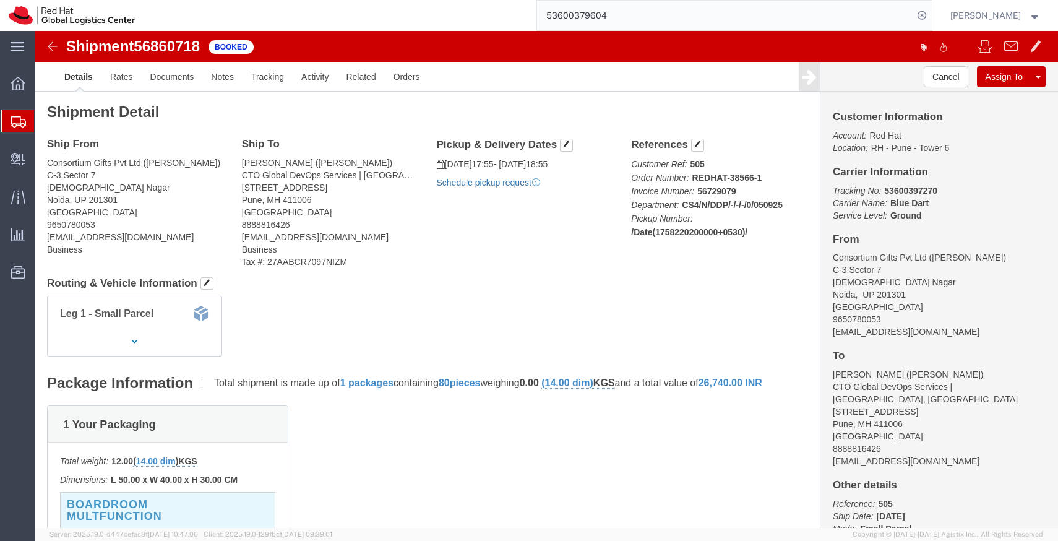
click link "Schedule pickup request"
click icon "Pickup request number"
copy div "Pickup request number : 80012282 Edit Date and Time Pickup Date: Pickup Start D…"
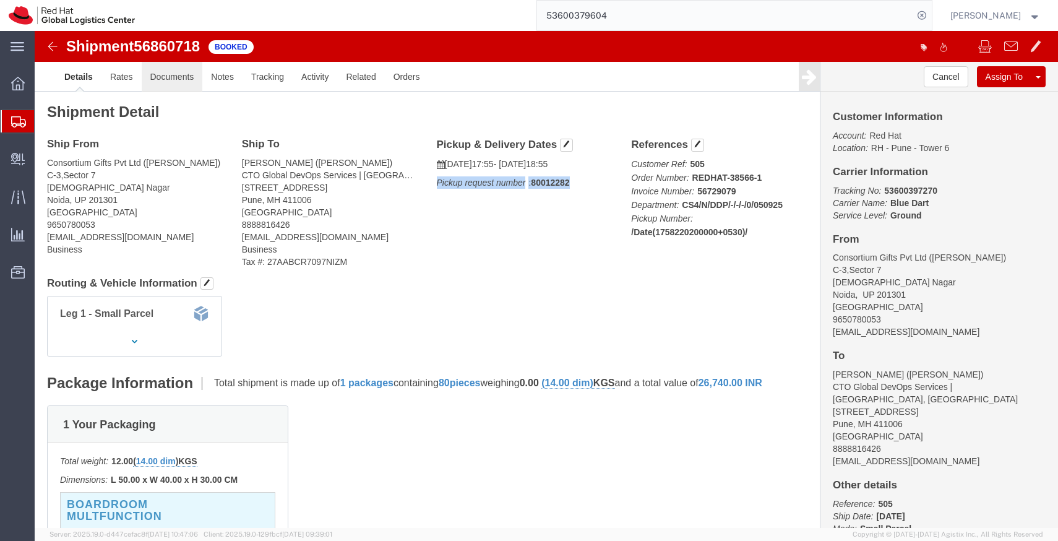
click link "Documents"
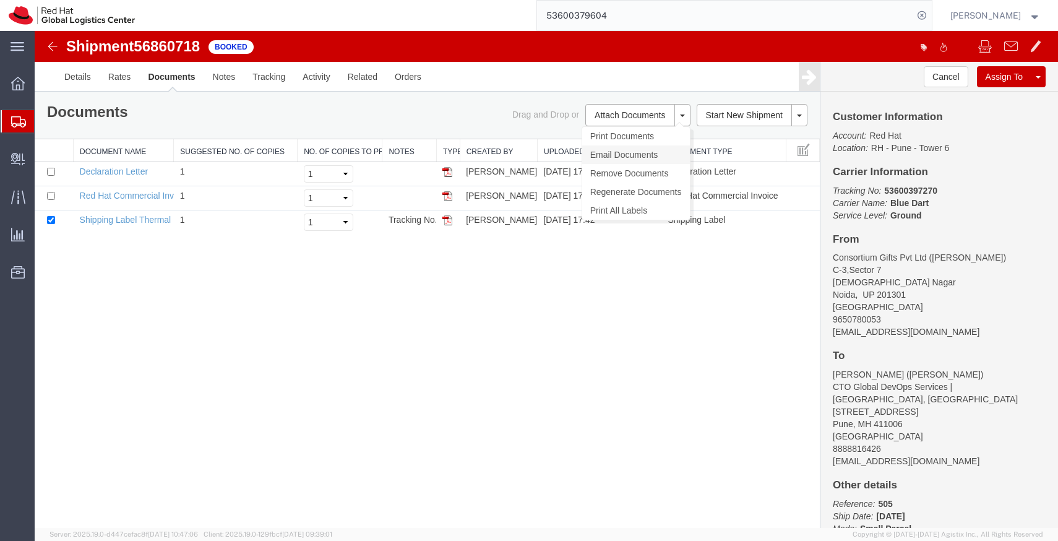
click at [635, 155] on link "Email Documents" at bounding box center [636, 154] width 108 height 19
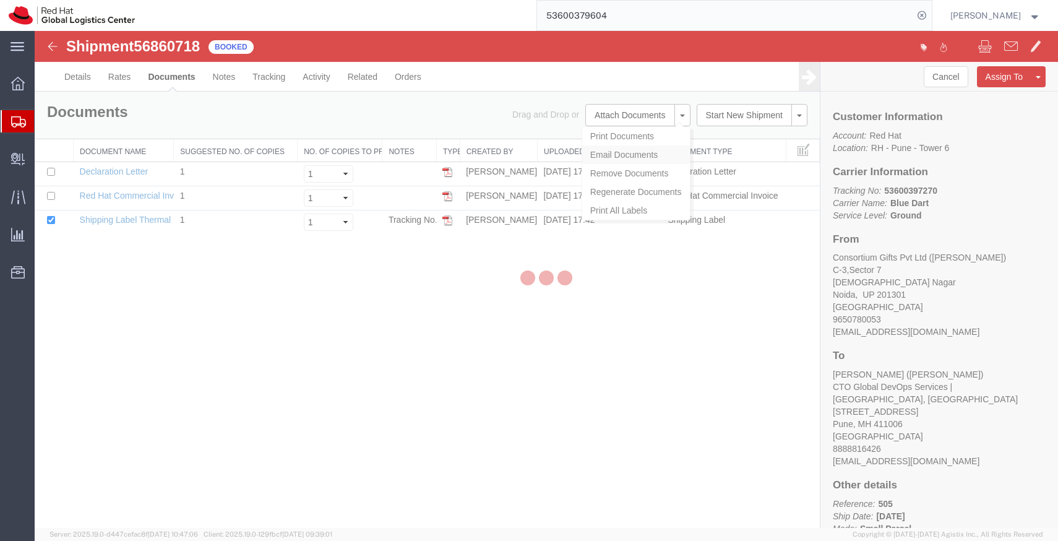
checkbox input "true"
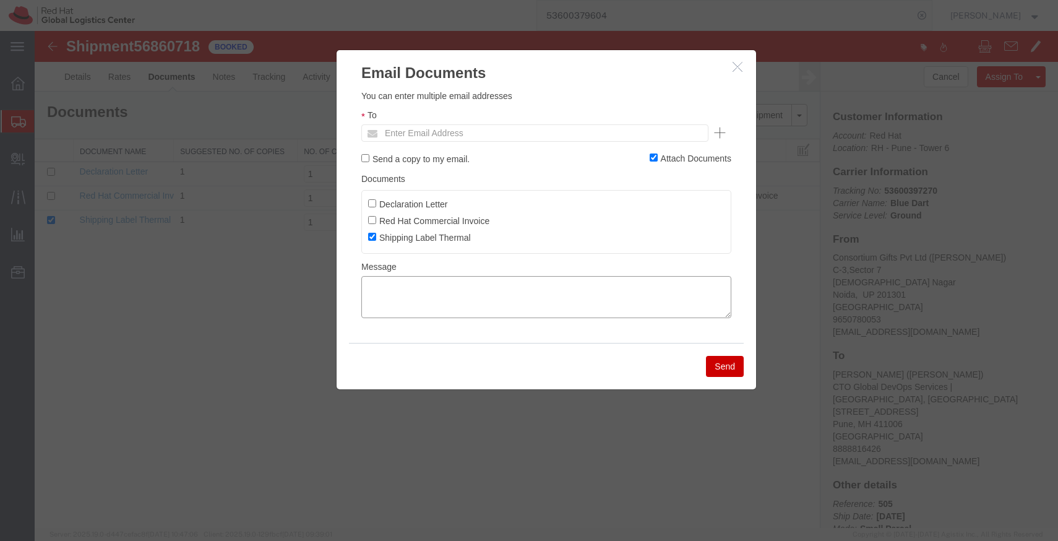
click at [432, 298] on textarea at bounding box center [546, 297] width 370 height 42
paste textarea "Pickup request number: 80012282"
type textarea "Pickup request number: 80012282"
click at [544, 139] on ul "Enter Email Address" at bounding box center [534, 132] width 347 height 17
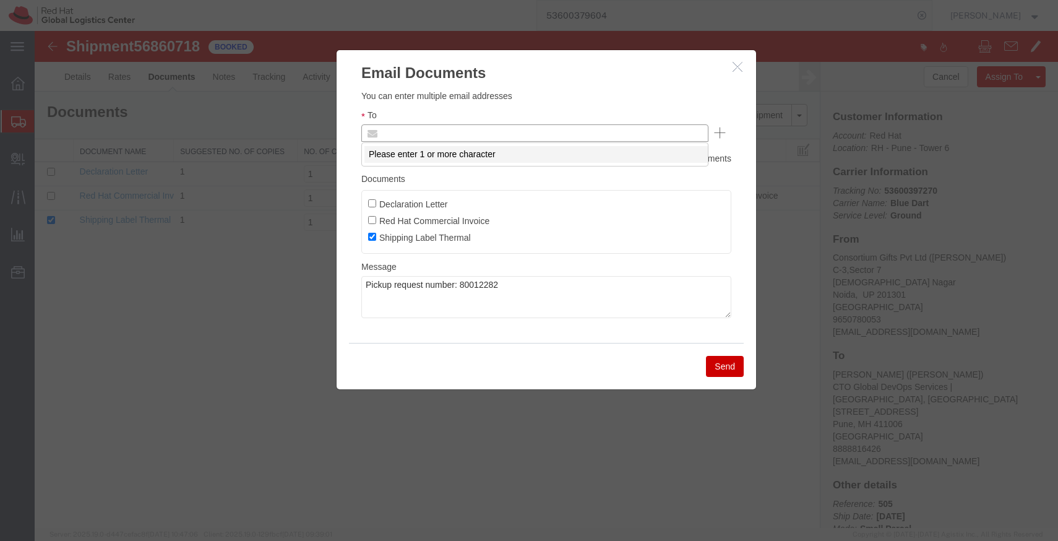
paste input "online@consortiumgifts.com"
type input "online@consortiumgifts.com"
click at [725, 365] on button "Send" at bounding box center [725, 366] width 38 height 21
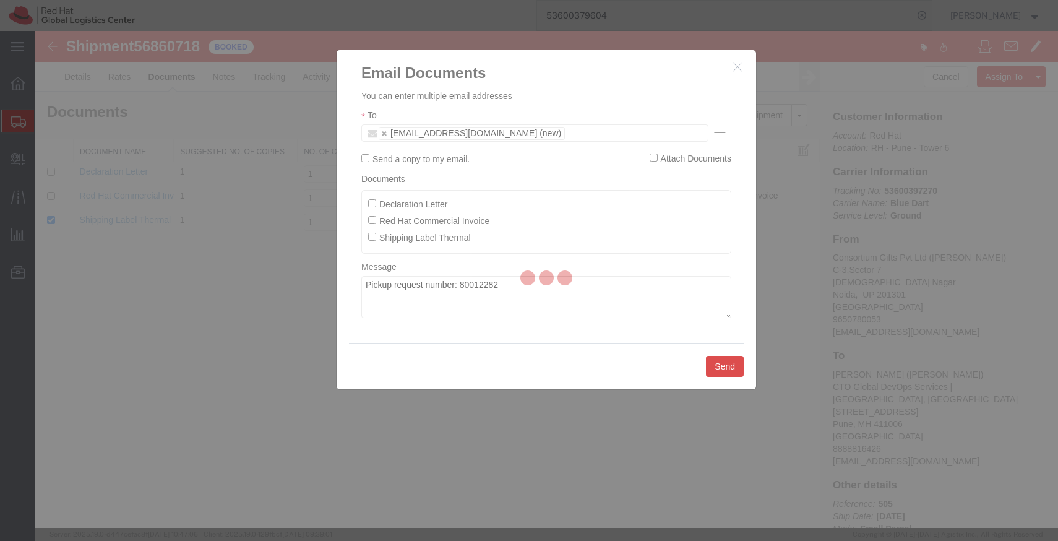
checkbox input "false"
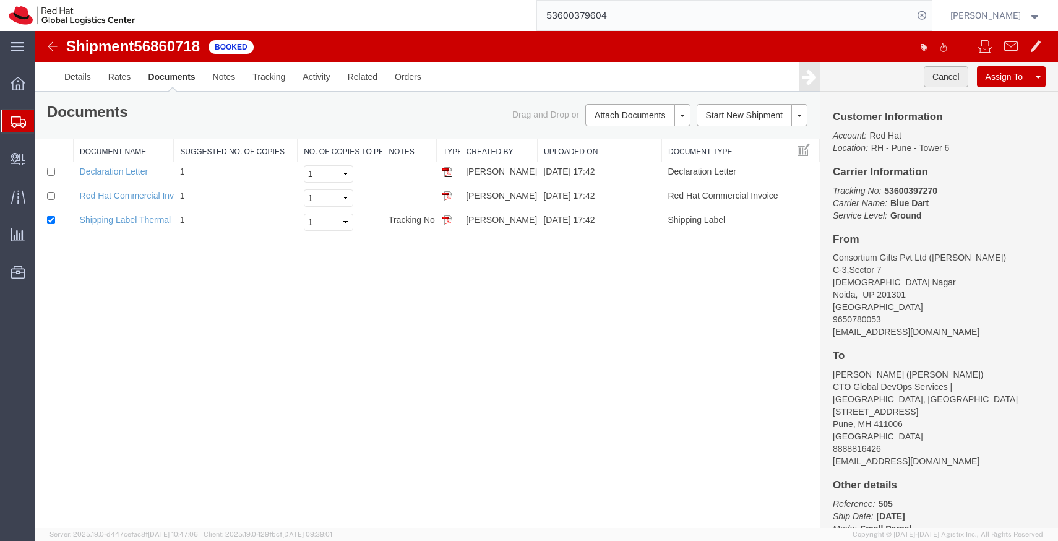
click at [946, 82] on button "Cancel" at bounding box center [946, 76] width 45 height 21
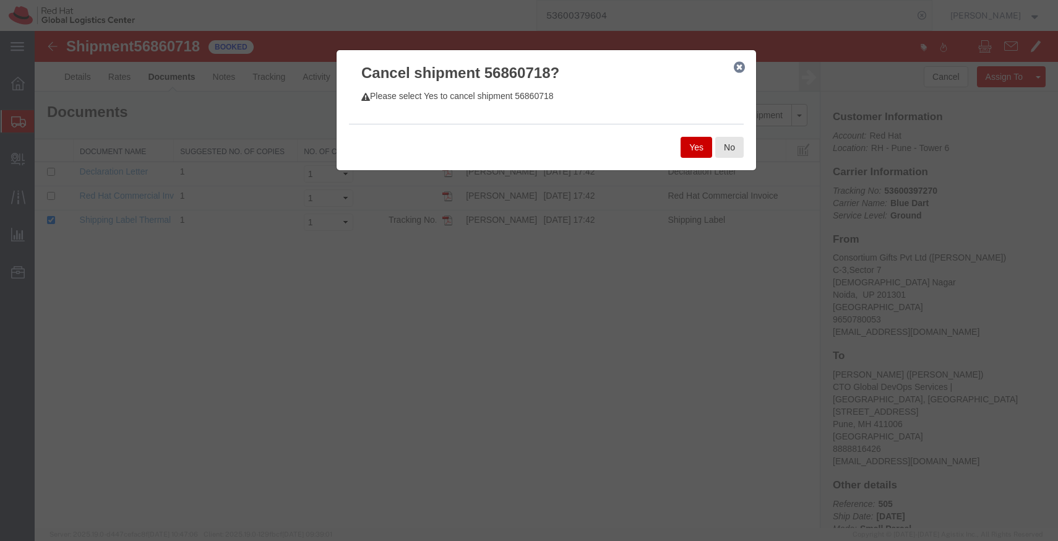
click at [702, 147] on button "Yes" at bounding box center [697, 147] width 32 height 21
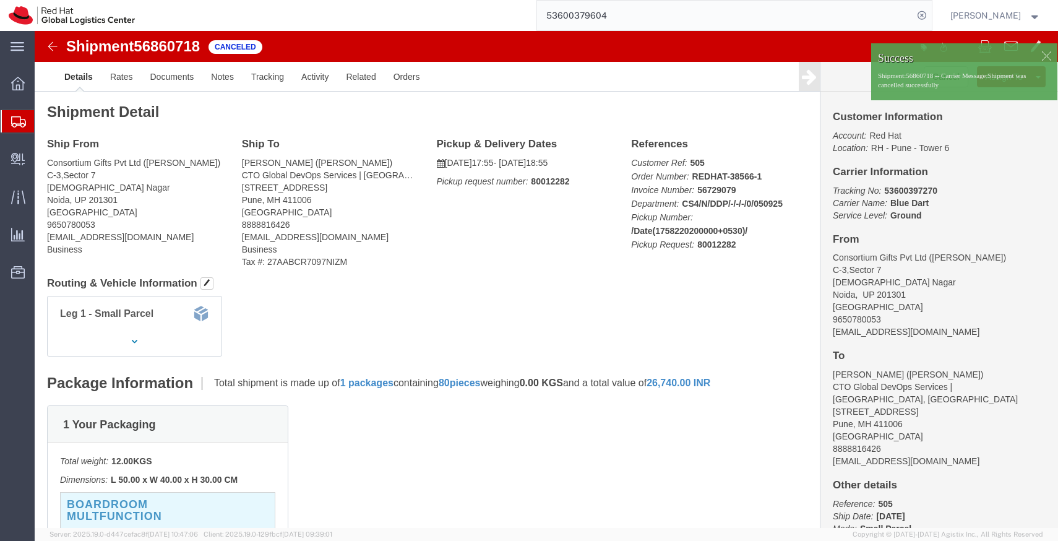
click div
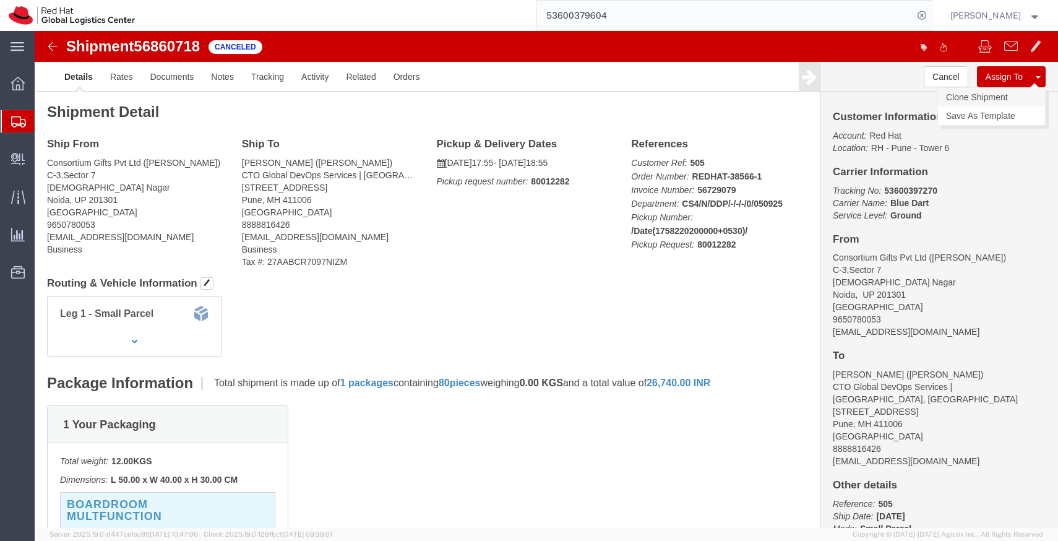
click link "Clone Shipment"
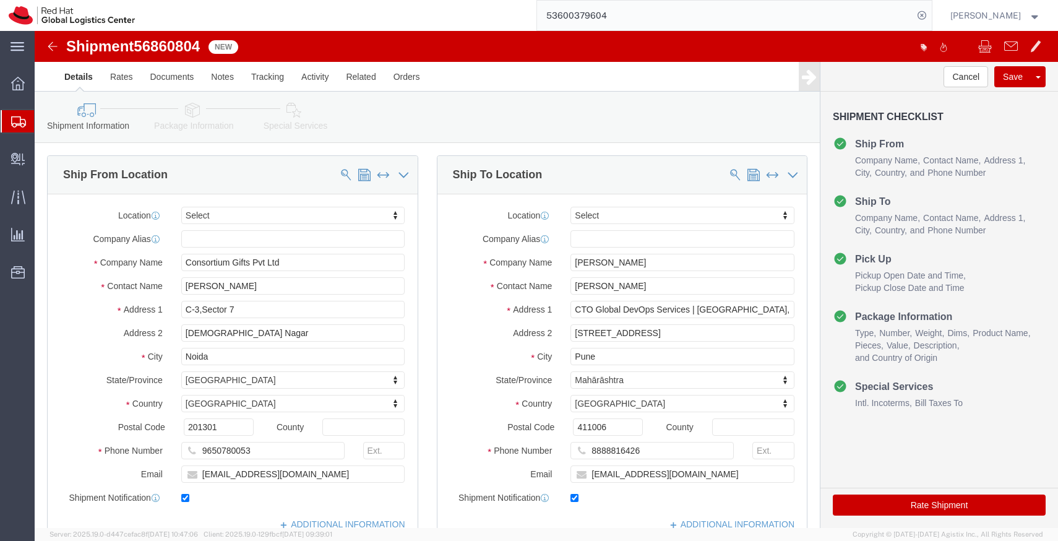
click link "Package Information"
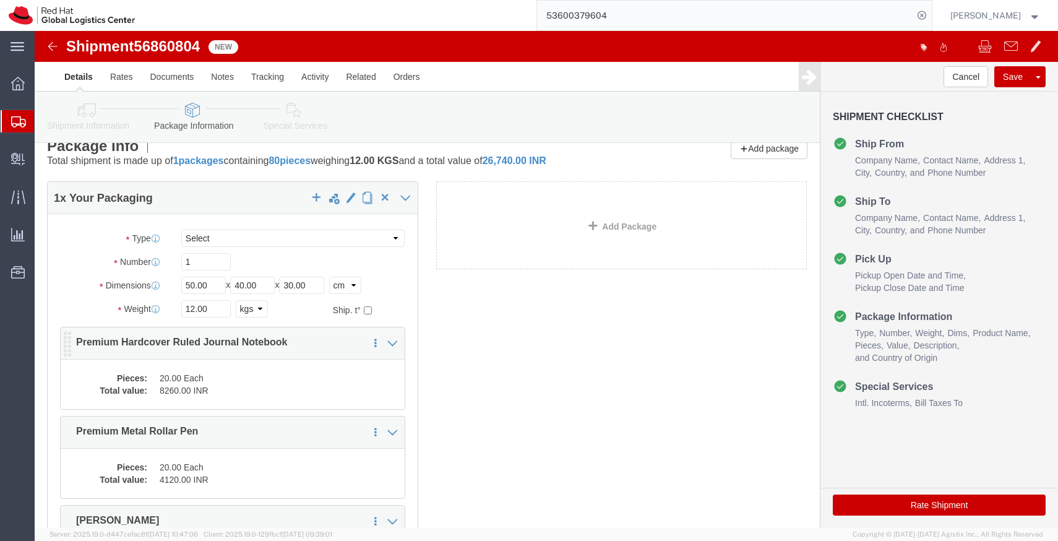
scroll to position [22, 0]
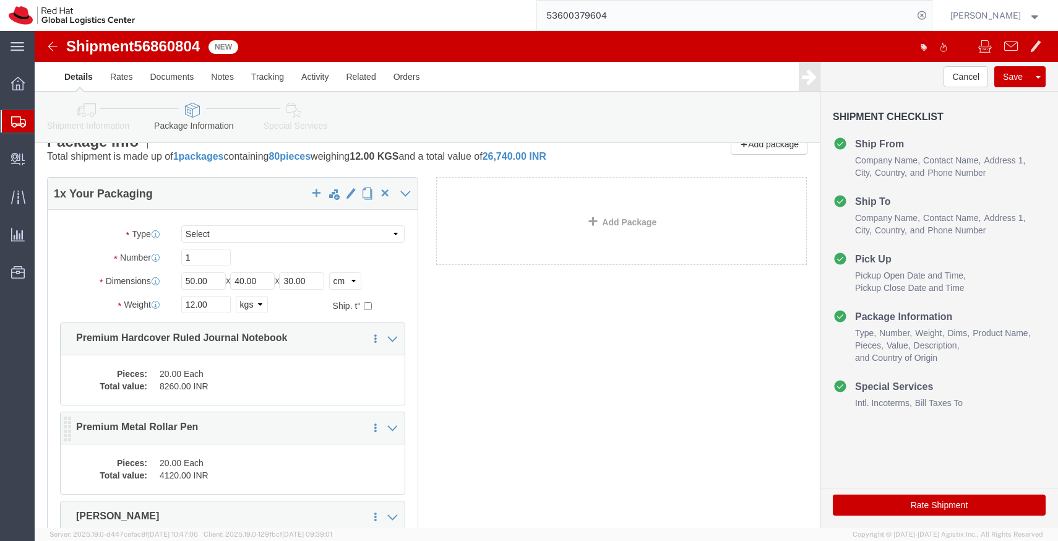
click div "Pieces: 20.00 Each Total value: 4120.00 INR"
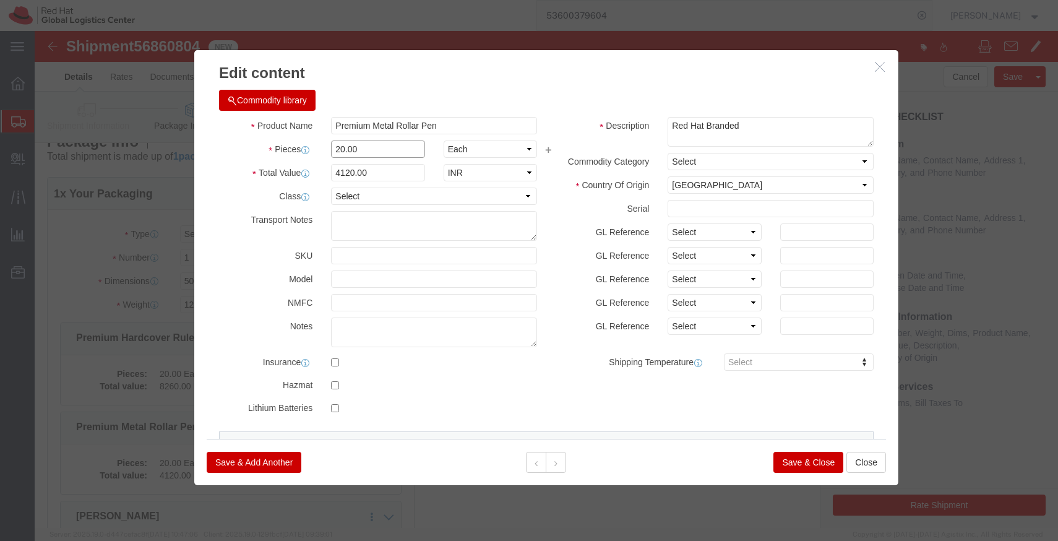
click input "20.00"
type input "1"
click div "Commodity library"
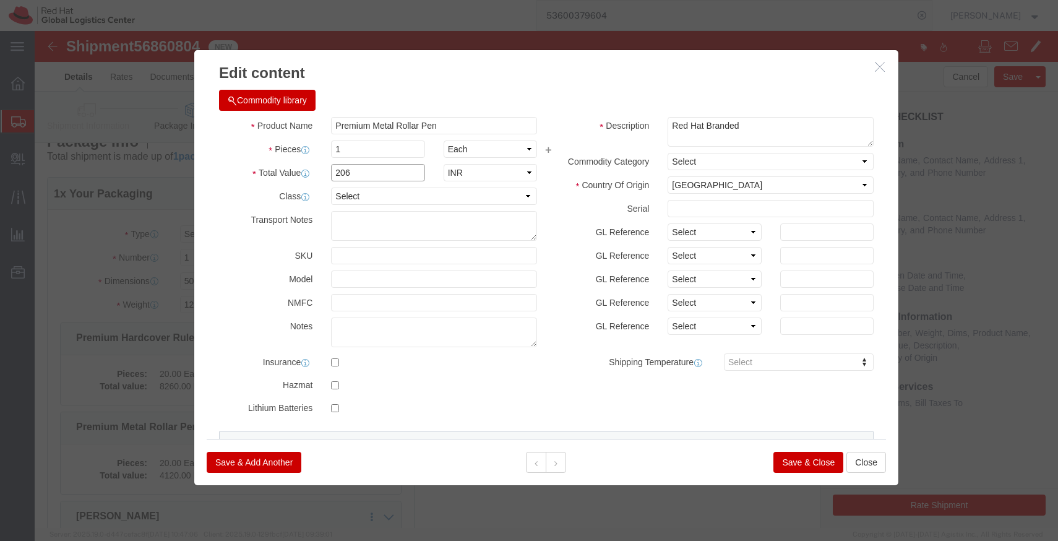
click input "206"
type input "206.5"
click input "1"
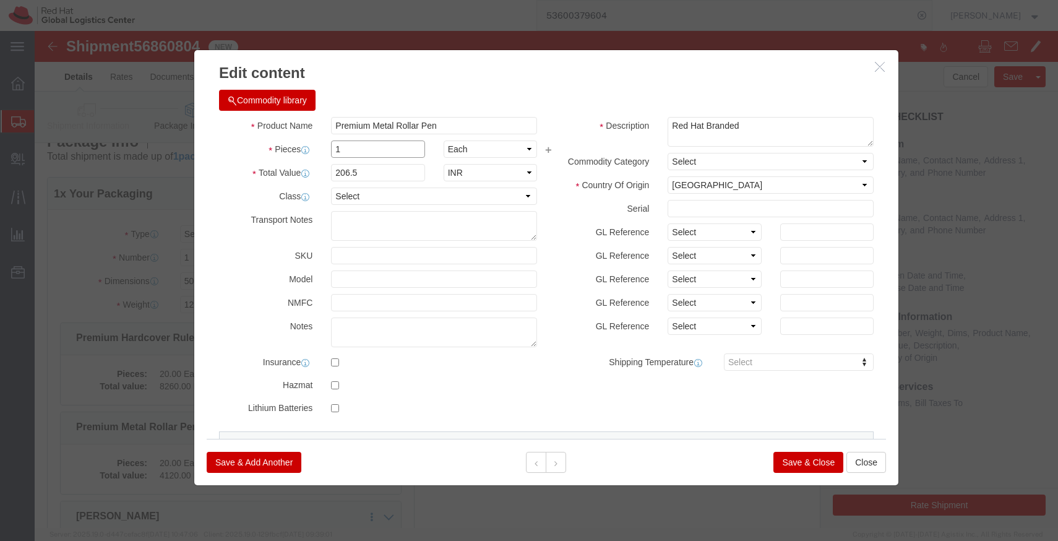
click input "1"
type input "20"
type input "4130"
click div "Commodity library"
click button "Save & Close"
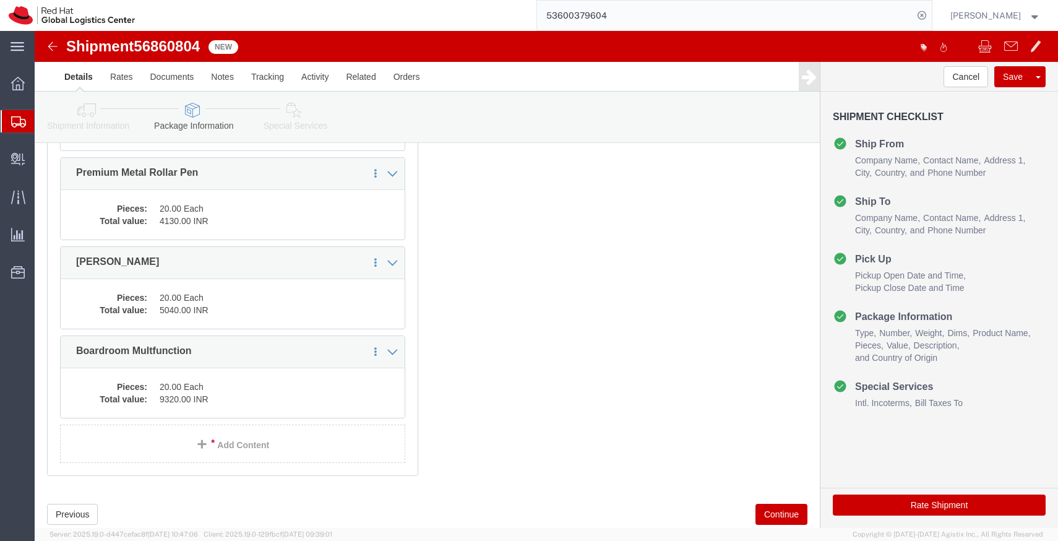
scroll to position [271, 0]
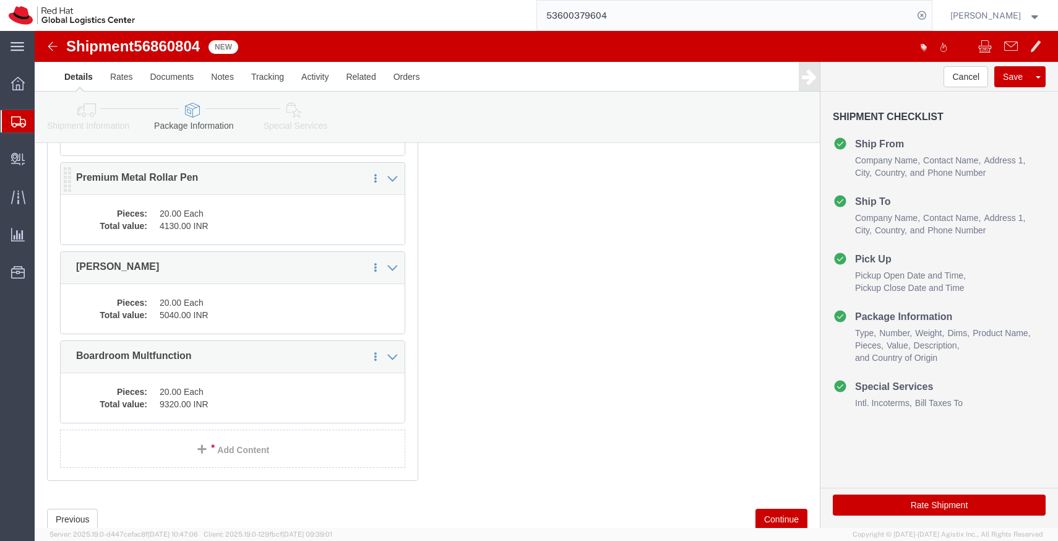
click dd "4130.00 INR"
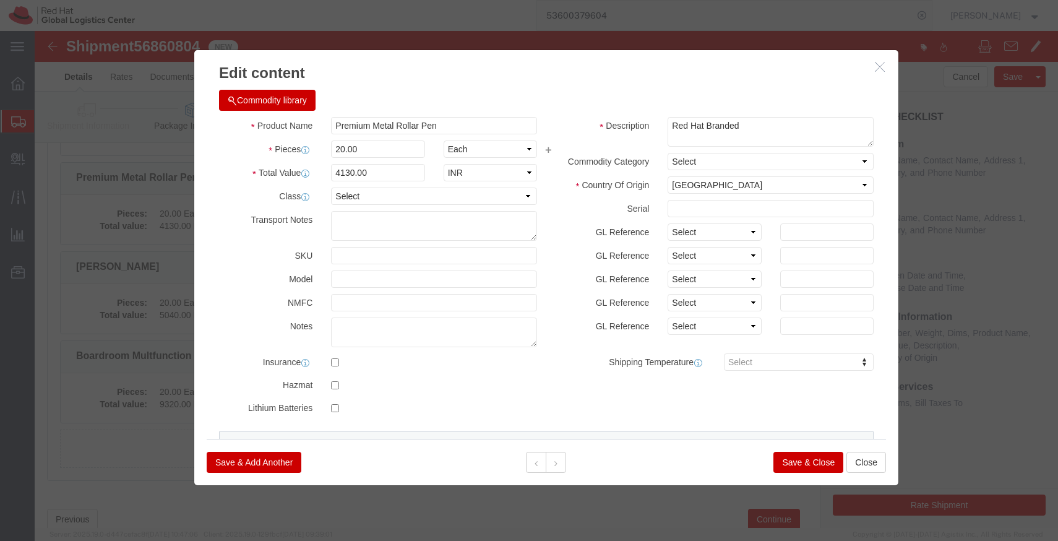
click button "Save & Close"
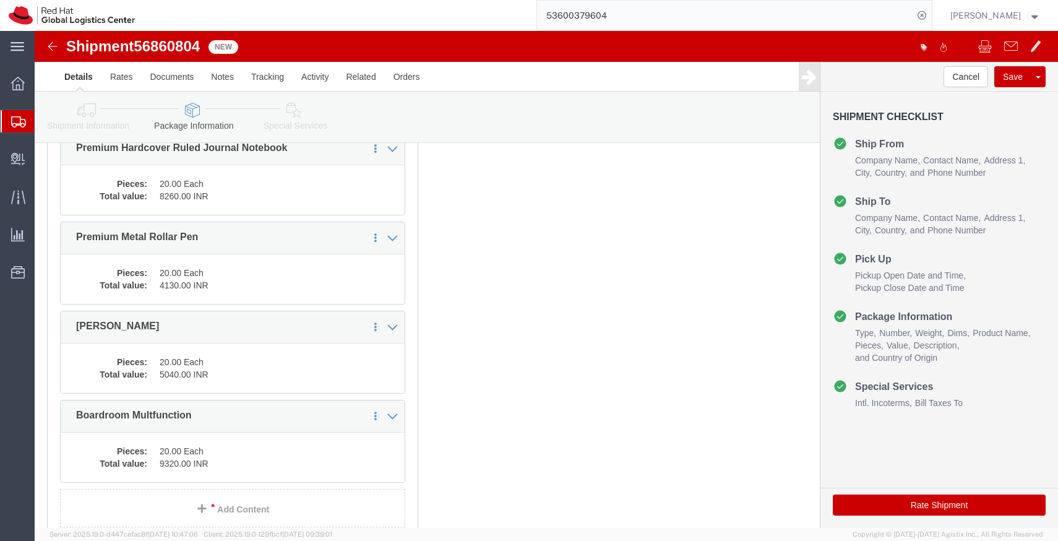
scroll to position [0, 0]
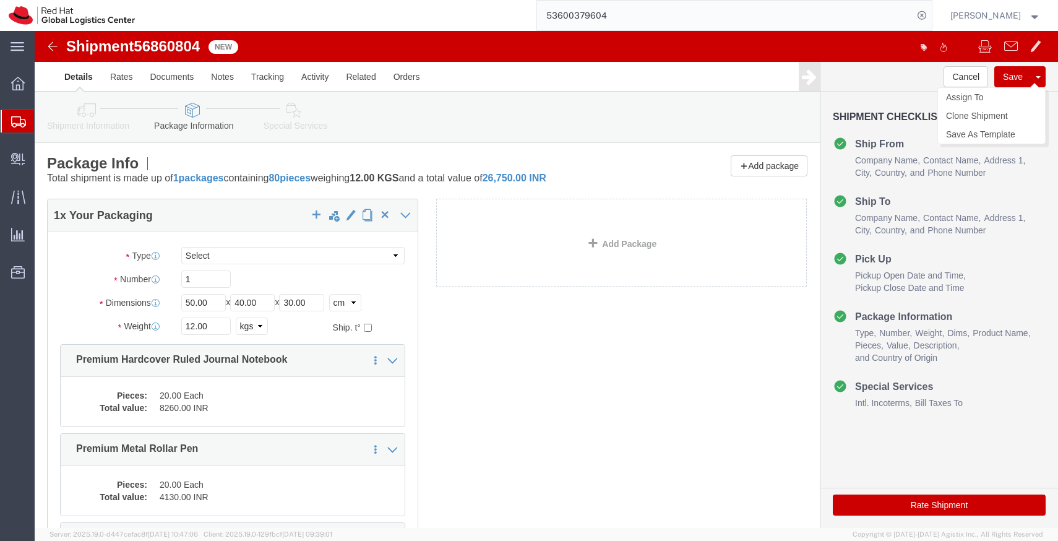
click button "Save"
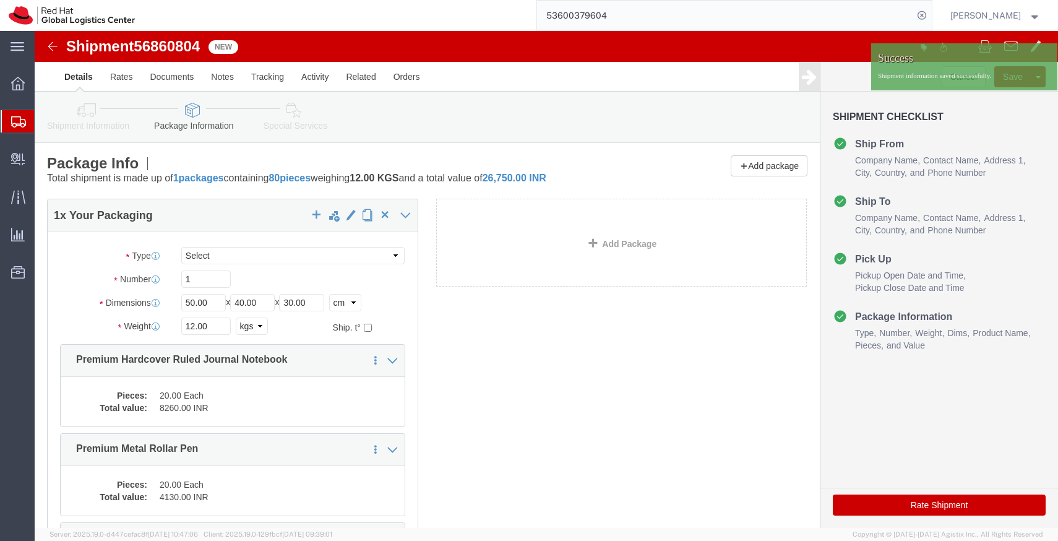
click at [17, 126] on icon at bounding box center [18, 121] width 15 height 11
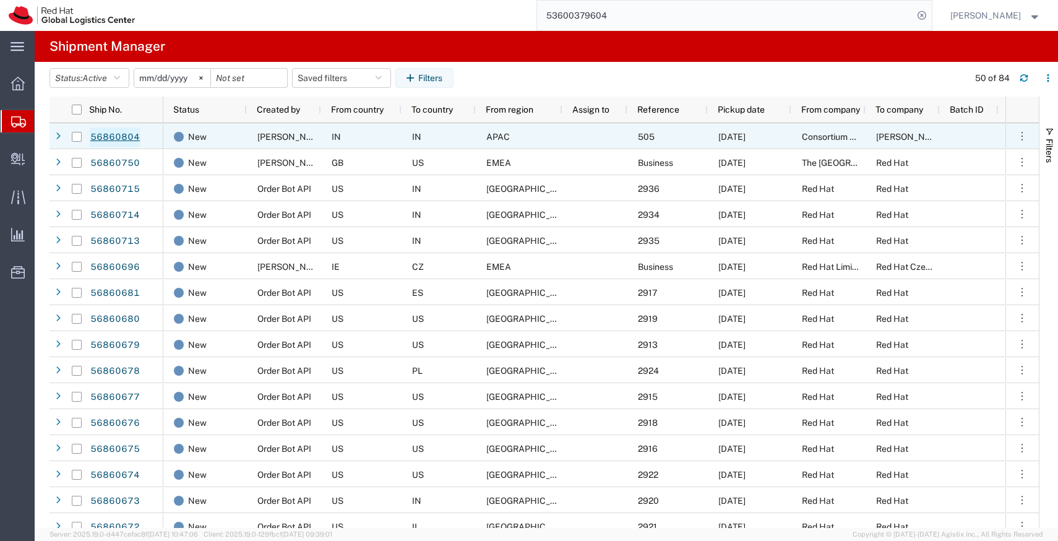
click at [118, 142] on link "56860804" at bounding box center [115, 138] width 51 height 20
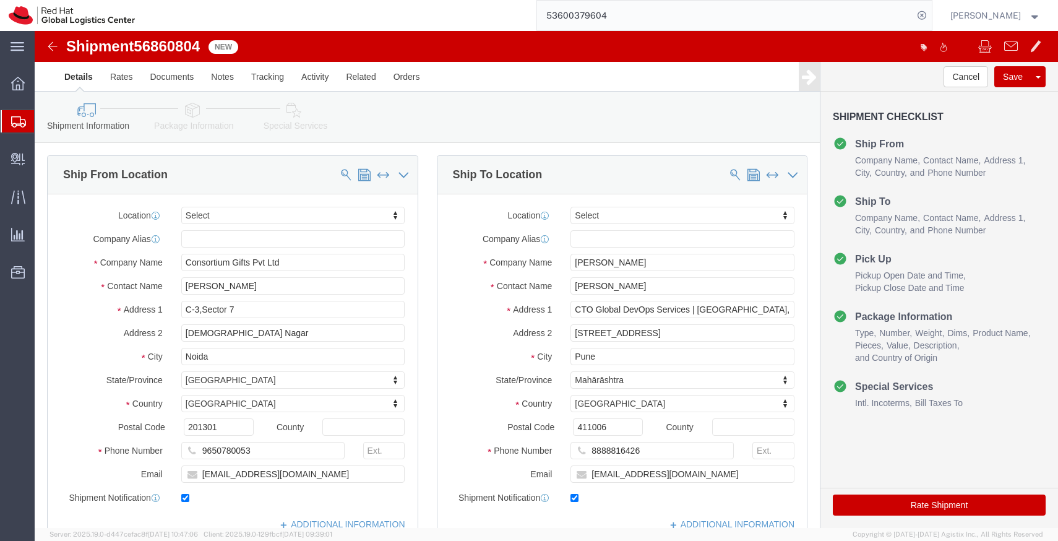
select select
click icon
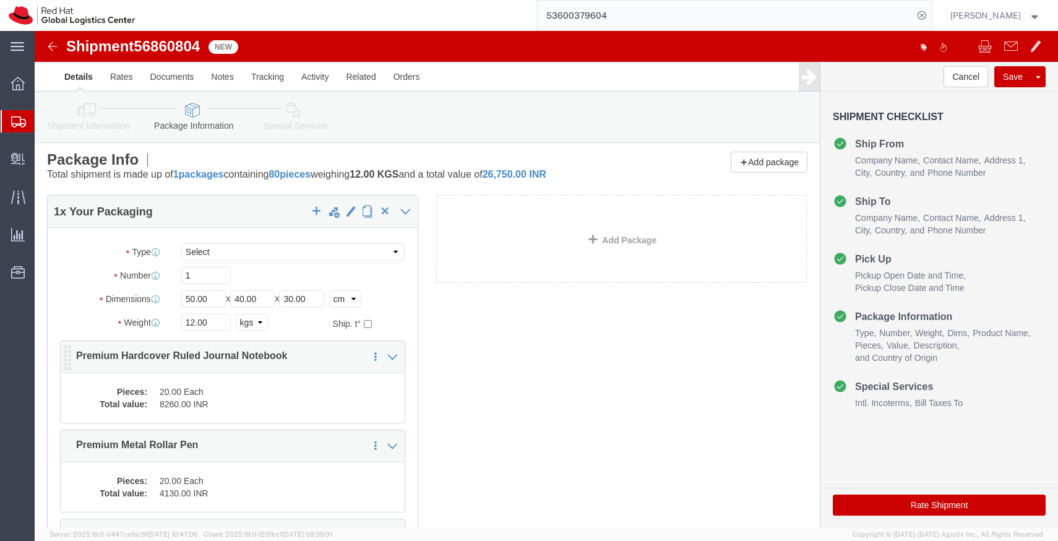
scroll to position [4, 0]
click dd "4130.00 INR"
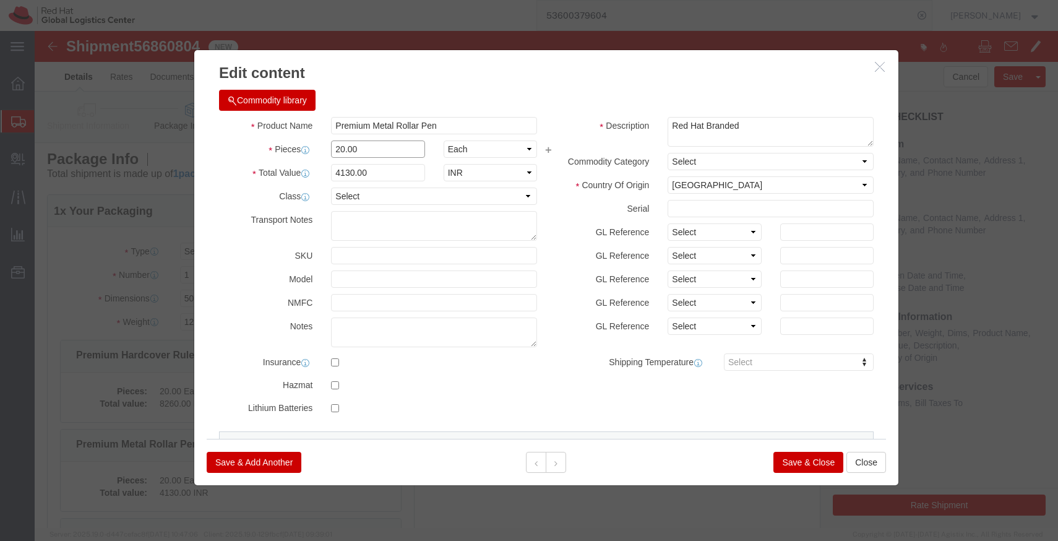
click input "20.00"
type input "1"
click div "Commodity library"
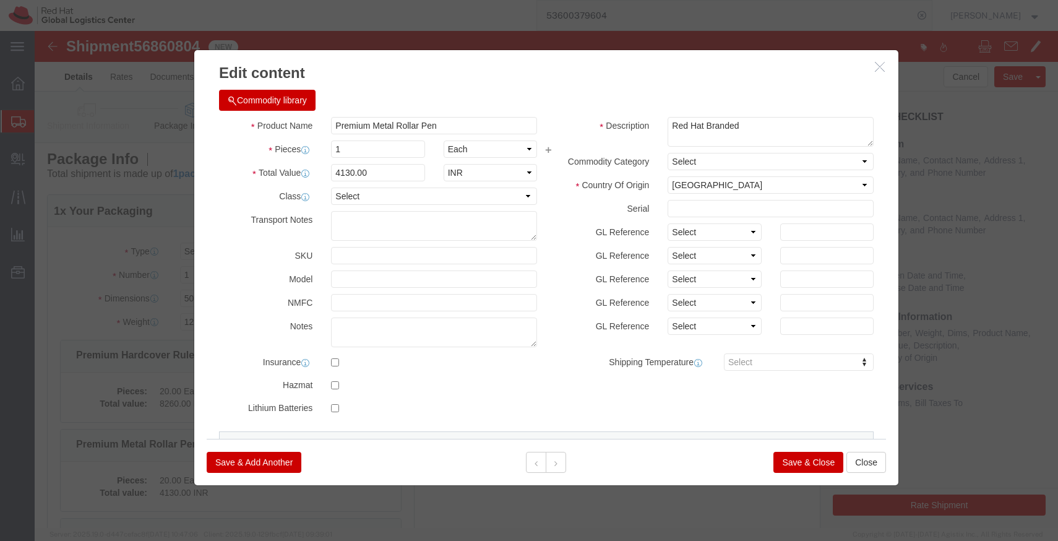
type input "206.5"
click input "1"
type input "20"
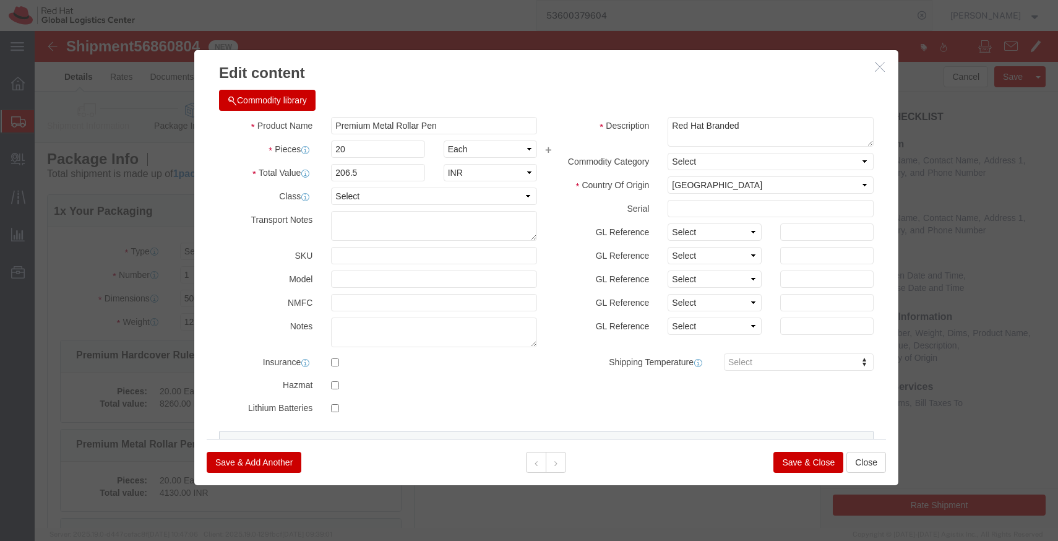
click div "Commodity library"
type input "4130"
click button "Save & Close"
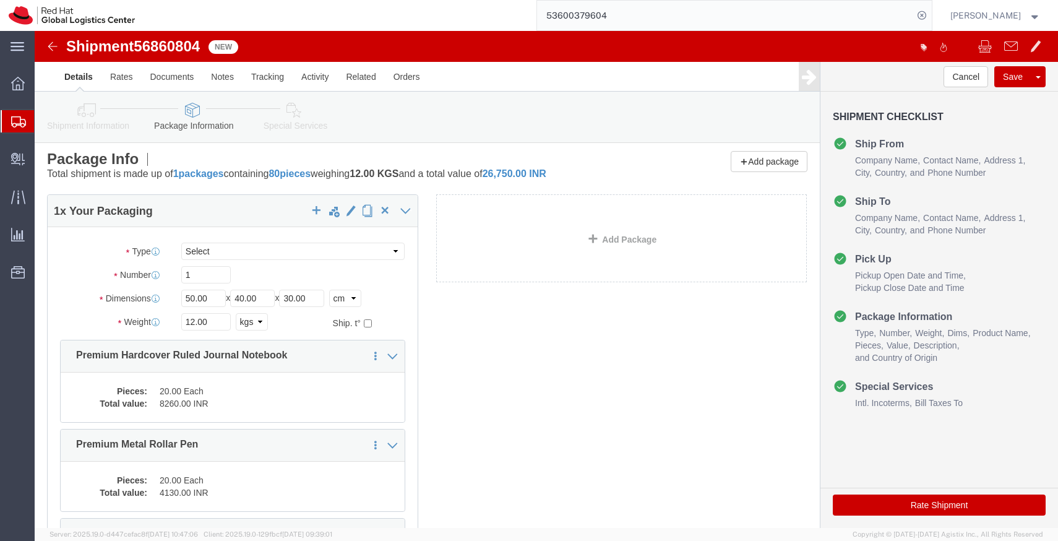
click link "Shipment Information"
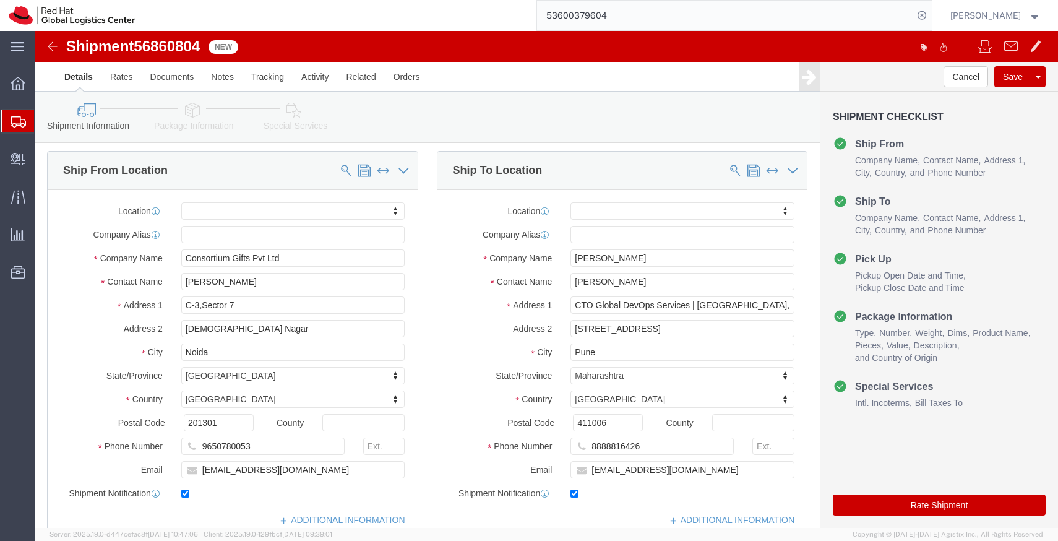
click link "Package Information"
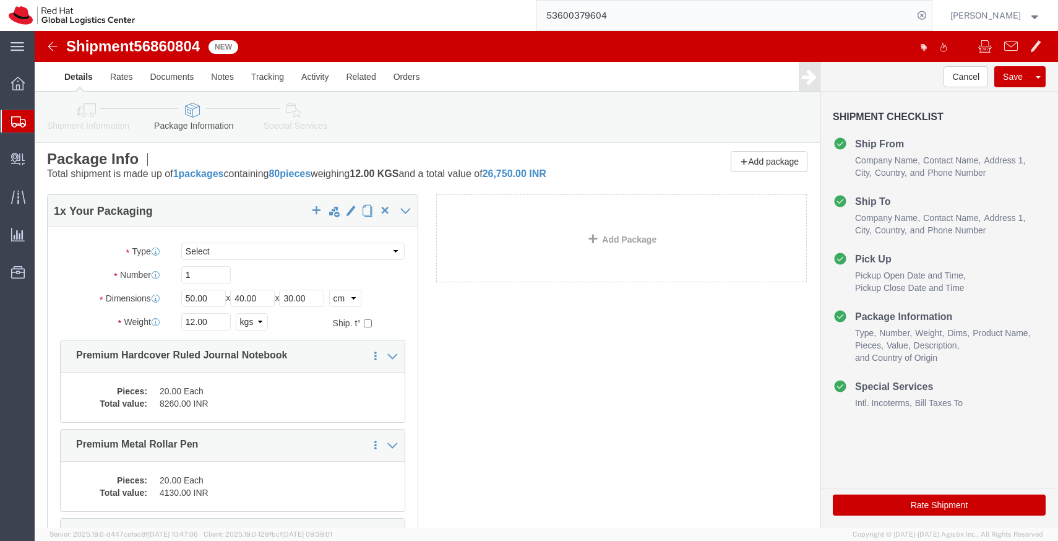
click icon
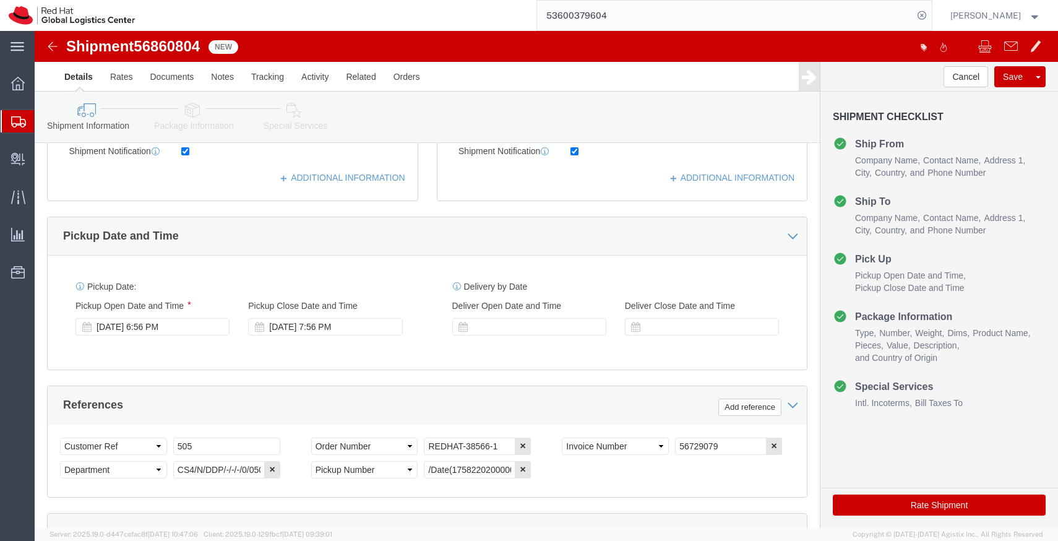
scroll to position [326, 0]
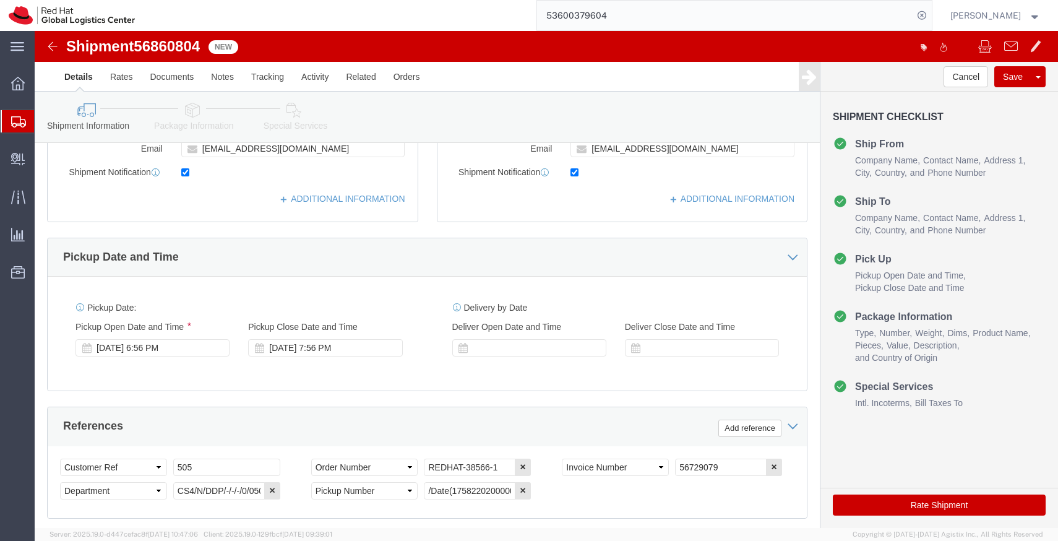
click at [28, 126] on div at bounding box center [18, 121] width 35 height 22
